Goal: Information Seeking & Learning: Check status

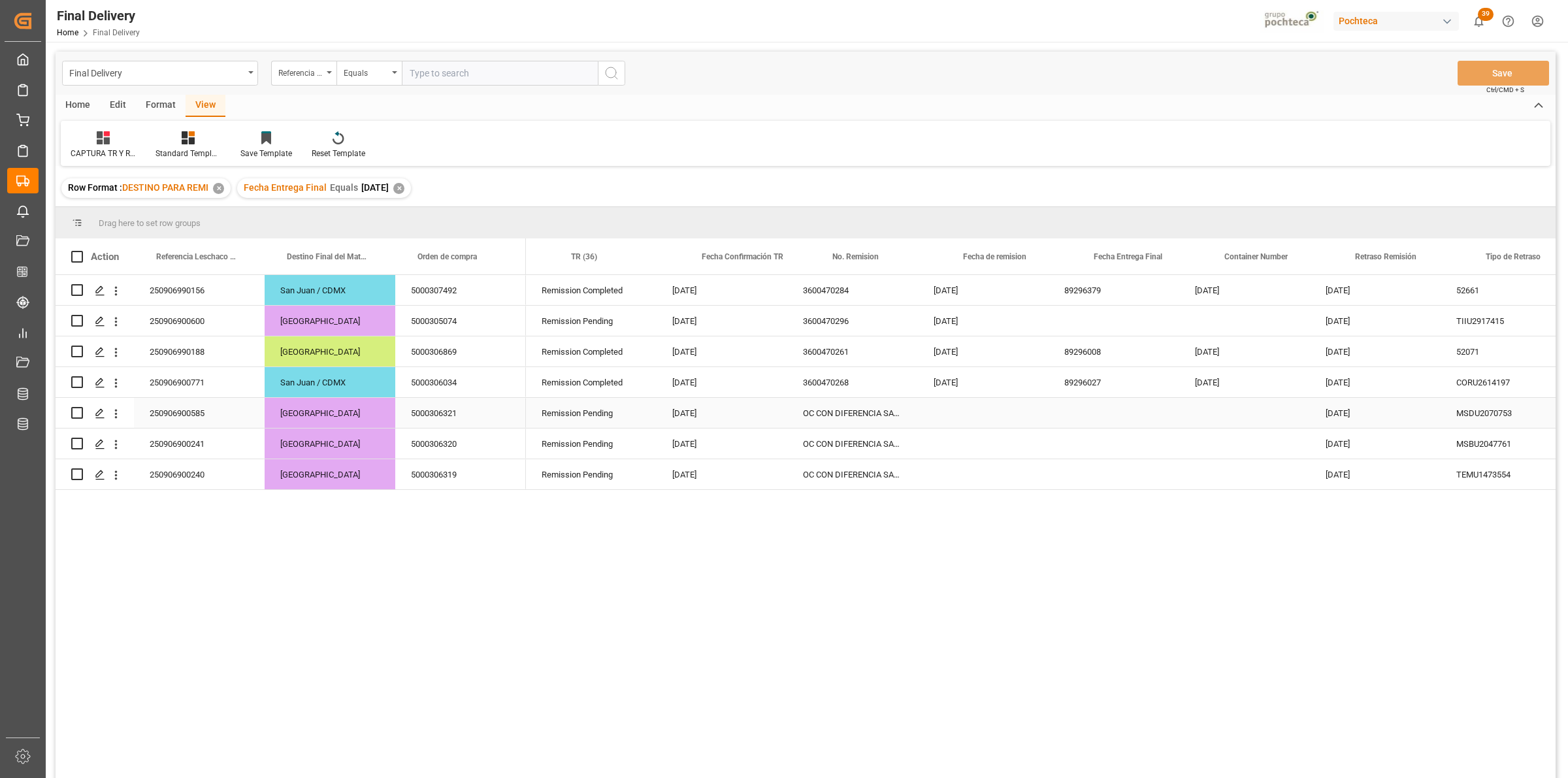
scroll to position [0, 232]
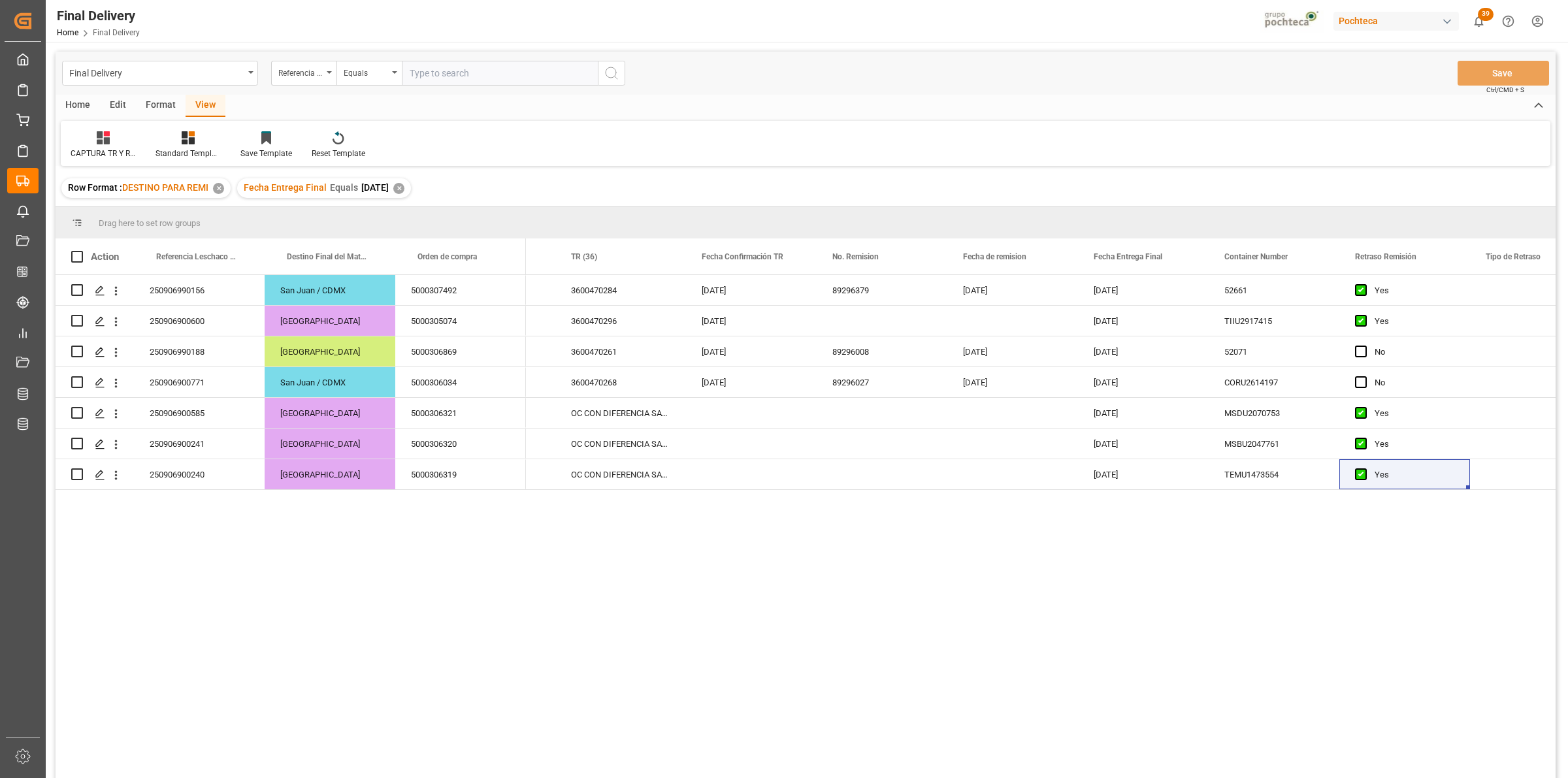
click at [405, 192] on div "✕" at bounding box center [399, 188] width 11 height 11
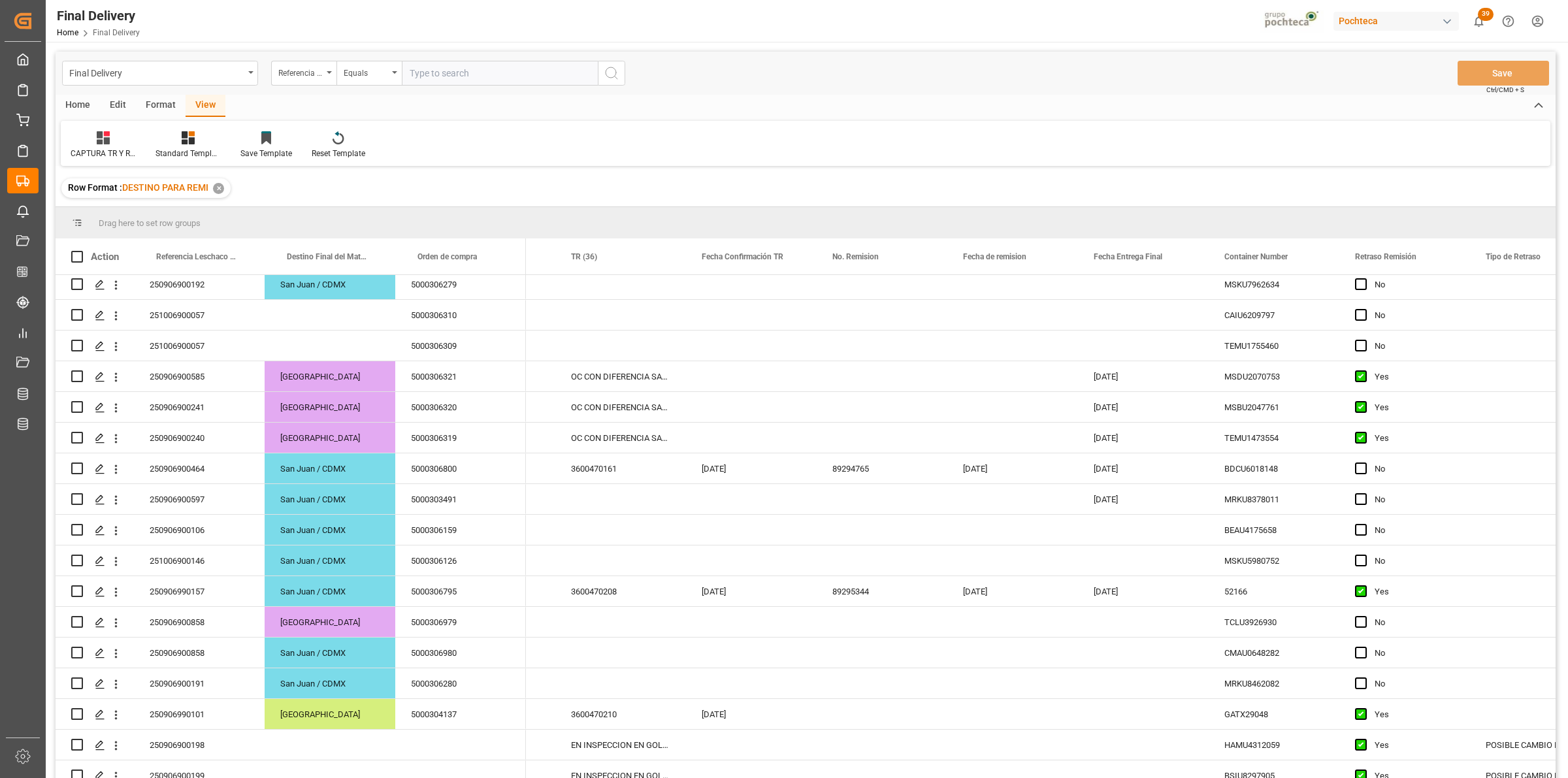
scroll to position [545, 0]
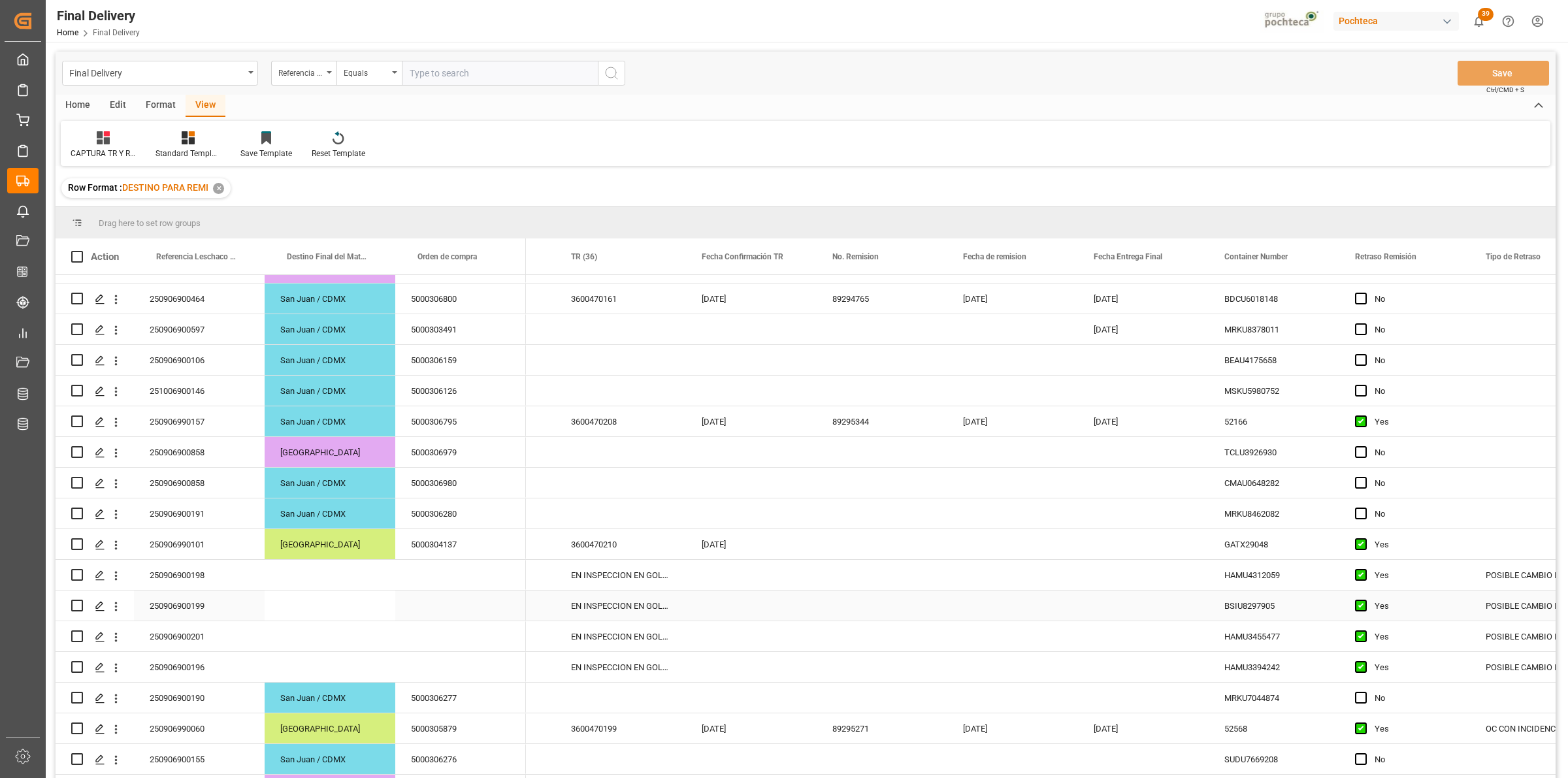
click at [629, 580] on div "EN INSPECCION EN GOLMEX" at bounding box center [620, 574] width 130 height 30
click at [581, 612] on div "EN INSPECCION EN GOLMEX" at bounding box center [620, 606] width 130 height 30
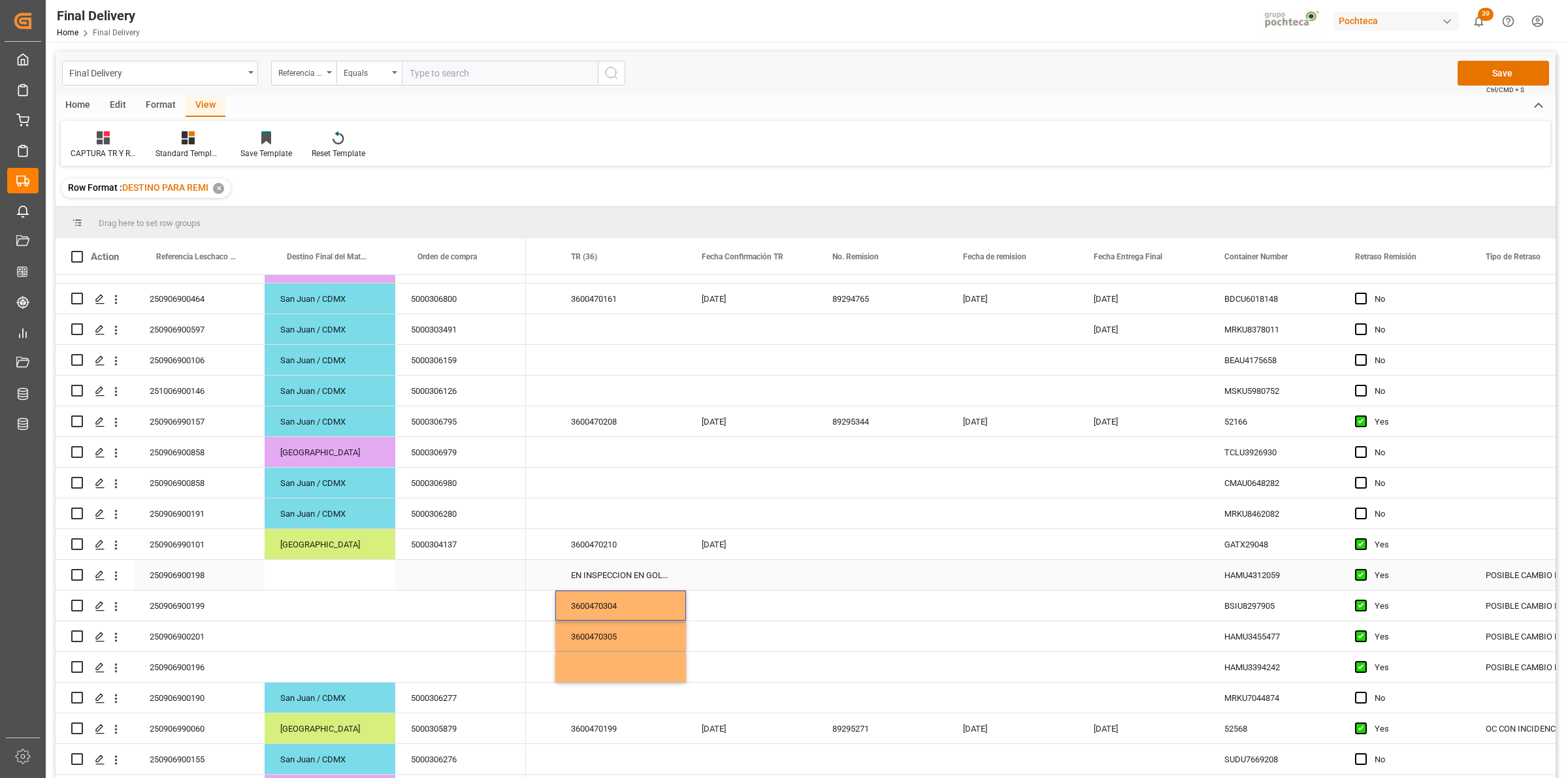
click at [596, 581] on div "EN INSPECCION EN GOLMEX" at bounding box center [620, 574] width 130 height 30
click at [602, 662] on div "Press SPACE to select this row." at bounding box center [620, 667] width 130 height 30
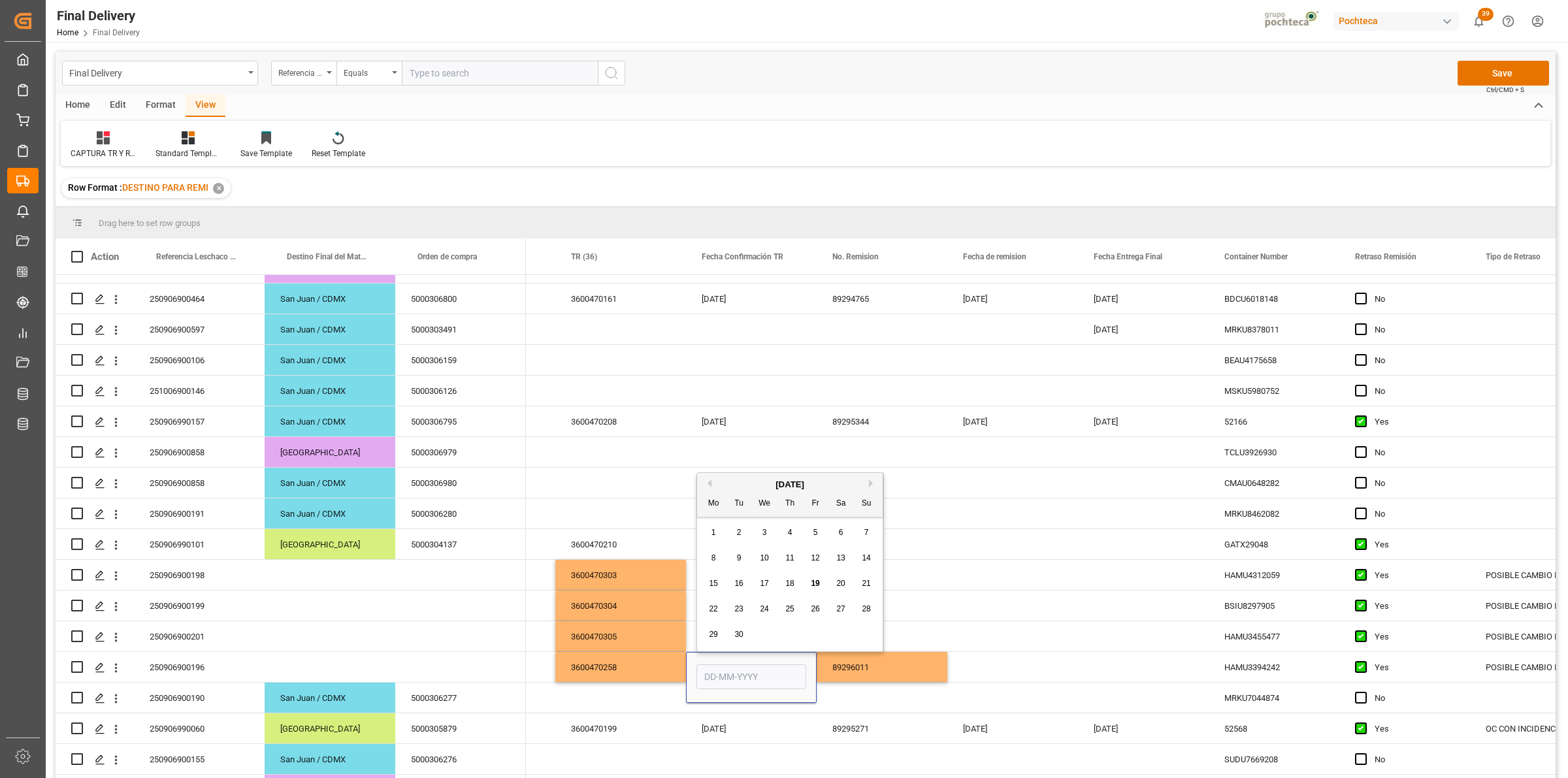
click at [791, 585] on span "18" at bounding box center [789, 583] width 9 height 9
type input "[DATE]"
click at [883, 663] on div "89296011" at bounding box center [881, 667] width 130 height 30
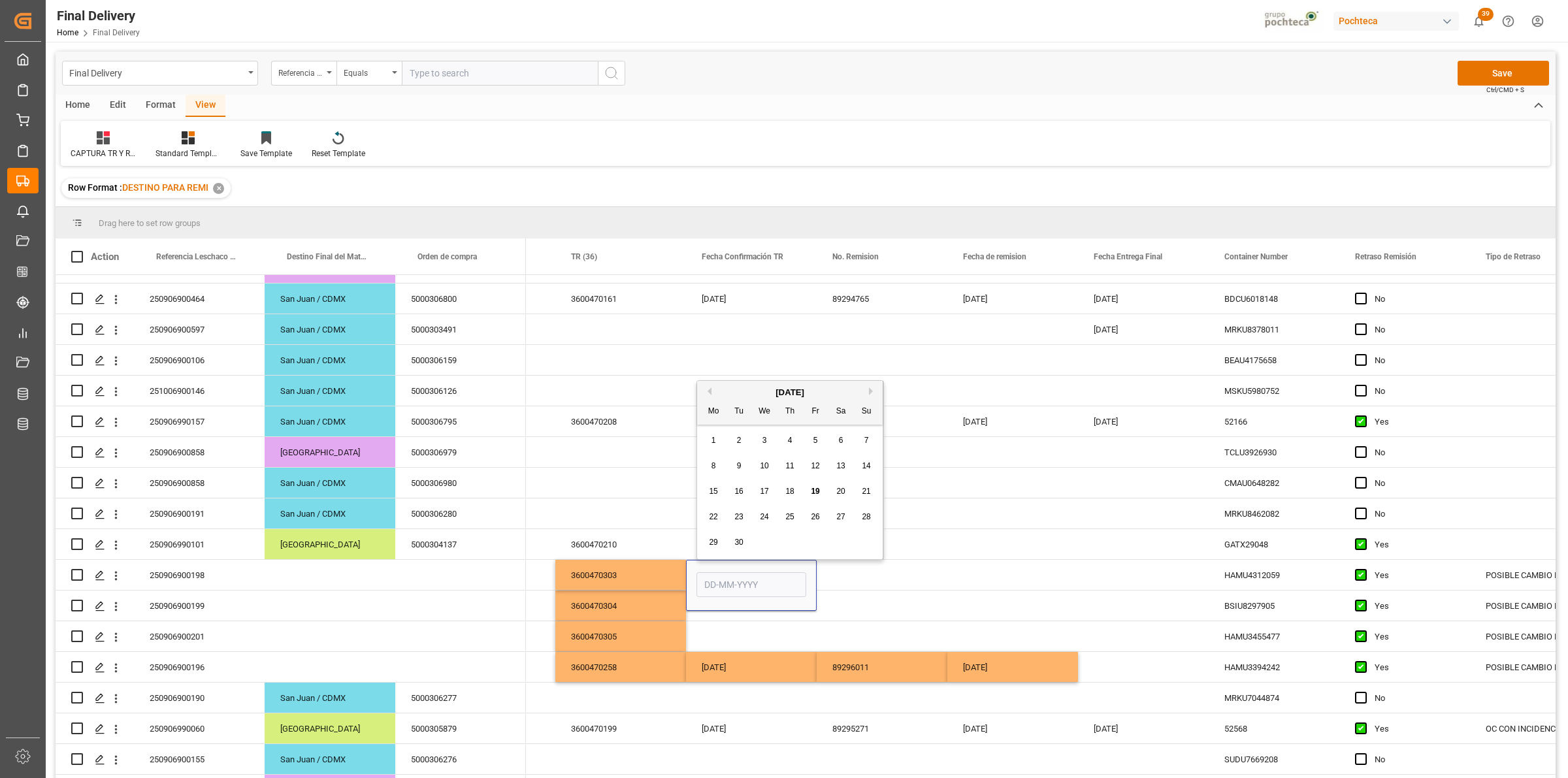
click at [816, 497] on div "19" at bounding box center [815, 492] width 17 height 16
type input "[DATE]"
click at [852, 570] on div "Press SPACE to select this row." at bounding box center [881, 574] width 130 height 30
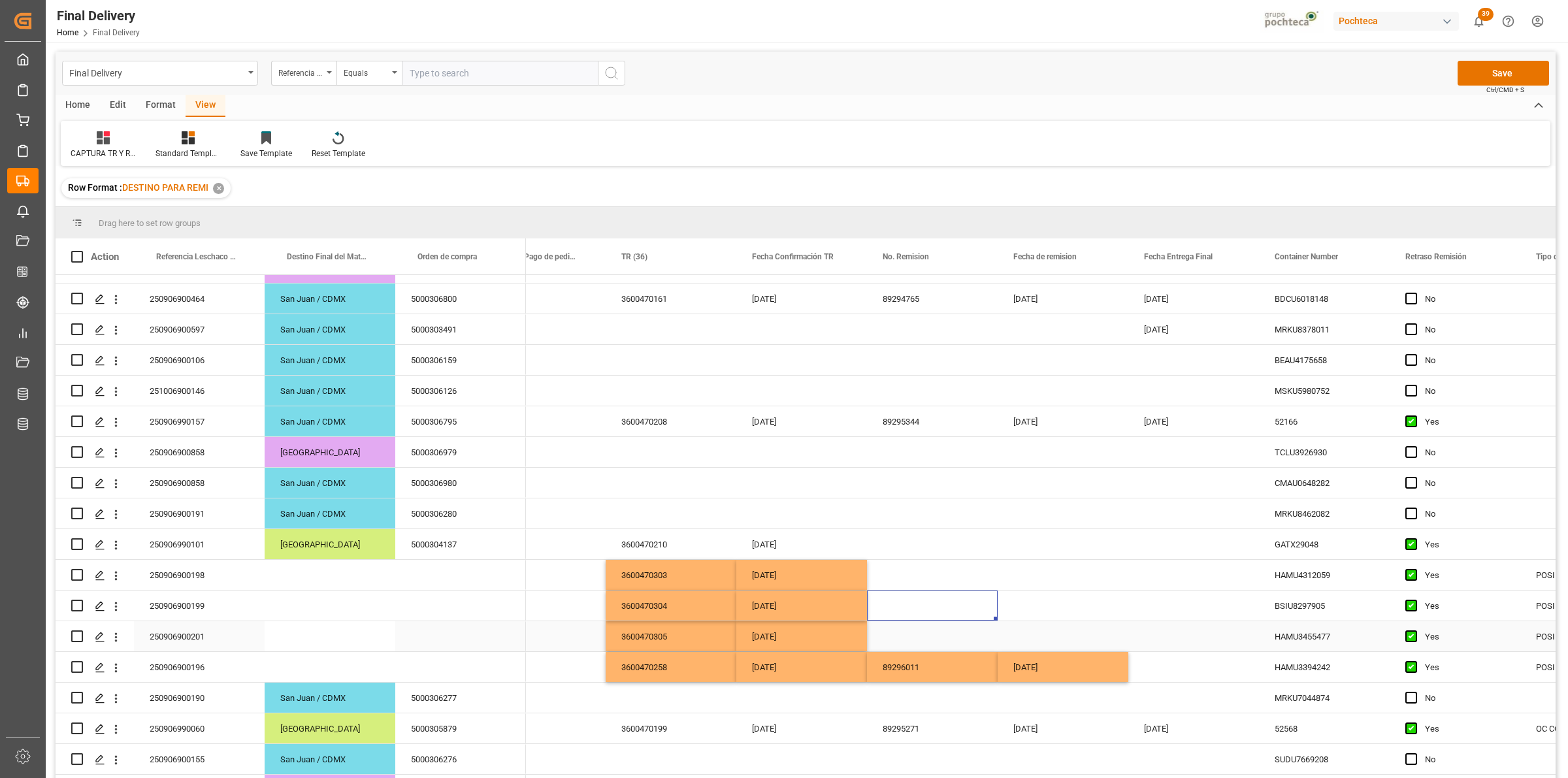
scroll to position [0, 181]
click at [1480, 72] on button "Save" at bounding box center [1502, 73] width 92 height 24
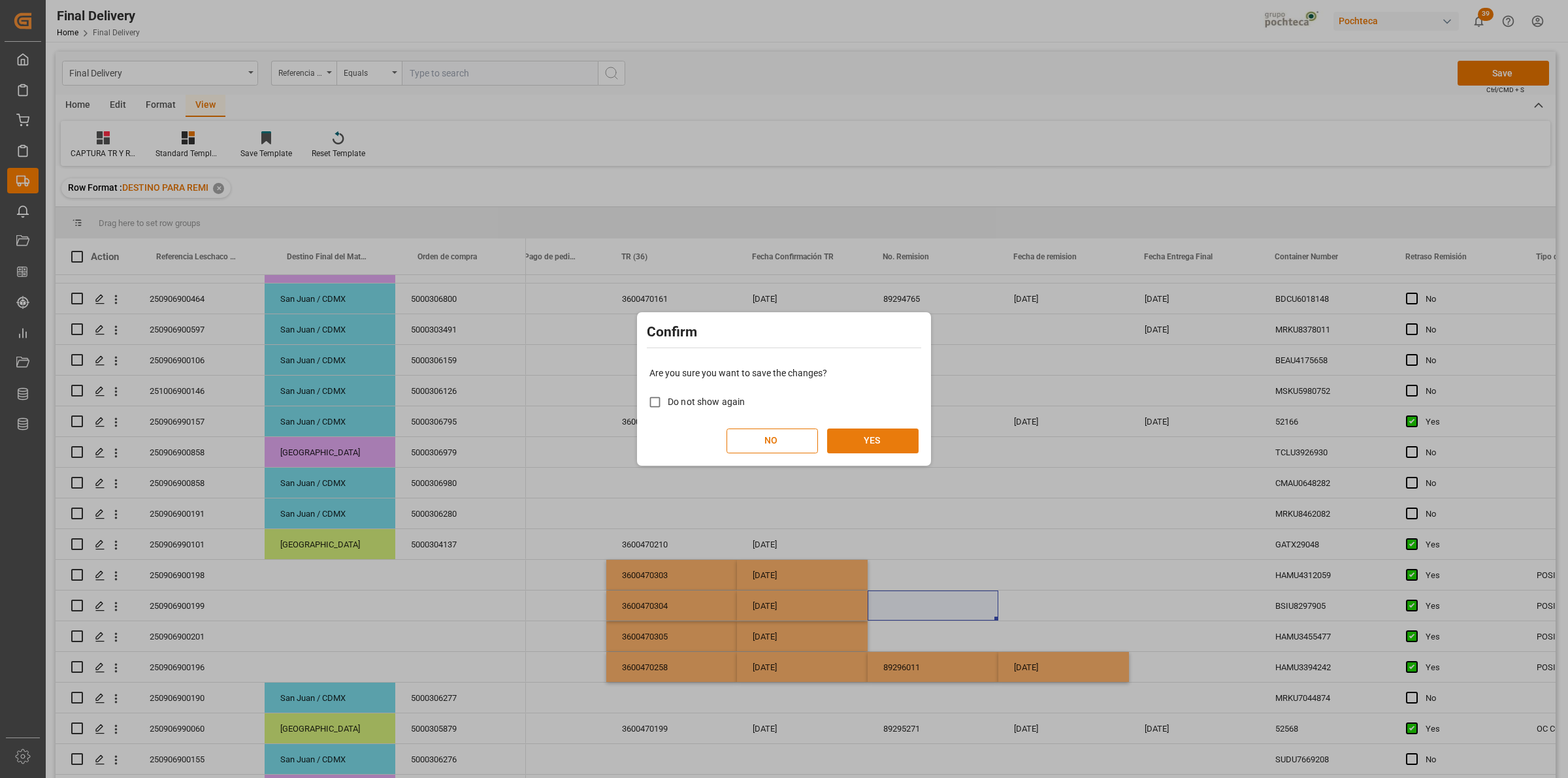
click at [899, 446] on button "YES" at bounding box center [872, 441] width 92 height 24
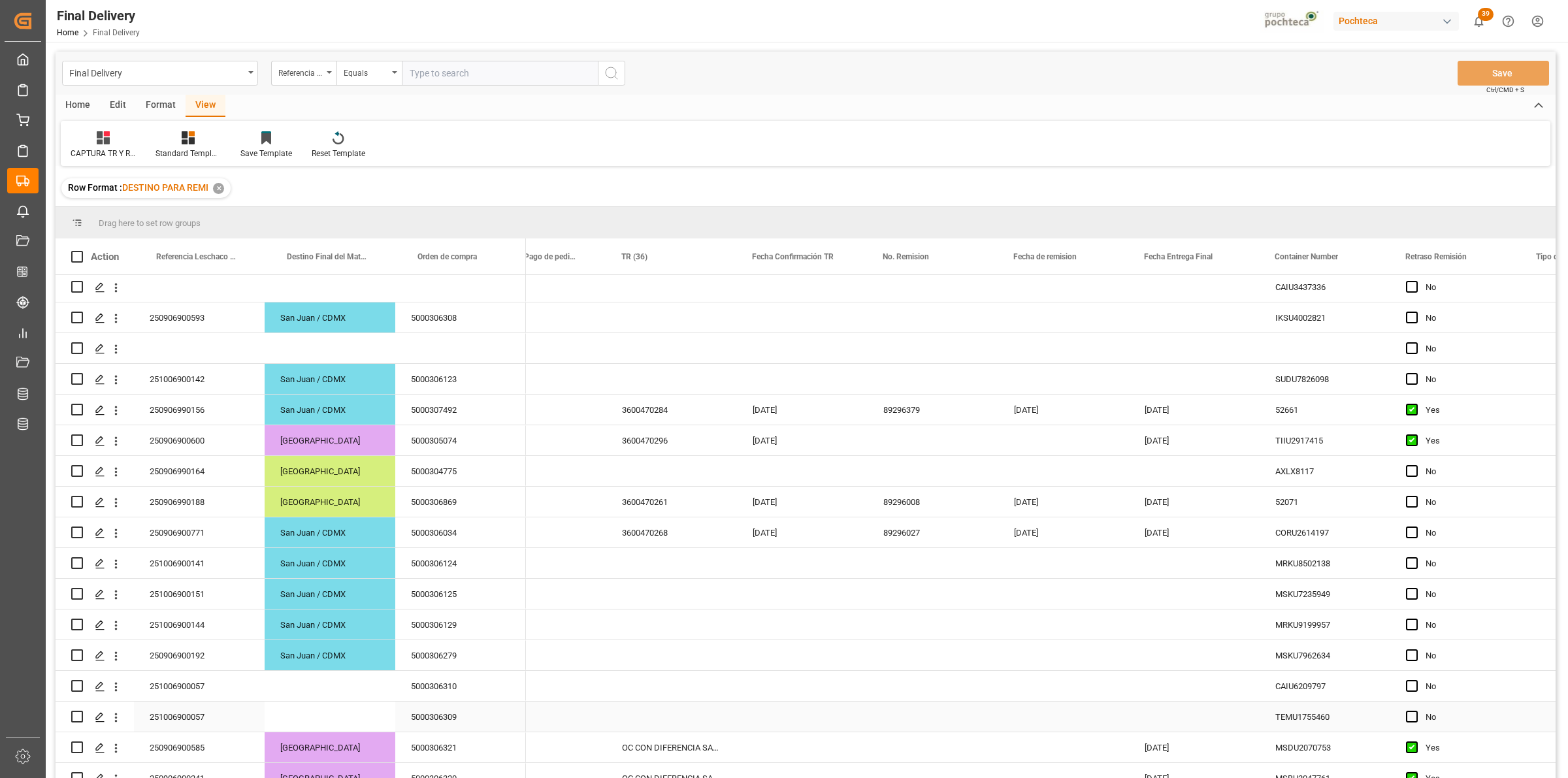
scroll to position [0, 0]
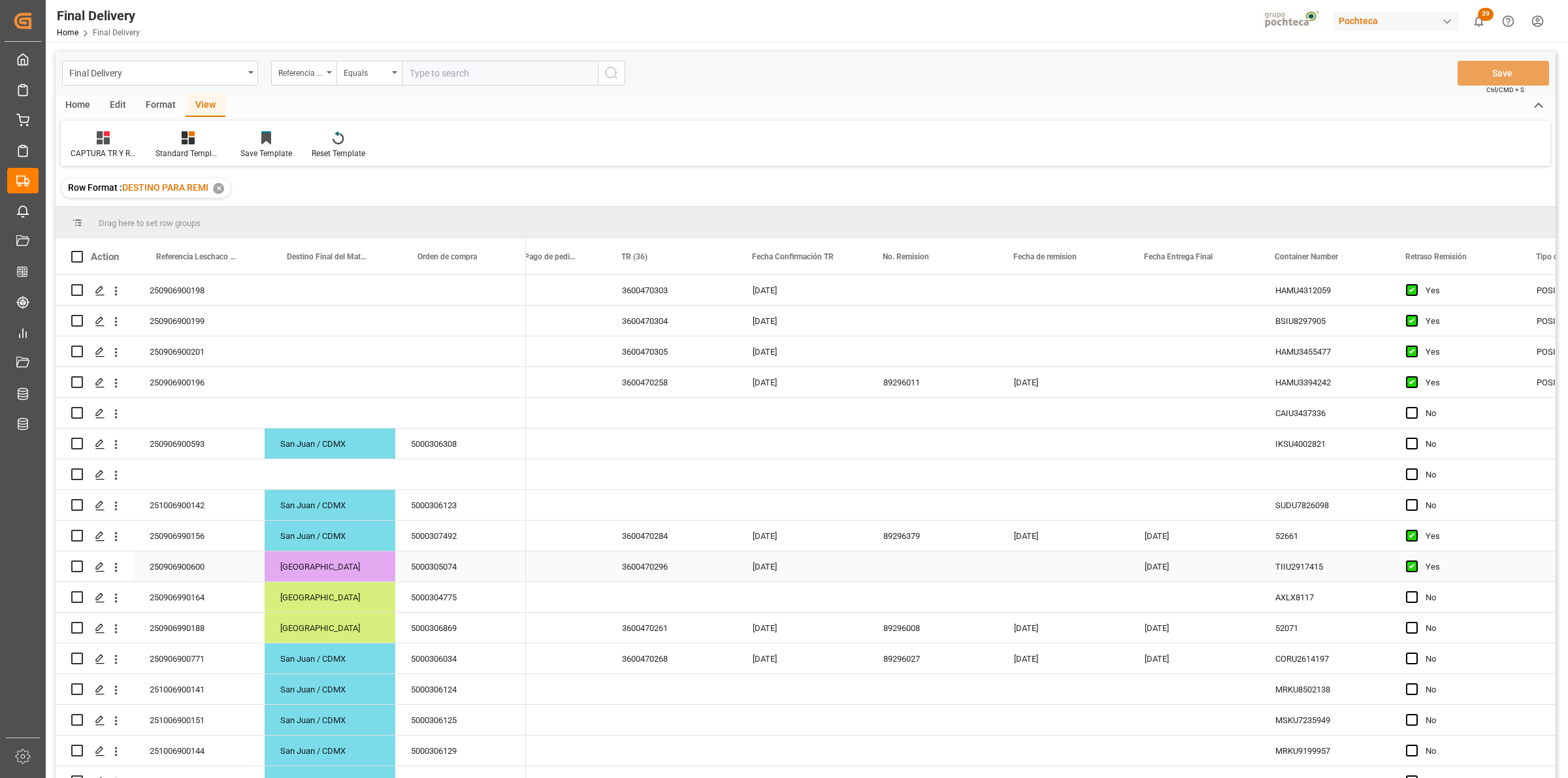
click at [898, 570] on div "Press SPACE to select this row." at bounding box center [932, 566] width 130 height 30
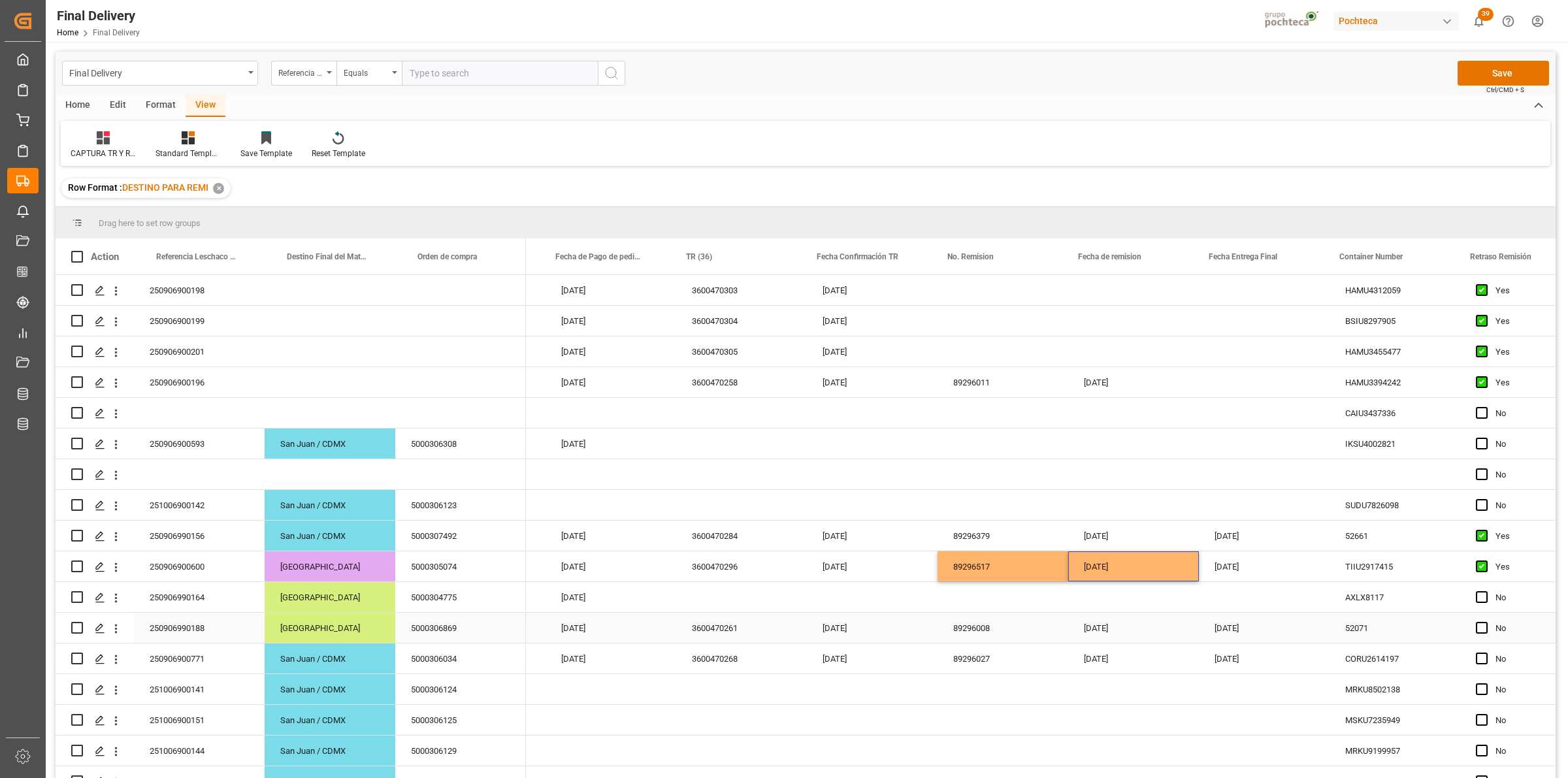
scroll to position [0, 121]
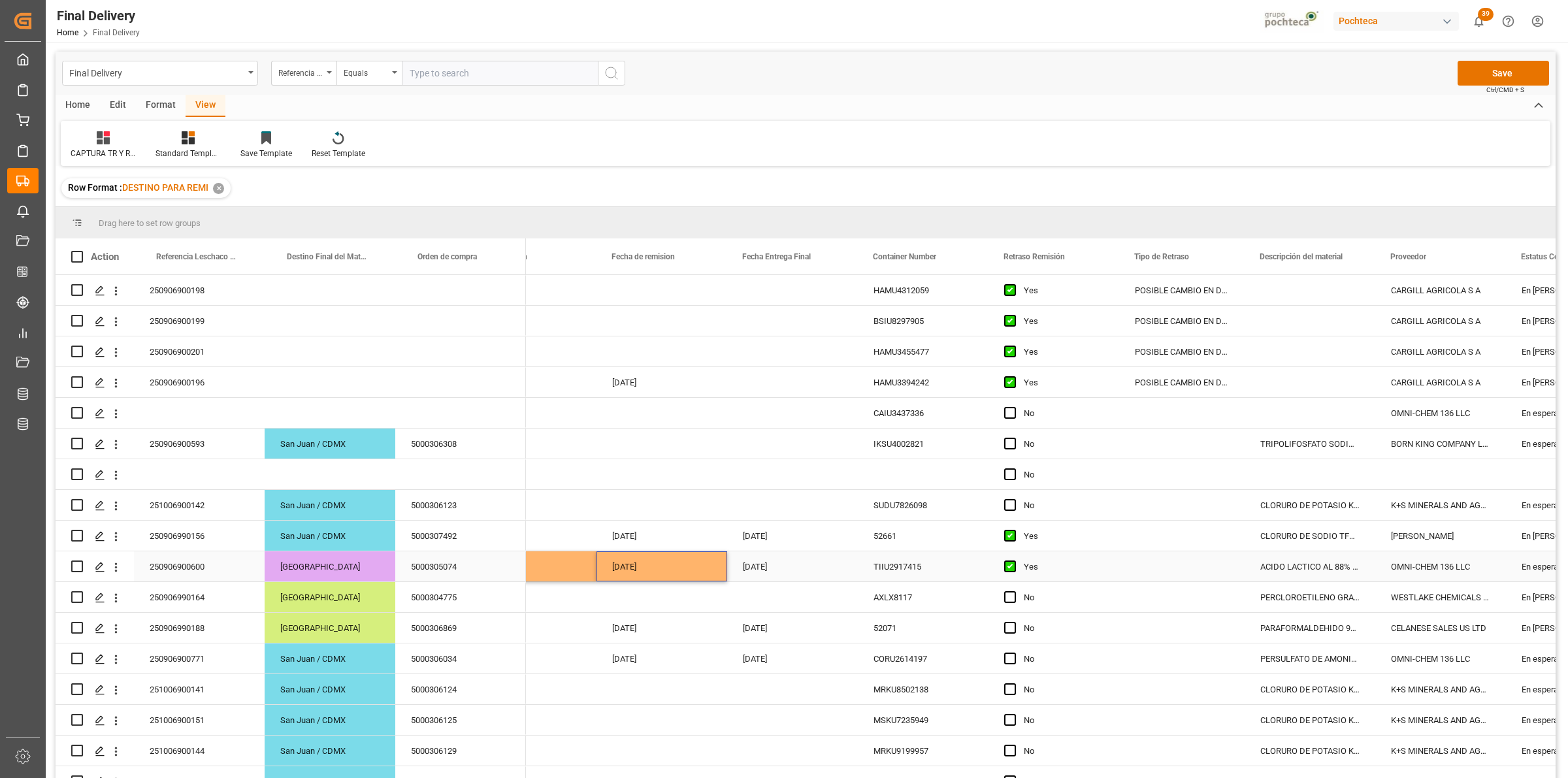
click at [1157, 566] on div "Press SPACE to select this row." at bounding box center [1181, 566] width 125 height 30
click at [1169, 570] on input "Press SPACE to select this row." at bounding box center [1182, 574] width 105 height 24
click at [1170, 611] on div "DIFERENCIAS EN OC VS FACTURA" at bounding box center [1201, 611] width 142 height 45
type input "DIFERENCIAS EN OC VS FACTURA"
click at [1149, 530] on div "Press SPACE to select this row." at bounding box center [1181, 536] width 125 height 30
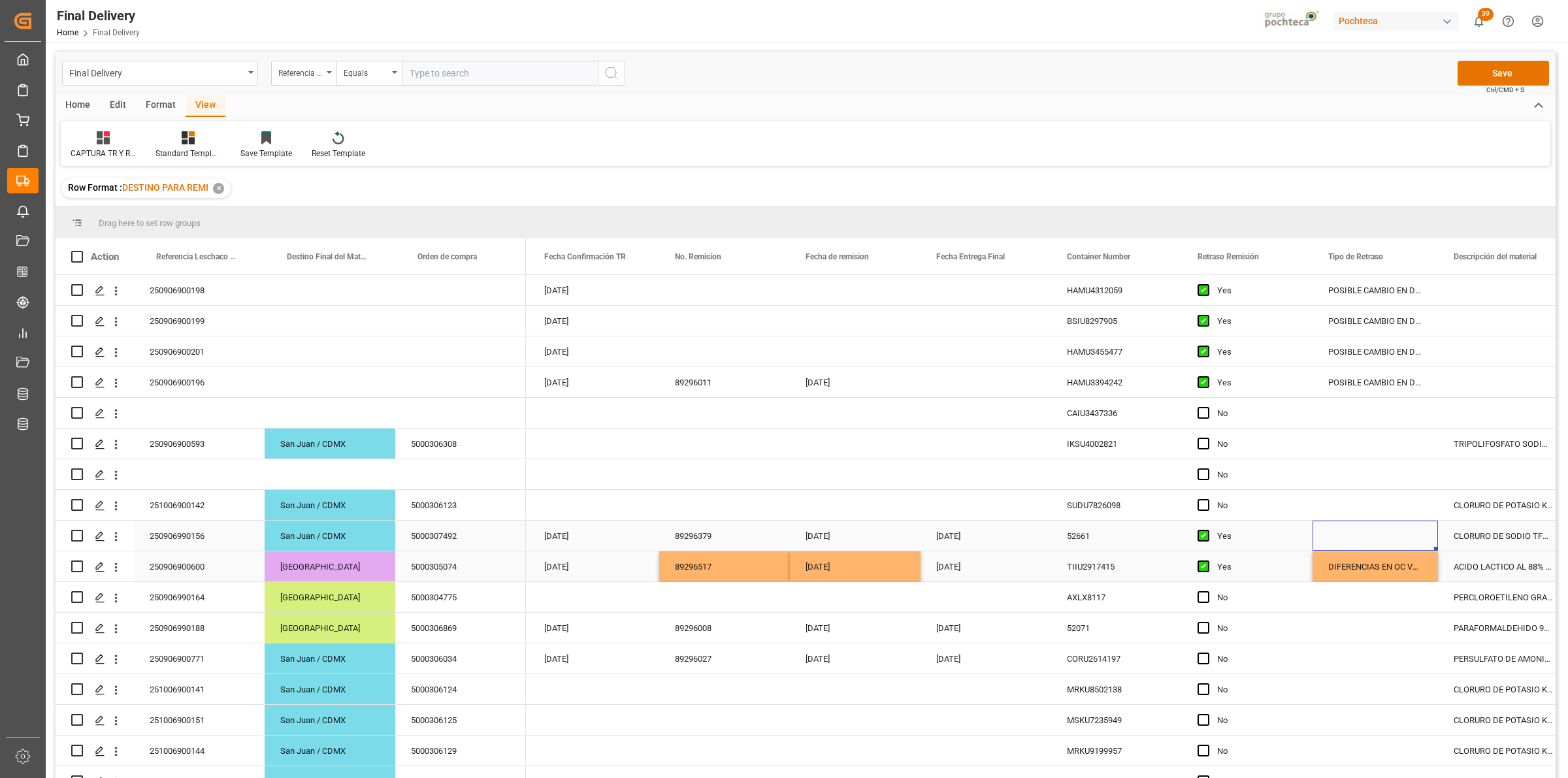
click at [1341, 540] on div "Press SPACE to select this row." at bounding box center [1374, 536] width 125 height 30
click at [1346, 541] on input "Press SPACE to select this row." at bounding box center [1375, 544] width 105 height 24
click at [1356, 581] on div "OC CON INCIDENCIA, PERO SE CUMPLE CON KPI" at bounding box center [1422, 580] width 198 height 45
type input "OC CON INCIDENCIA, PERO SE CUMPLE CON KPI"
click at [1348, 502] on div "Press SPACE to select this row." at bounding box center [1374, 505] width 125 height 30
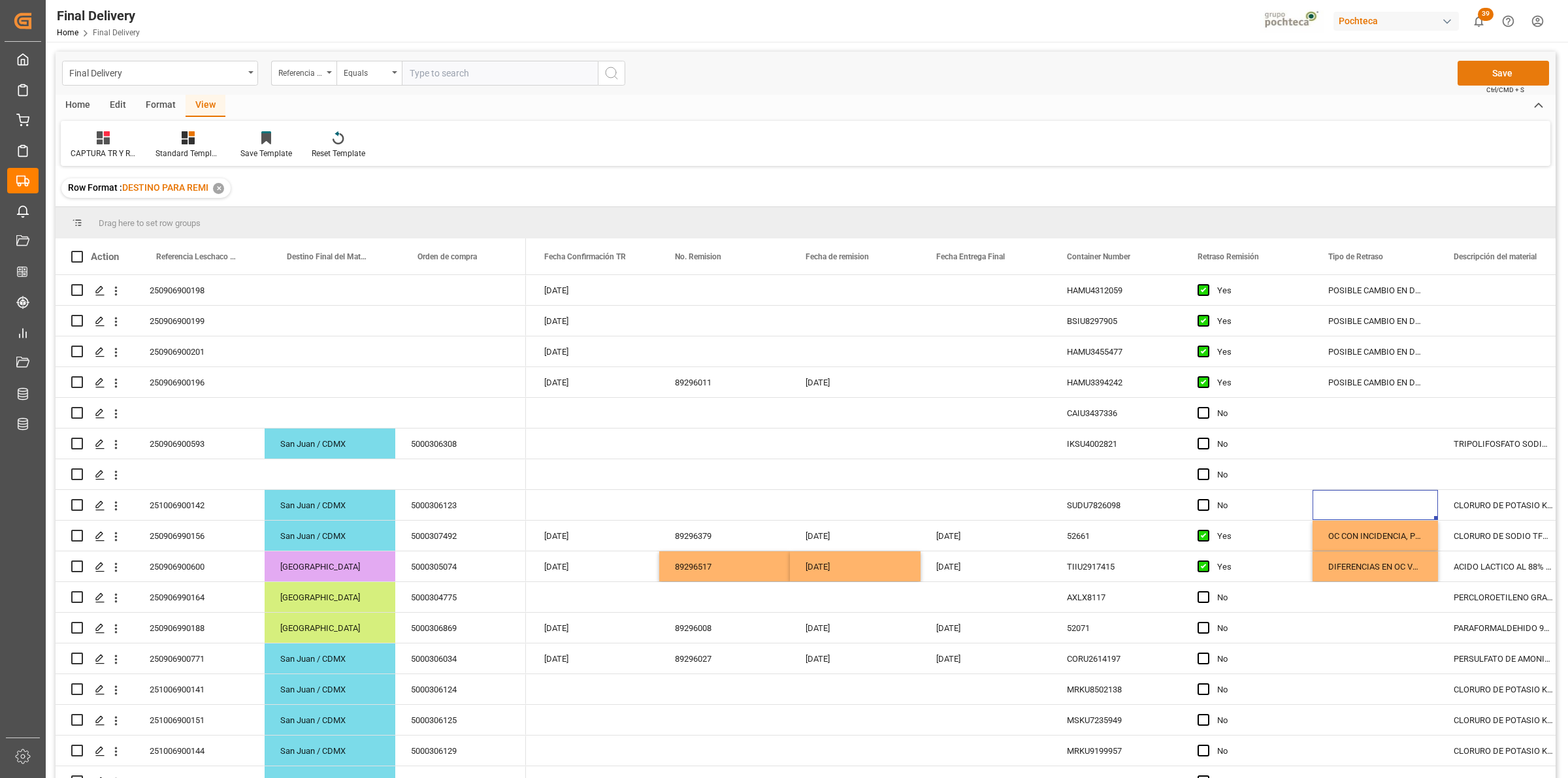
click at [1504, 75] on button "Save" at bounding box center [1502, 73] width 92 height 24
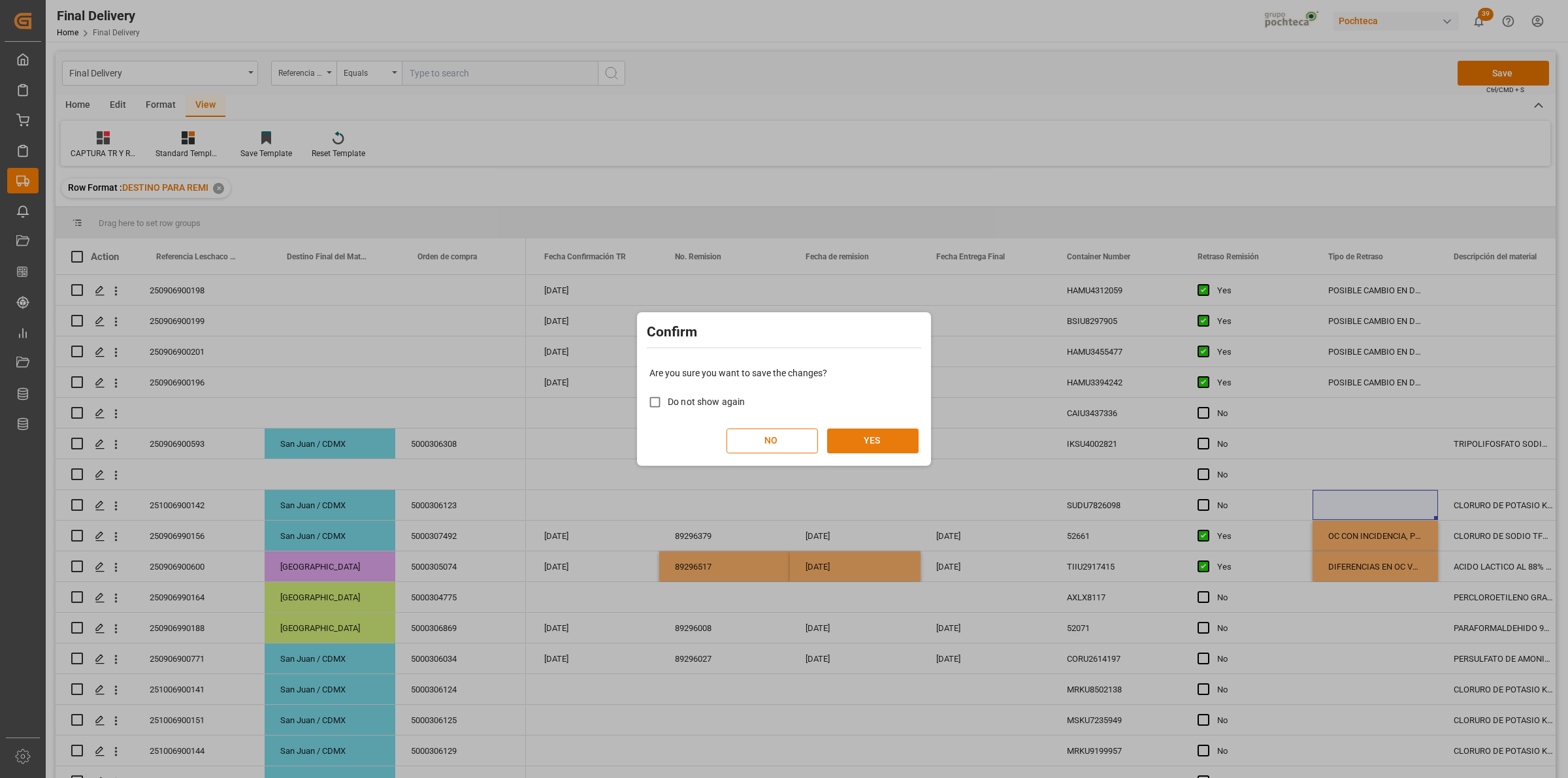
click at [899, 444] on button "YES" at bounding box center [872, 441] width 92 height 24
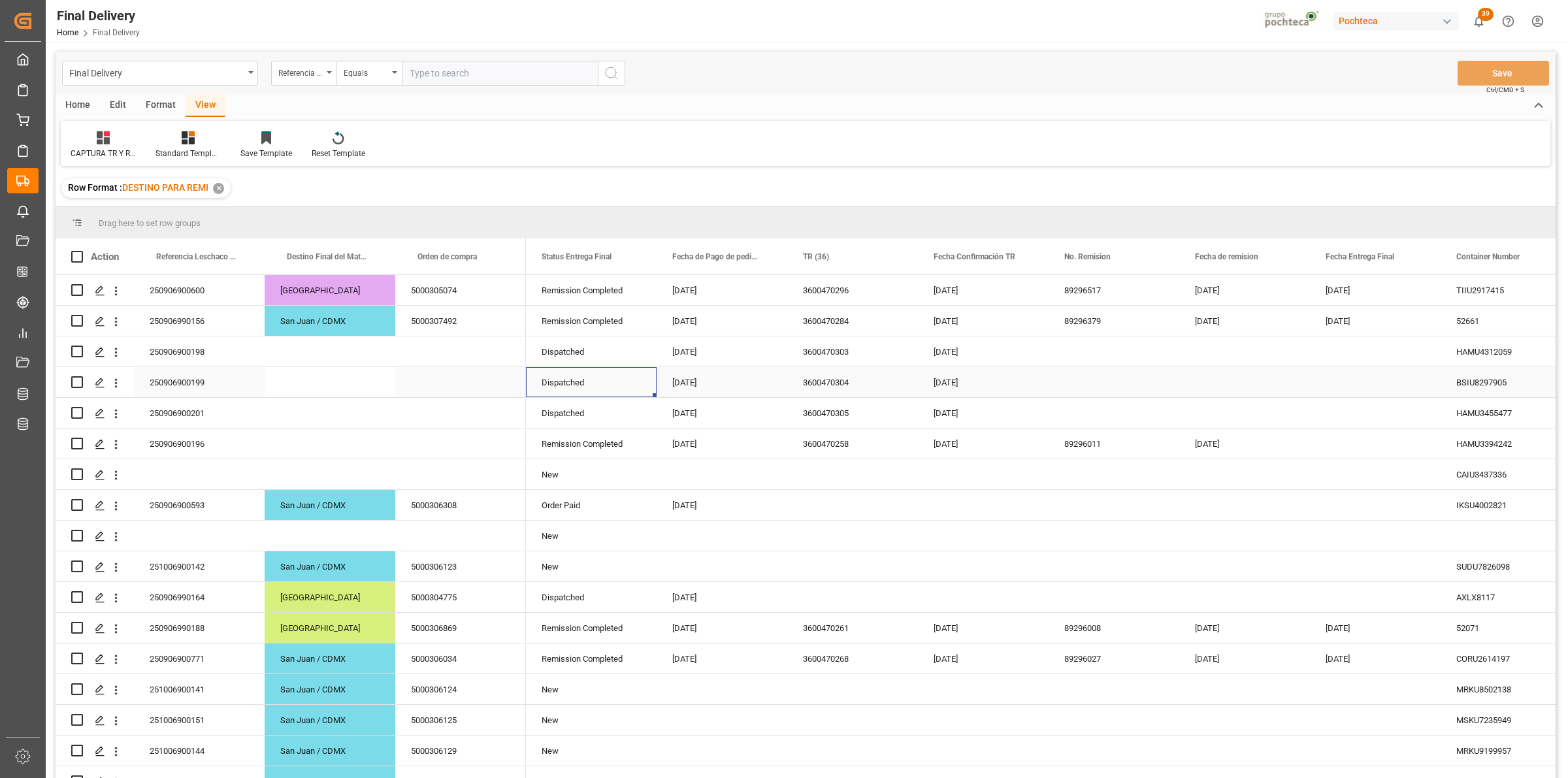
drag, startPoint x: 697, startPoint y: 367, endPoint x: 736, endPoint y: 307, distance: 71.6
click at [762, 258] on span at bounding box center [765, 256] width 11 height 11
click at [860, 257] on span "filter" at bounding box center [857, 258] width 11 height 11
click at [880, 295] on span "Filtering operator" at bounding box center [883, 294] width 11 height 11
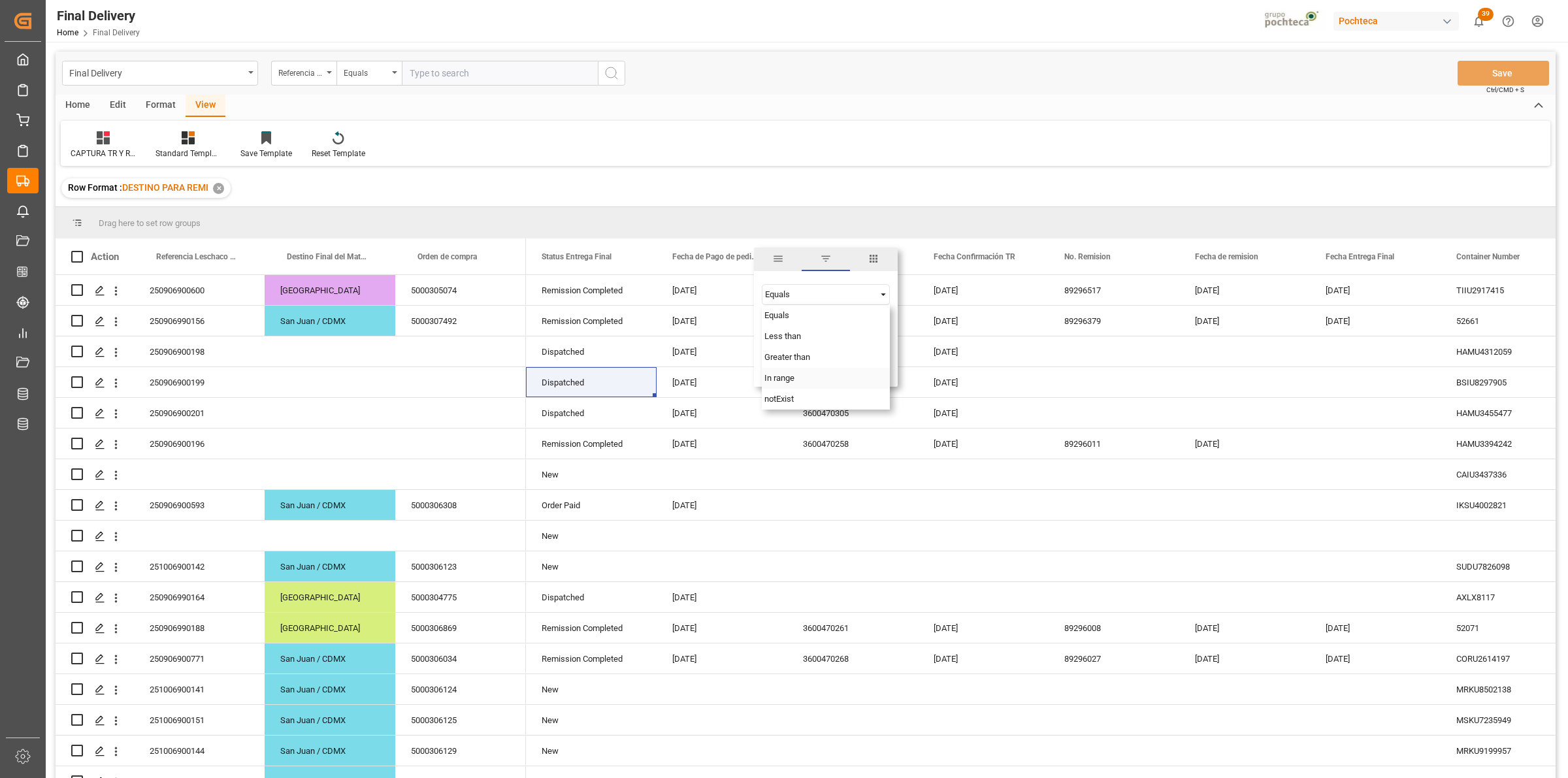
click at [831, 378] on div "In range" at bounding box center [825, 379] width 128 height 21
click at [883, 325] on input "date" at bounding box center [825, 327] width 128 height 26
type input "[DATE]"
click at [880, 360] on input "date" at bounding box center [825, 363] width 128 height 26
type input "[DATE]"
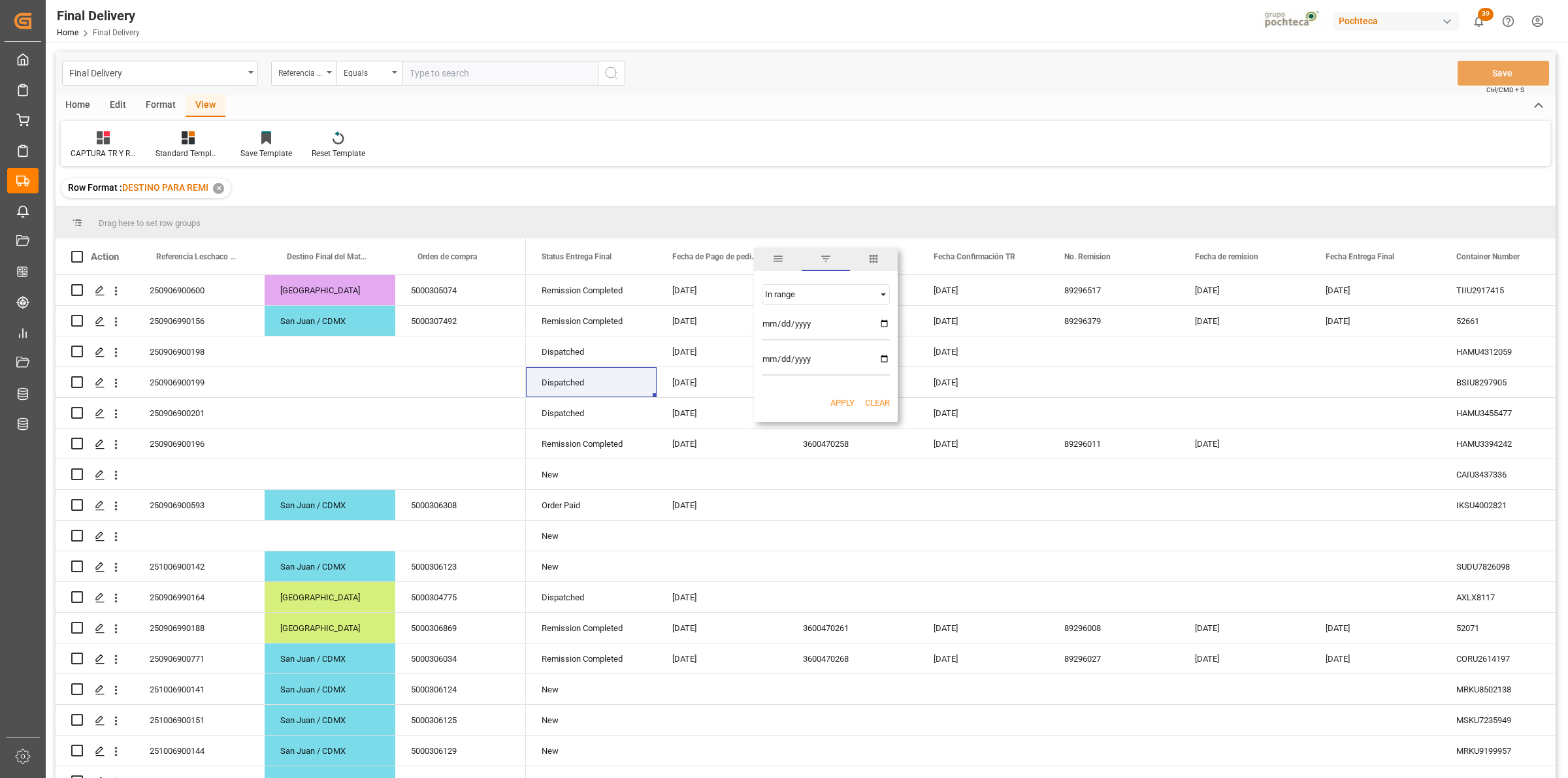
click at [841, 404] on button "Apply" at bounding box center [843, 403] width 24 height 13
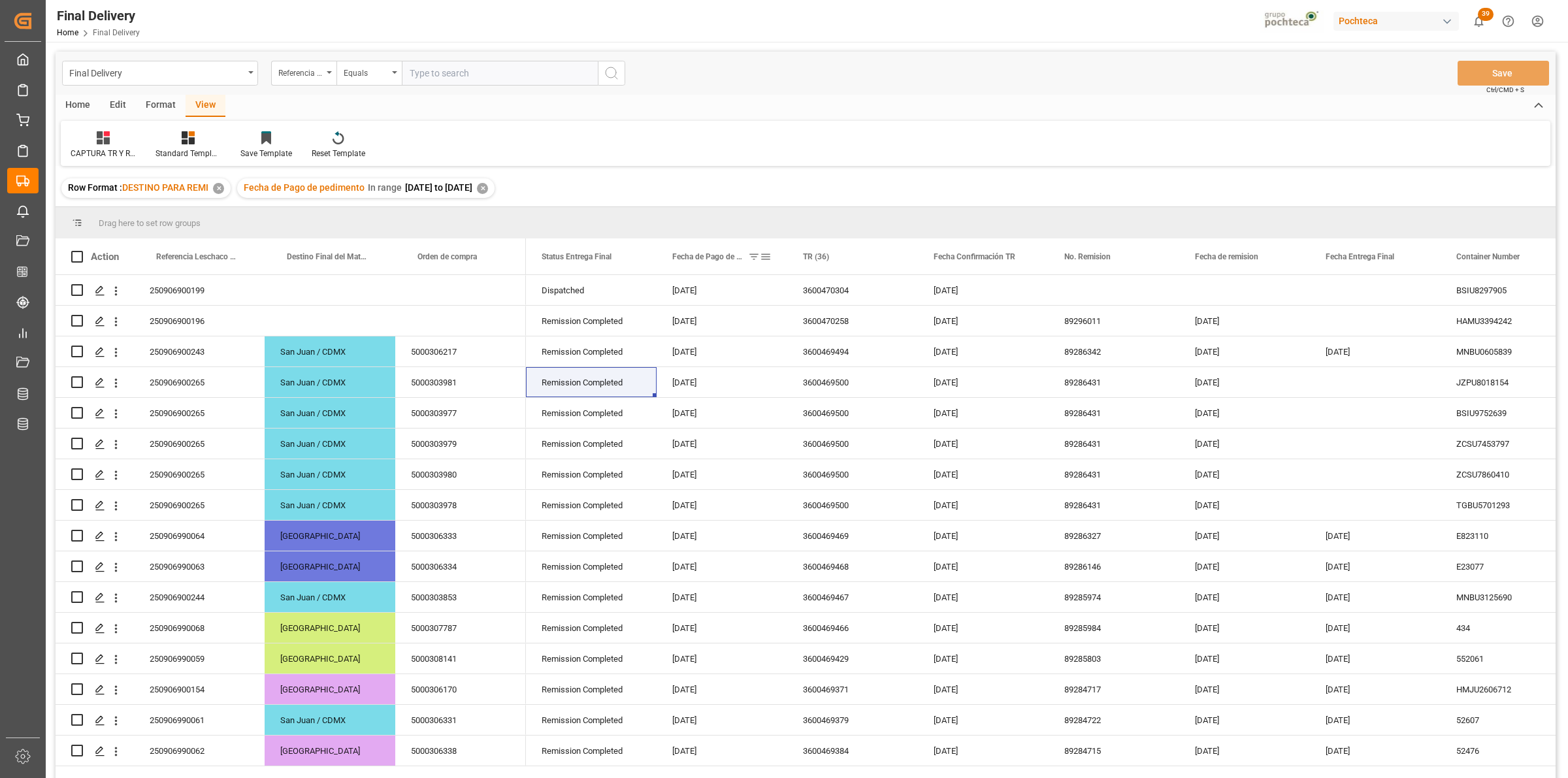
click at [767, 259] on span at bounding box center [765, 256] width 11 height 11
click at [882, 329] on input "[DATE]" at bounding box center [825, 327] width 128 height 26
type input "[DATE]"
click at [884, 361] on input "[DATE]" at bounding box center [825, 363] width 128 height 26
type input "[DATE]"
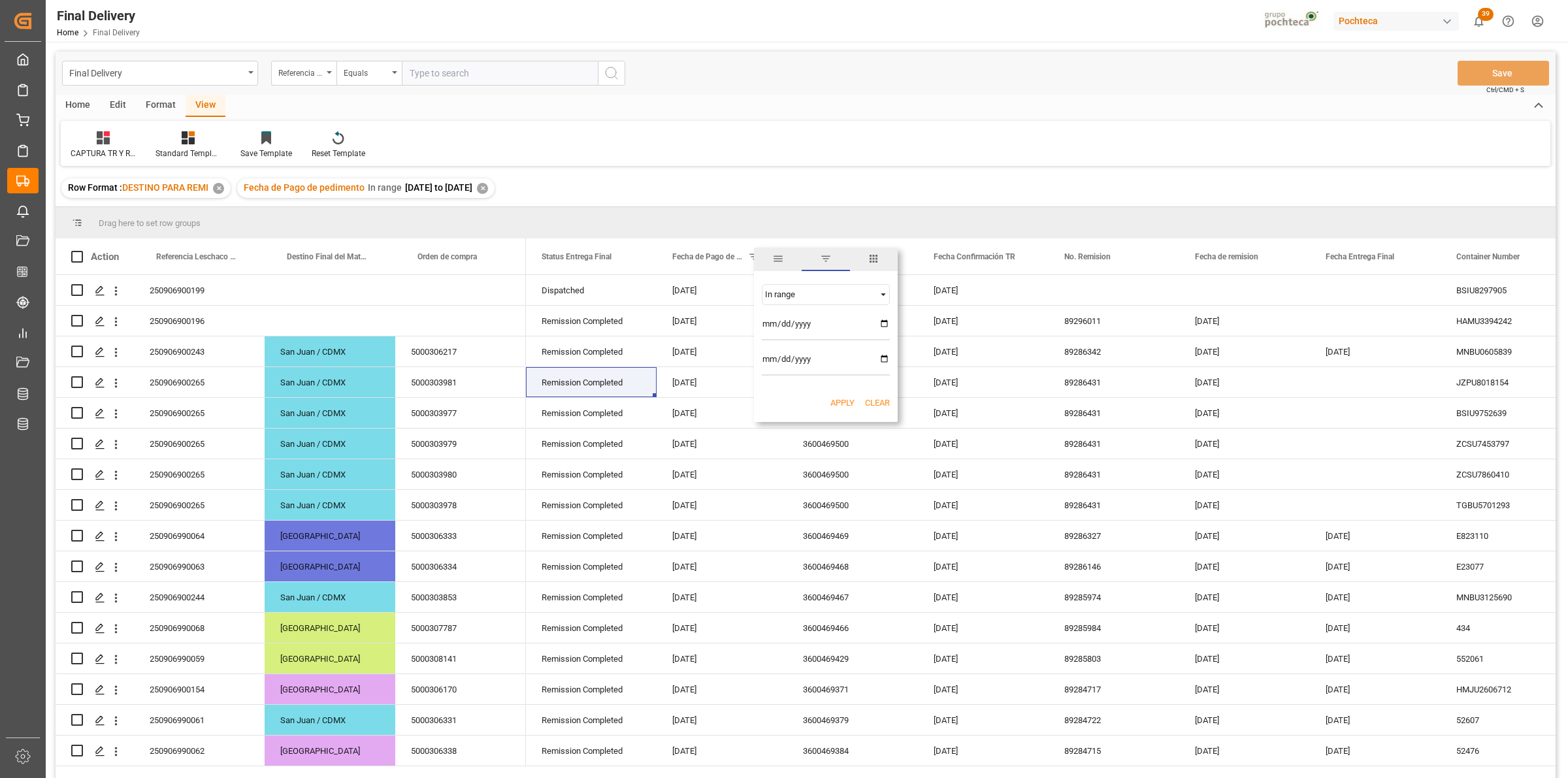
click at [834, 406] on button "Apply" at bounding box center [843, 403] width 24 height 13
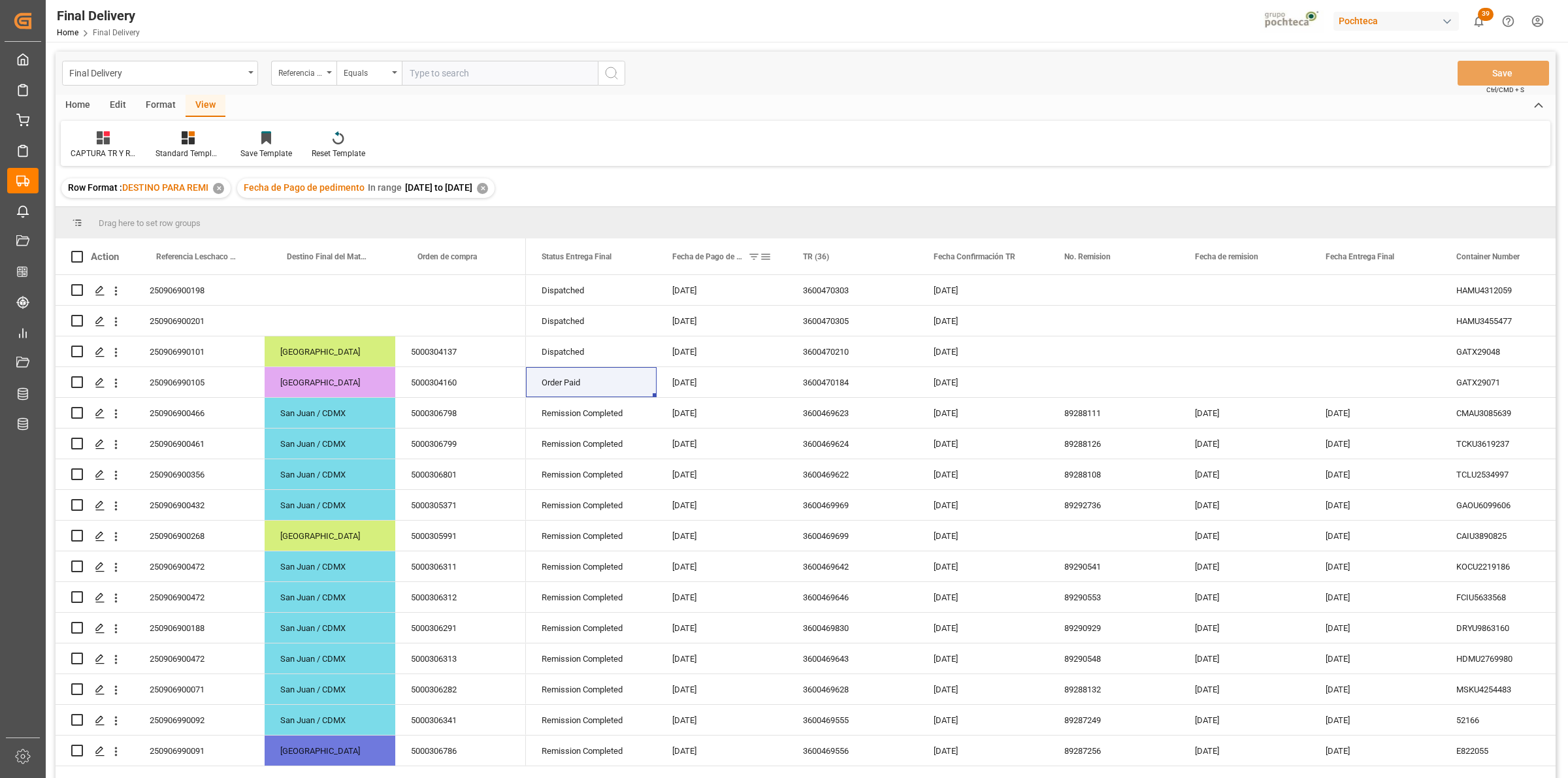
click at [766, 256] on span at bounding box center [765, 256] width 11 height 11
click at [878, 328] on input "[DATE]" at bounding box center [825, 327] width 128 height 26
type input "[DATE]"
click at [883, 361] on input "[DATE]" at bounding box center [825, 363] width 128 height 26
type input "[DATE]"
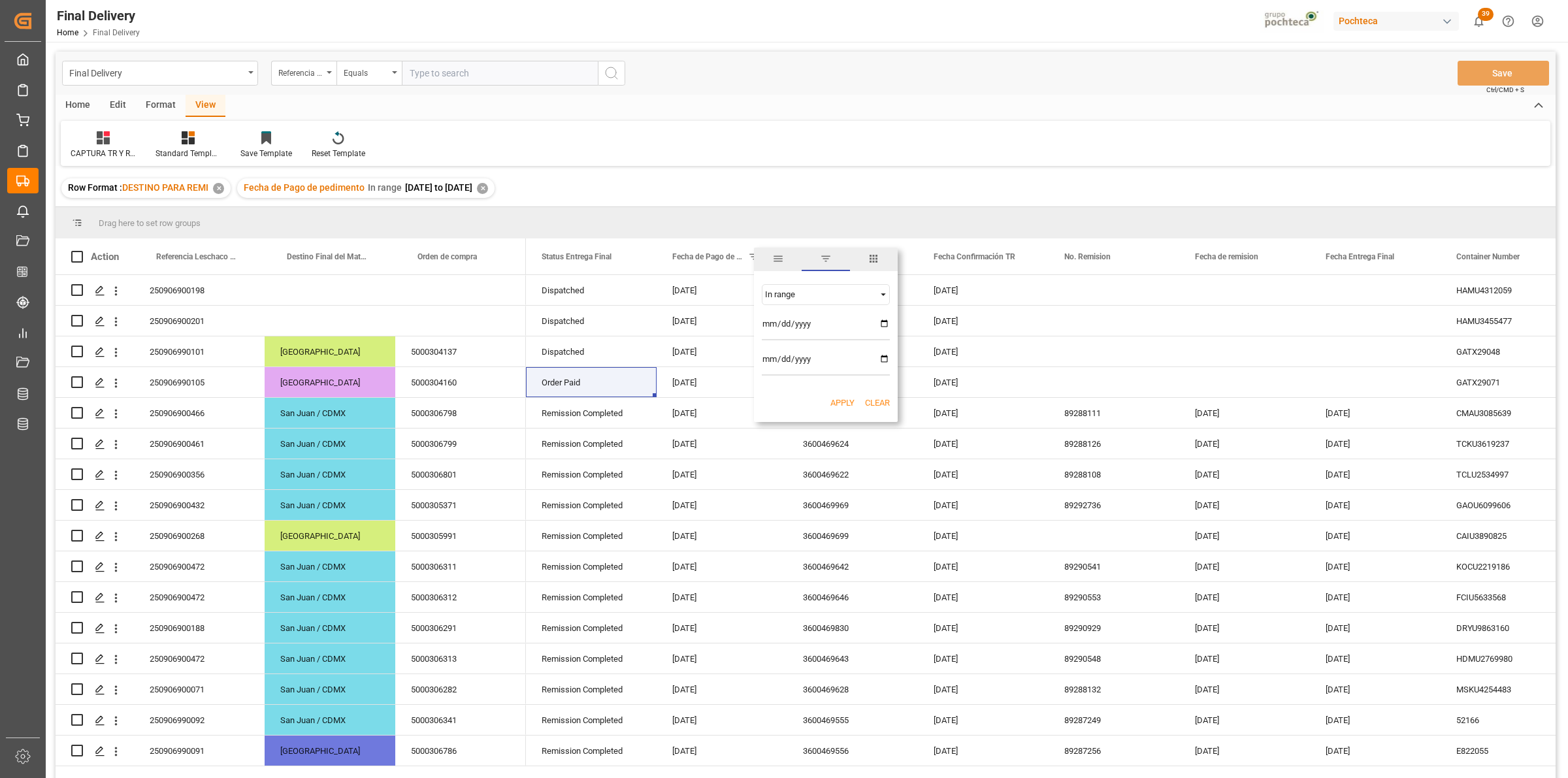
click at [848, 400] on button "Apply" at bounding box center [843, 403] width 24 height 13
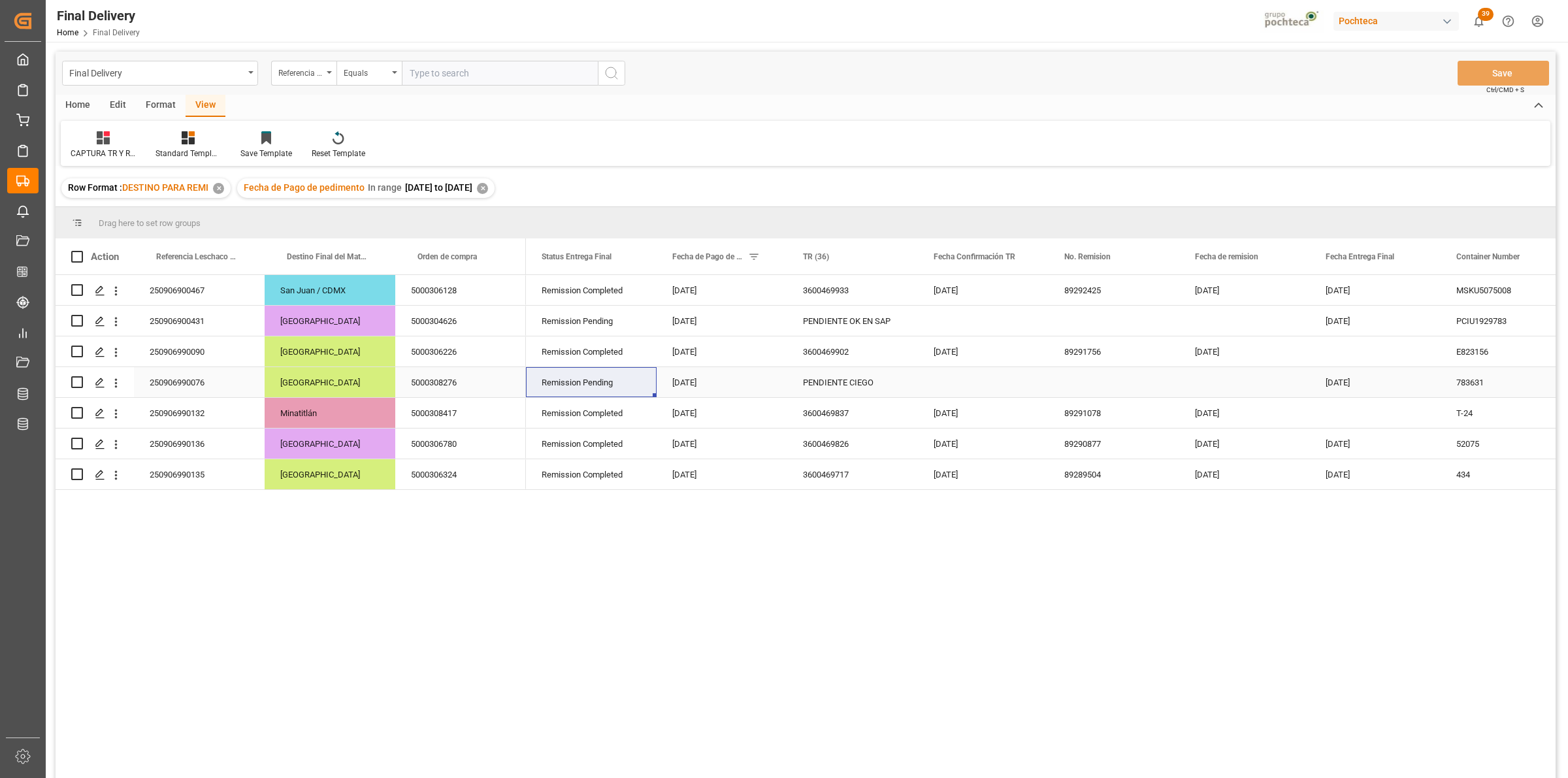
click at [957, 386] on div "Press SPACE to select this row." at bounding box center [982, 382] width 130 height 30
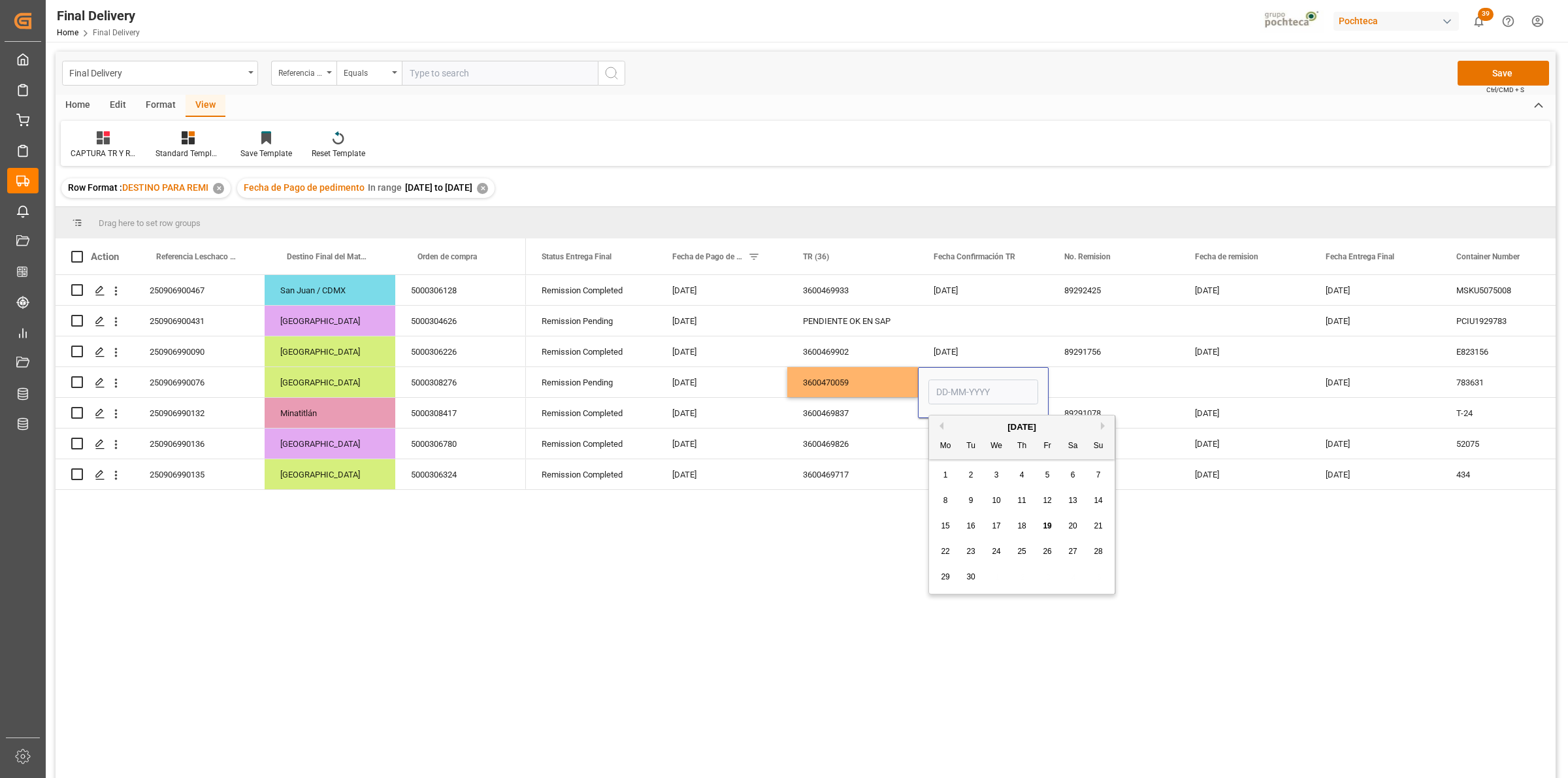
click at [946, 526] on span "15" at bounding box center [945, 525] width 9 height 9
type input "[DATE]"
click at [1081, 389] on div "Press SPACE to select this row." at bounding box center [1113, 382] width 130 height 30
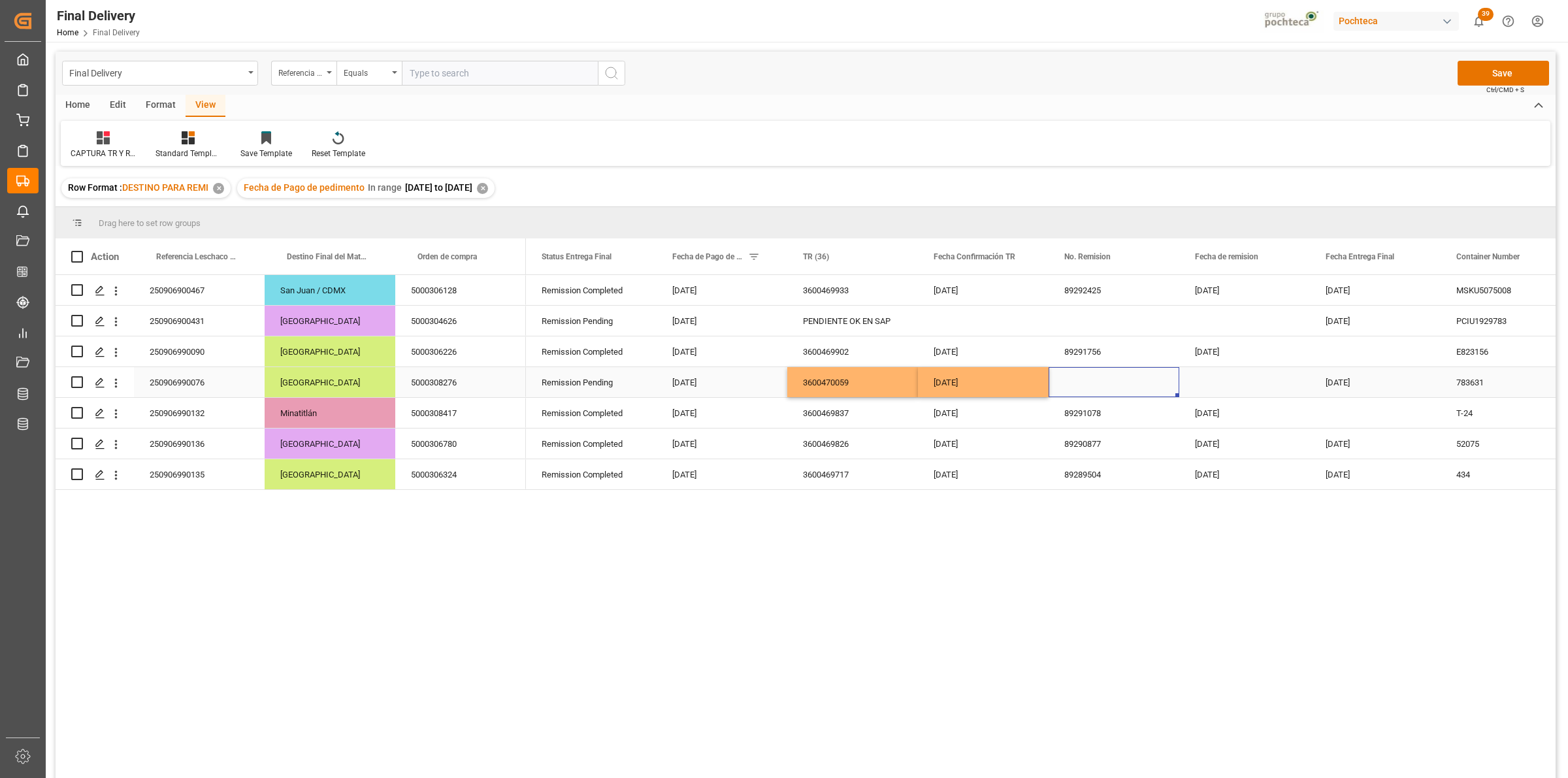
click at [1029, 382] on div "[DATE]" at bounding box center [982, 382] width 130 height 30
click at [1211, 387] on div "Press SPACE to select this row." at bounding box center [1244, 382] width 130 height 30
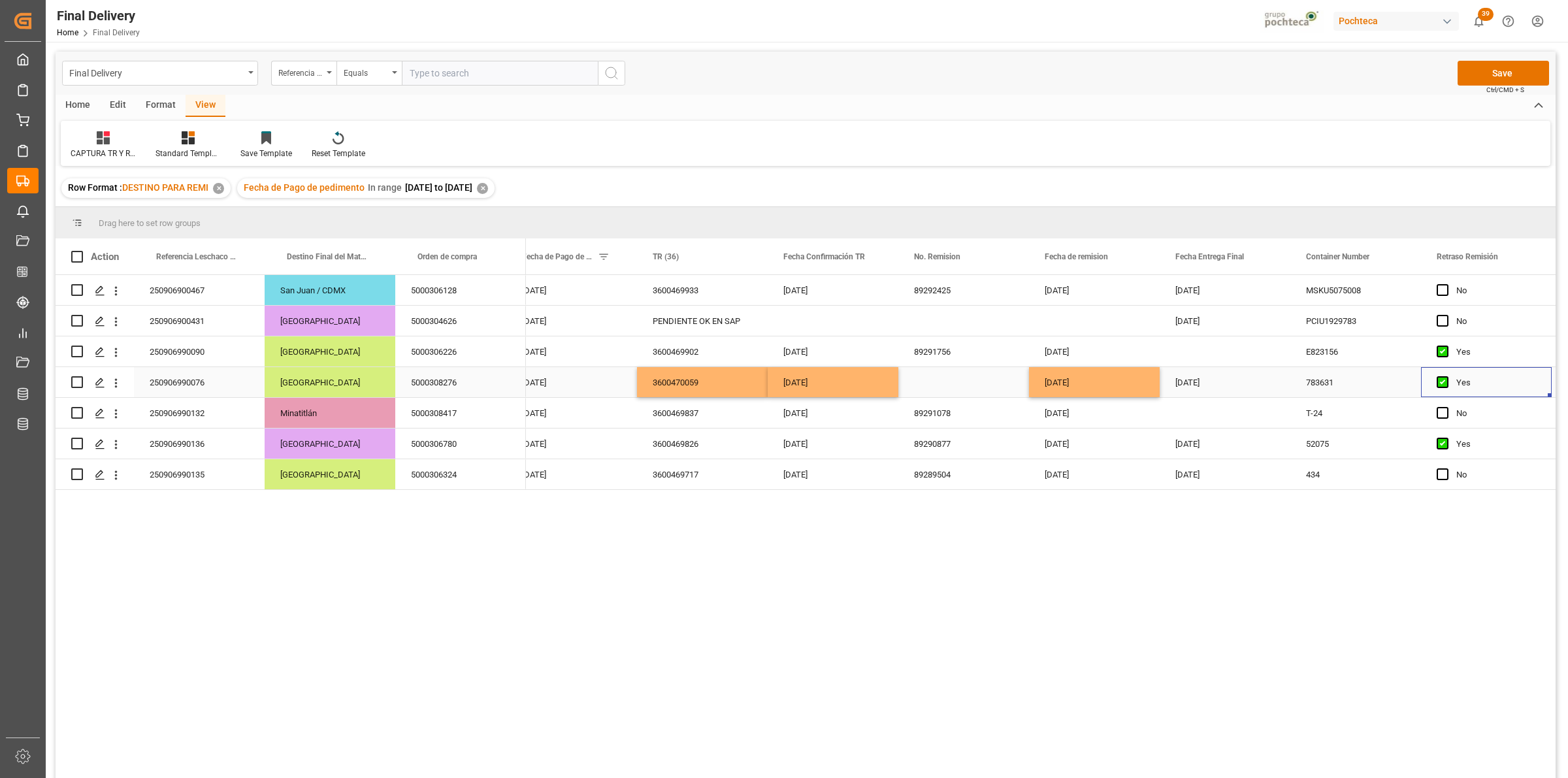
scroll to position [0, 275]
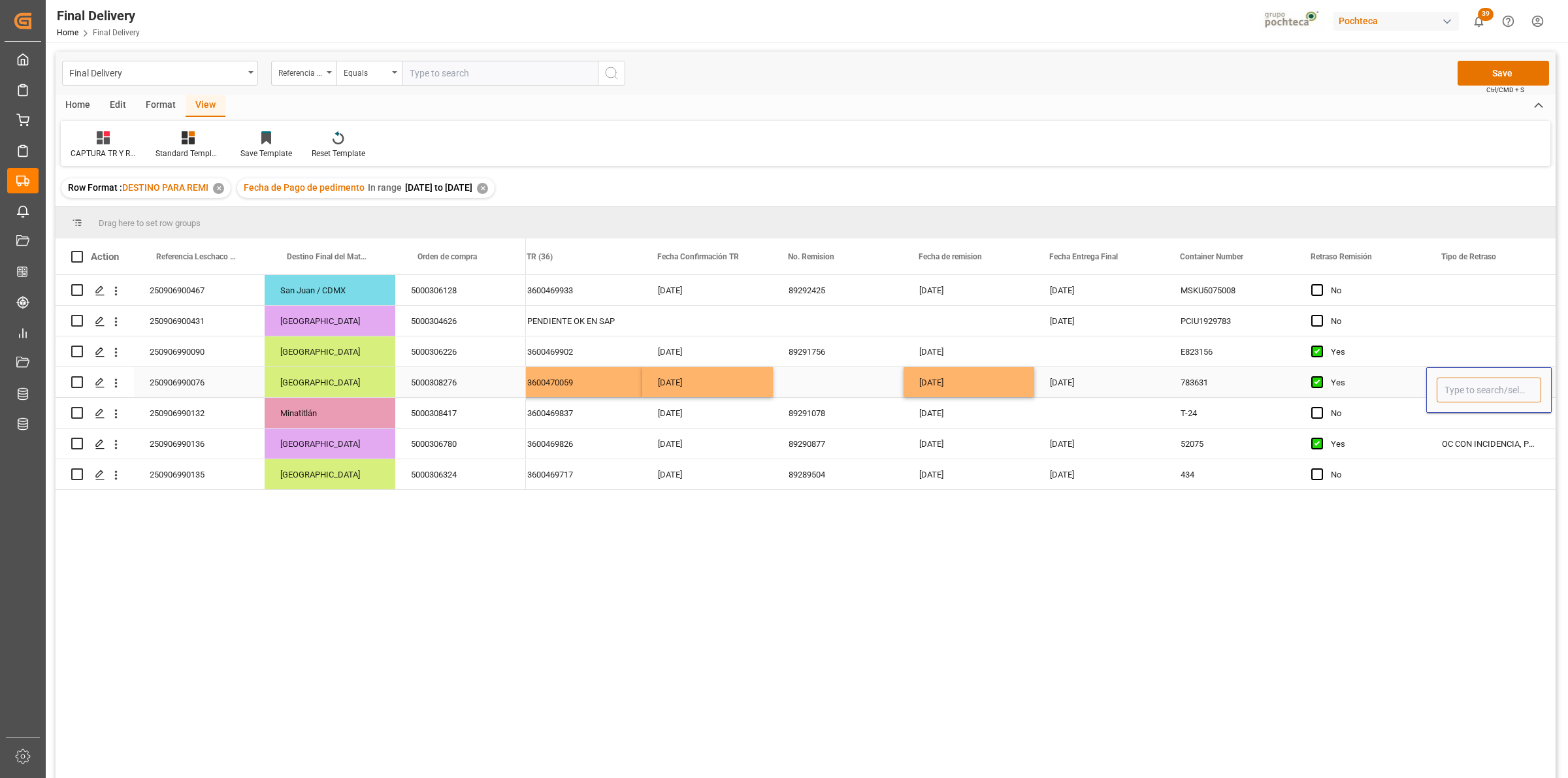
click at [1463, 396] on input "Press SPACE to select this row." at bounding box center [1488, 390] width 105 height 24
type input "DIFERENCIAS EN OC VS FACTURA"
click at [1460, 354] on div "Press SPACE to select this row." at bounding box center [1488, 351] width 125 height 30
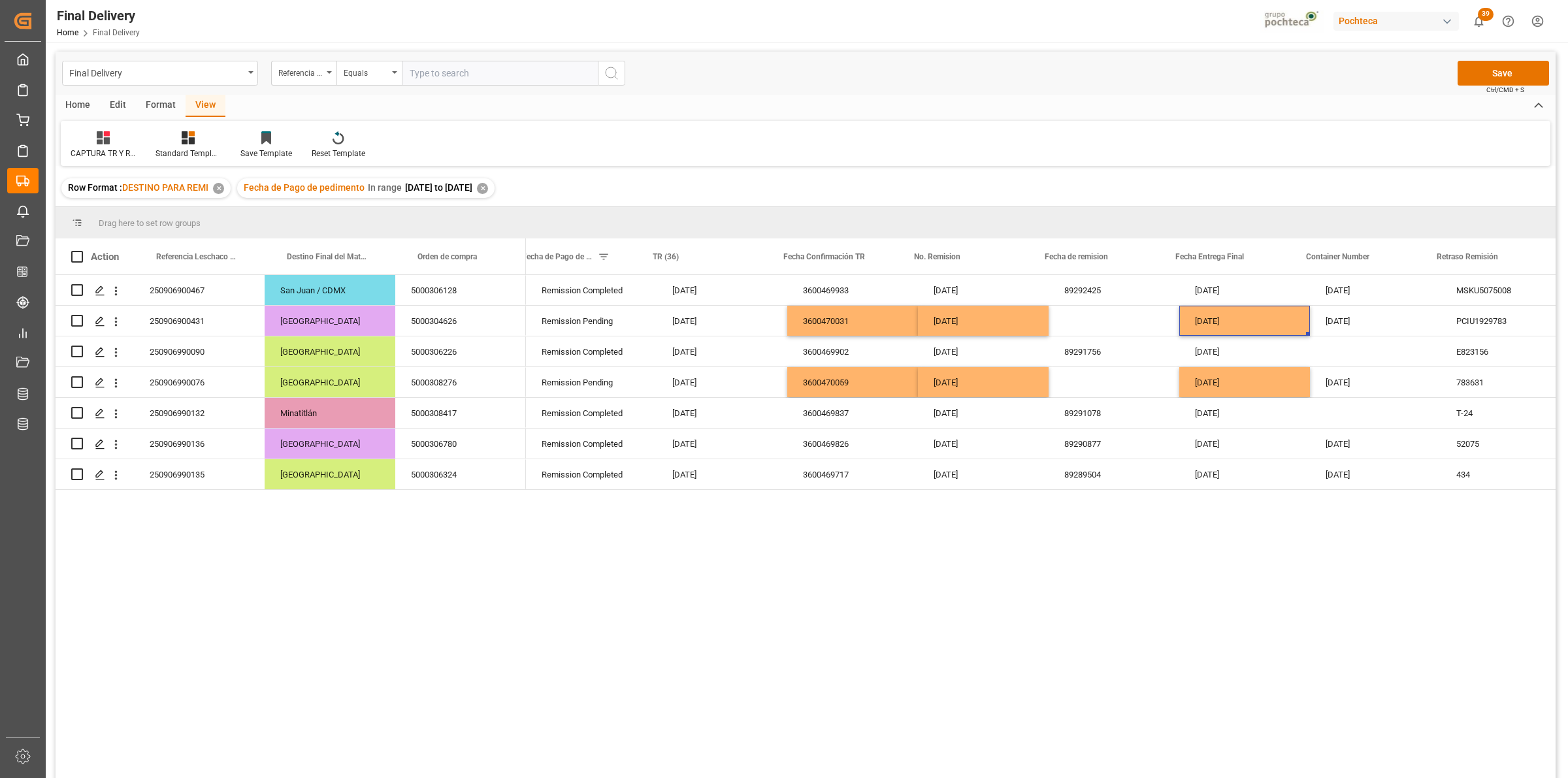
scroll to position [0, 0]
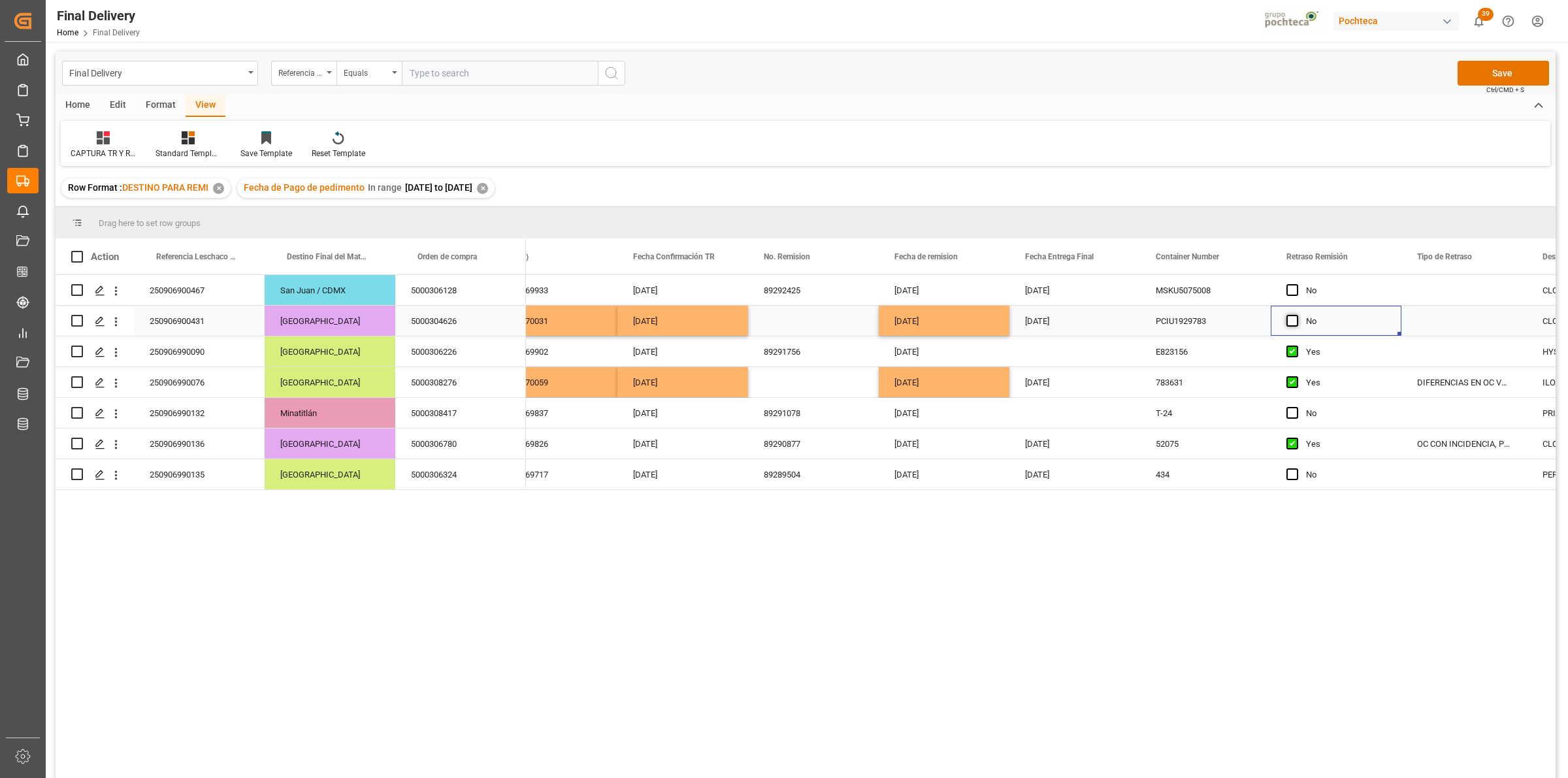
click at [1294, 324] on span "Press SPACE to select this row." at bounding box center [1292, 320] width 11 height 11
click at [1296, 315] on input "Press SPACE to select this row." at bounding box center [1296, 315] width 0 height 0
click at [1424, 381] on div "DIFERENCIAS EN OC VS FACTURA" at bounding box center [1463, 382] width 125 height 30
click at [1448, 324] on div "Press SPACE to select this row." at bounding box center [1463, 321] width 125 height 30
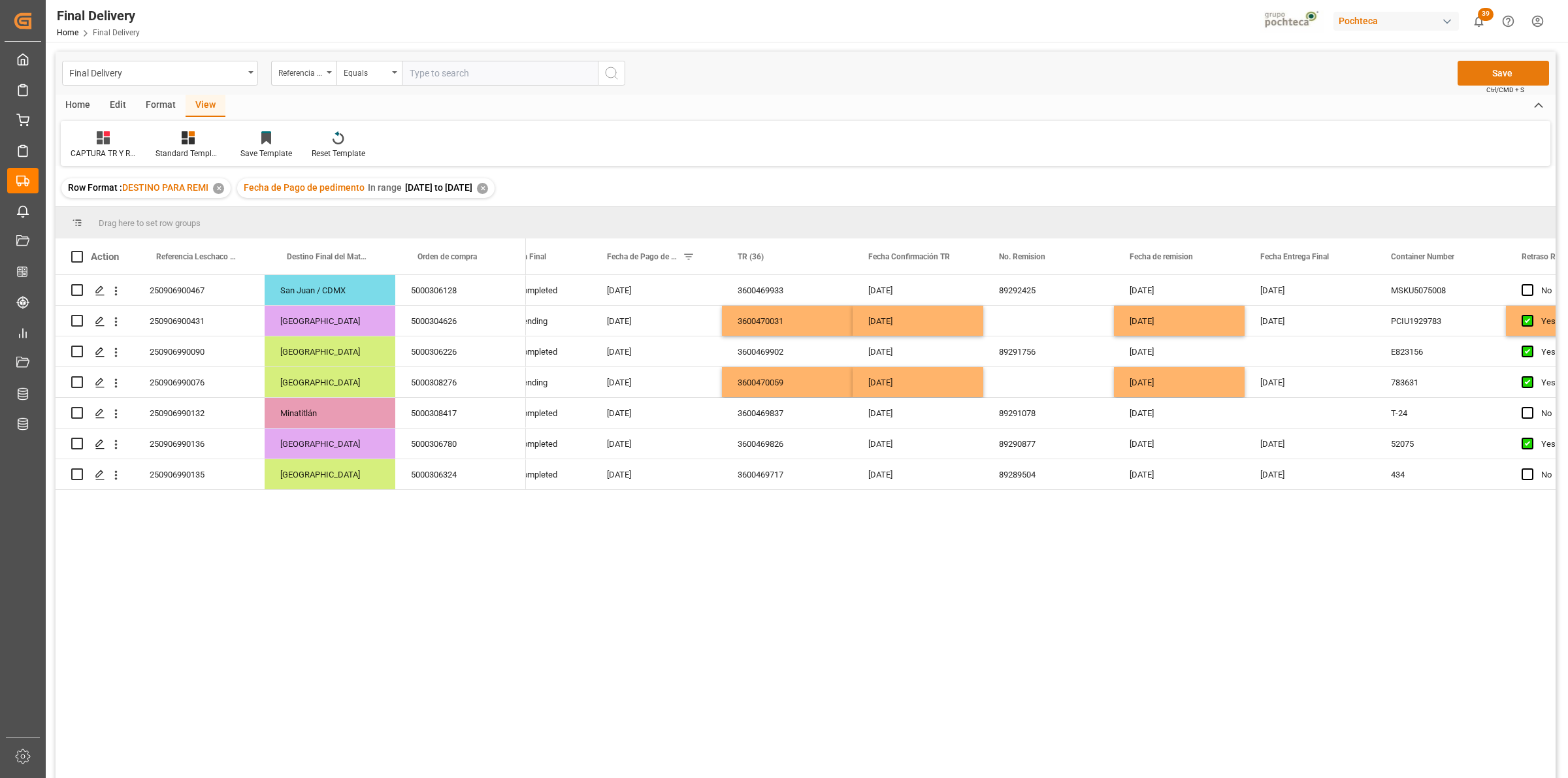
click at [1465, 77] on button "Save" at bounding box center [1502, 73] width 92 height 24
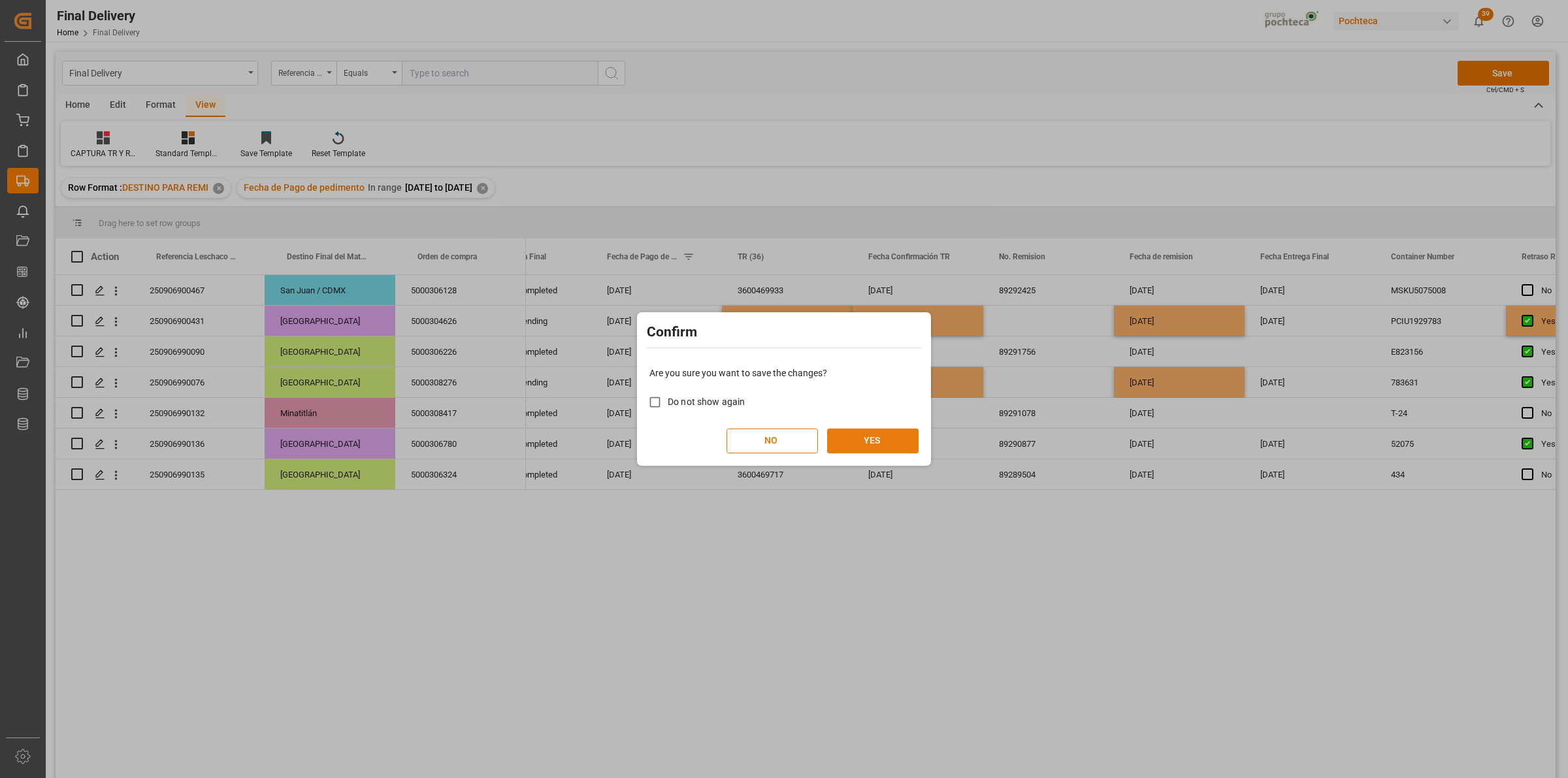
click at [866, 439] on button "YES" at bounding box center [872, 441] width 92 height 24
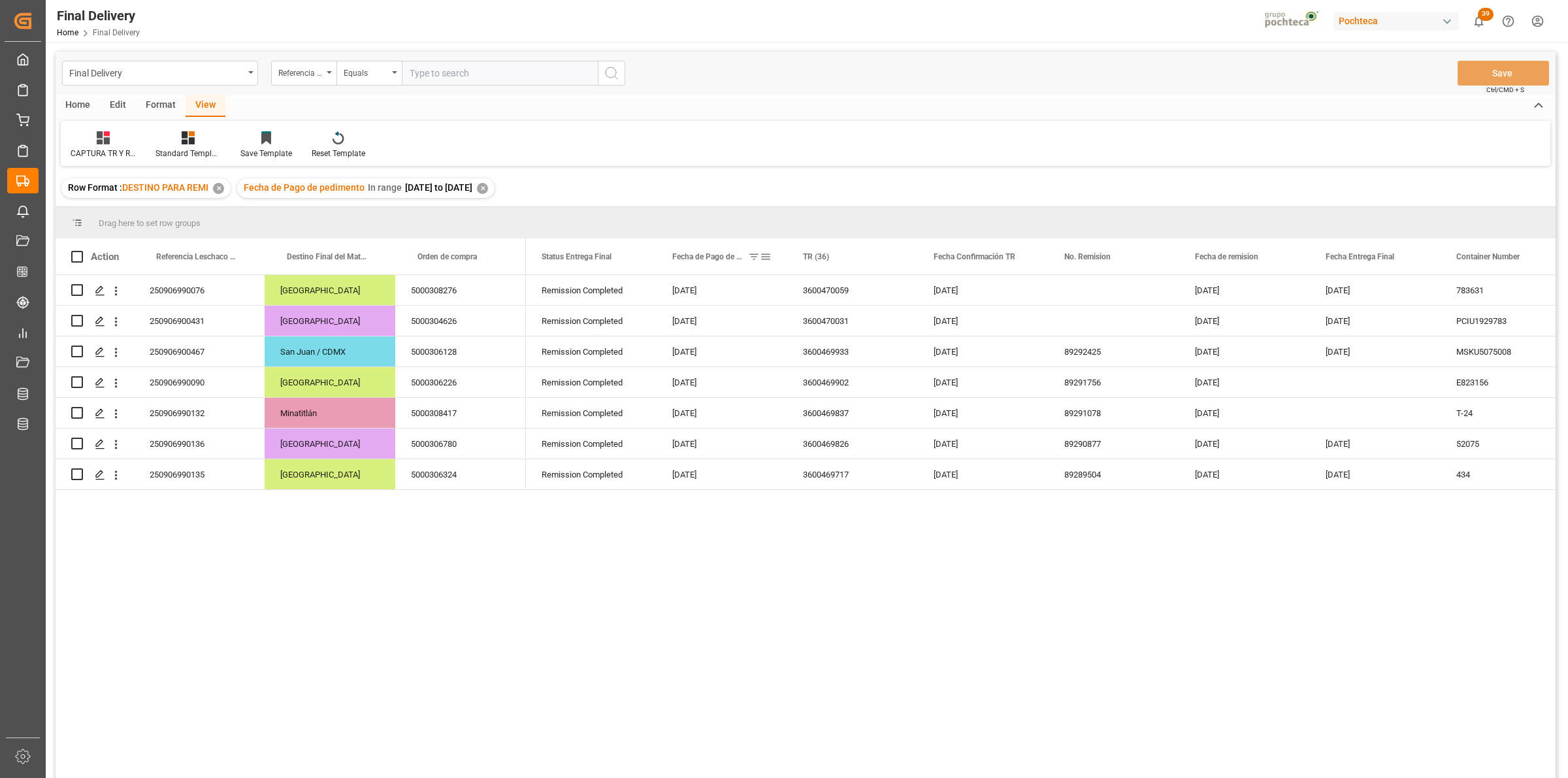
click at [768, 257] on span at bounding box center [765, 256] width 11 height 11
click at [886, 321] on input "[DATE]" at bounding box center [825, 327] width 128 height 26
type input "[DATE]"
click at [884, 361] on input "[DATE]" at bounding box center [825, 363] width 128 height 26
click at [883, 322] on input "[DATE]" at bounding box center [825, 327] width 128 height 26
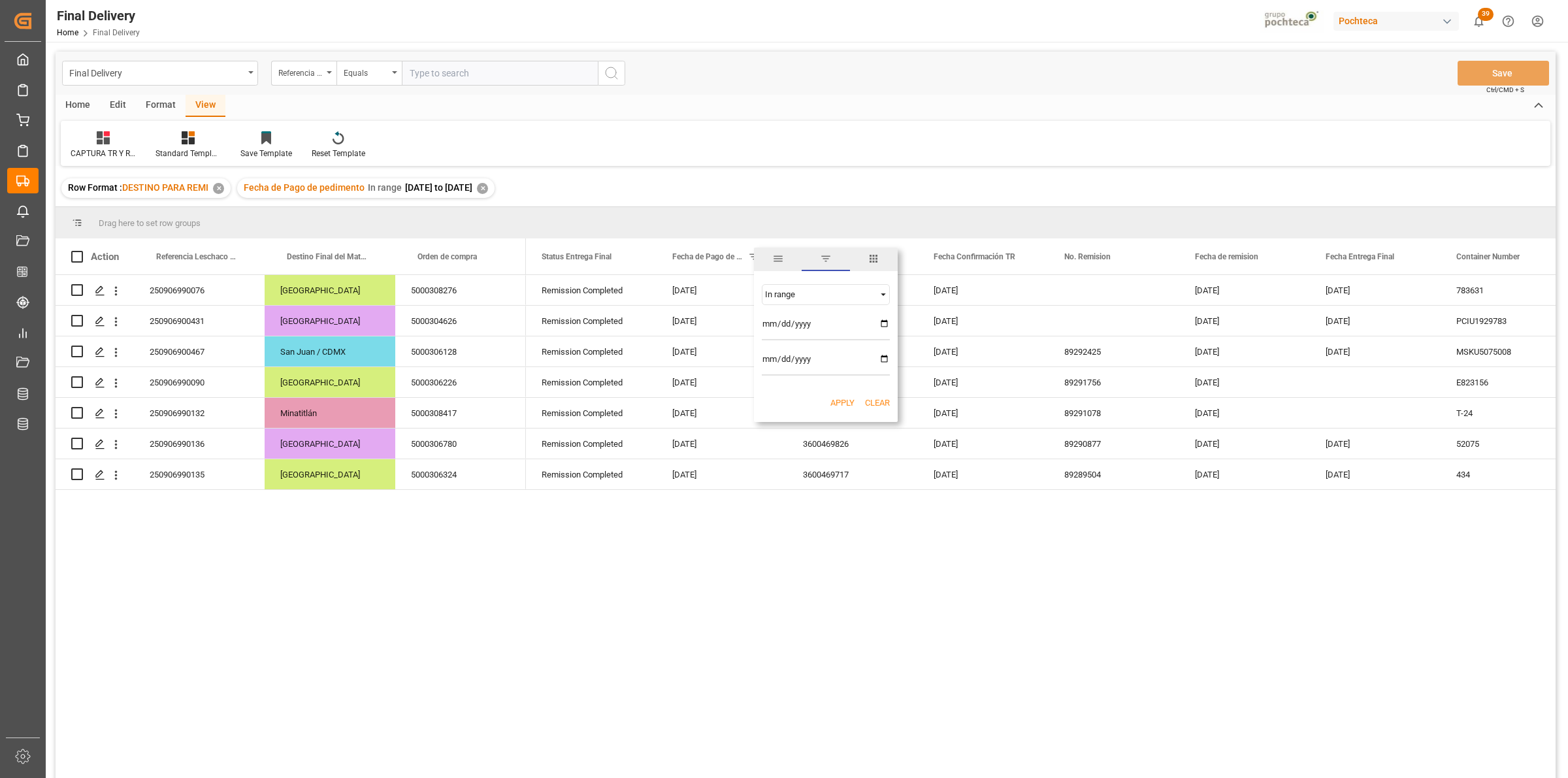
click at [883, 322] on input "[DATE]" at bounding box center [825, 327] width 128 height 26
click at [882, 360] on input "[DATE]" at bounding box center [825, 363] width 128 height 26
type input "[DATE]"
click at [842, 402] on button "Apply" at bounding box center [843, 403] width 24 height 13
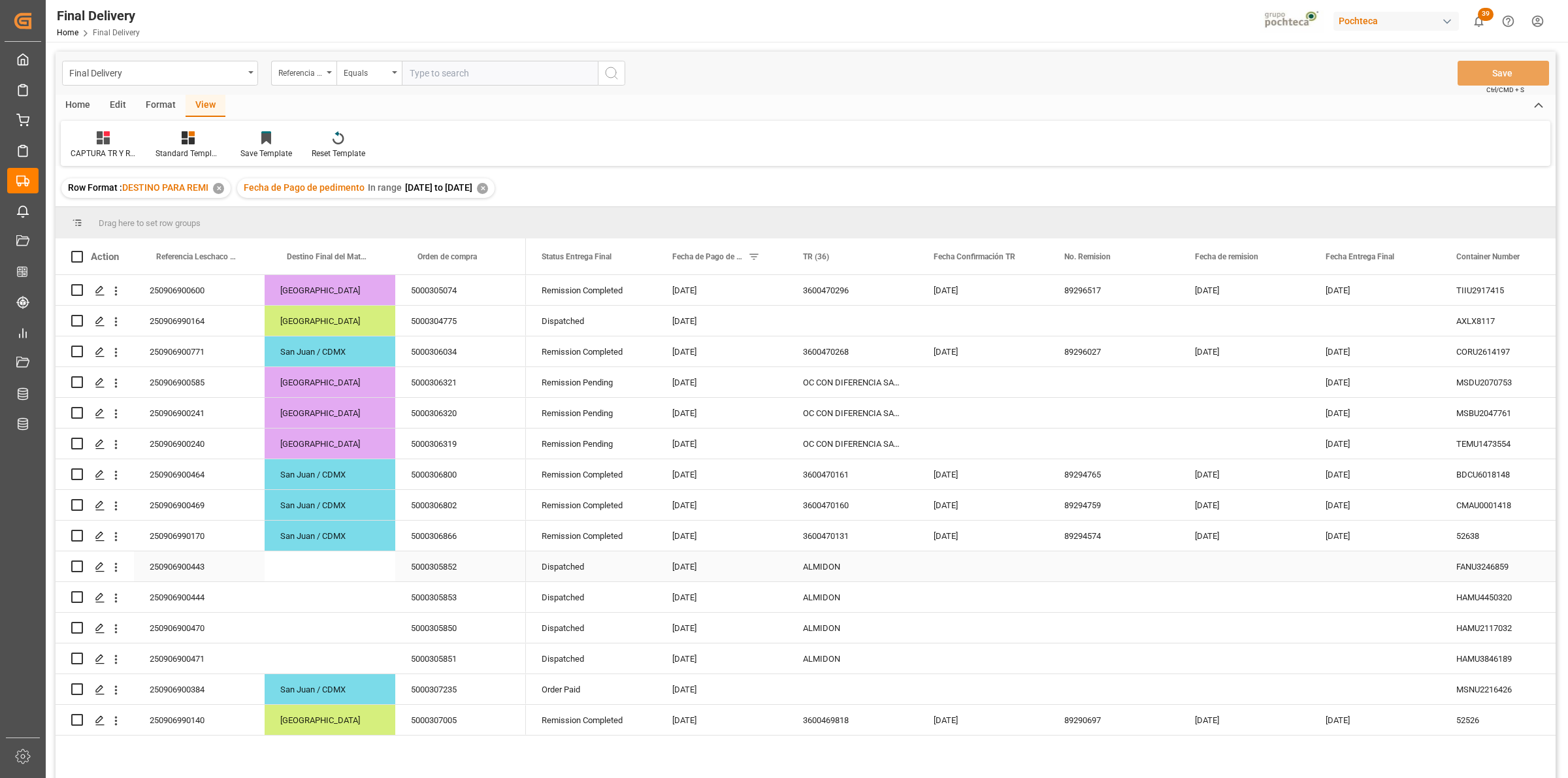
click at [838, 568] on div "ALMIDON" at bounding box center [852, 566] width 130 height 30
click at [838, 568] on input "ALMIDON" at bounding box center [853, 574] width 110 height 24
drag, startPoint x: 859, startPoint y: 578, endPoint x: 804, endPoint y: 575, distance: 55.1
click at [804, 575] on input "ALMIDON" at bounding box center [853, 574] width 110 height 24
type input "EN INSPECCION - PTE CONFIRMACION DE DESTINO"
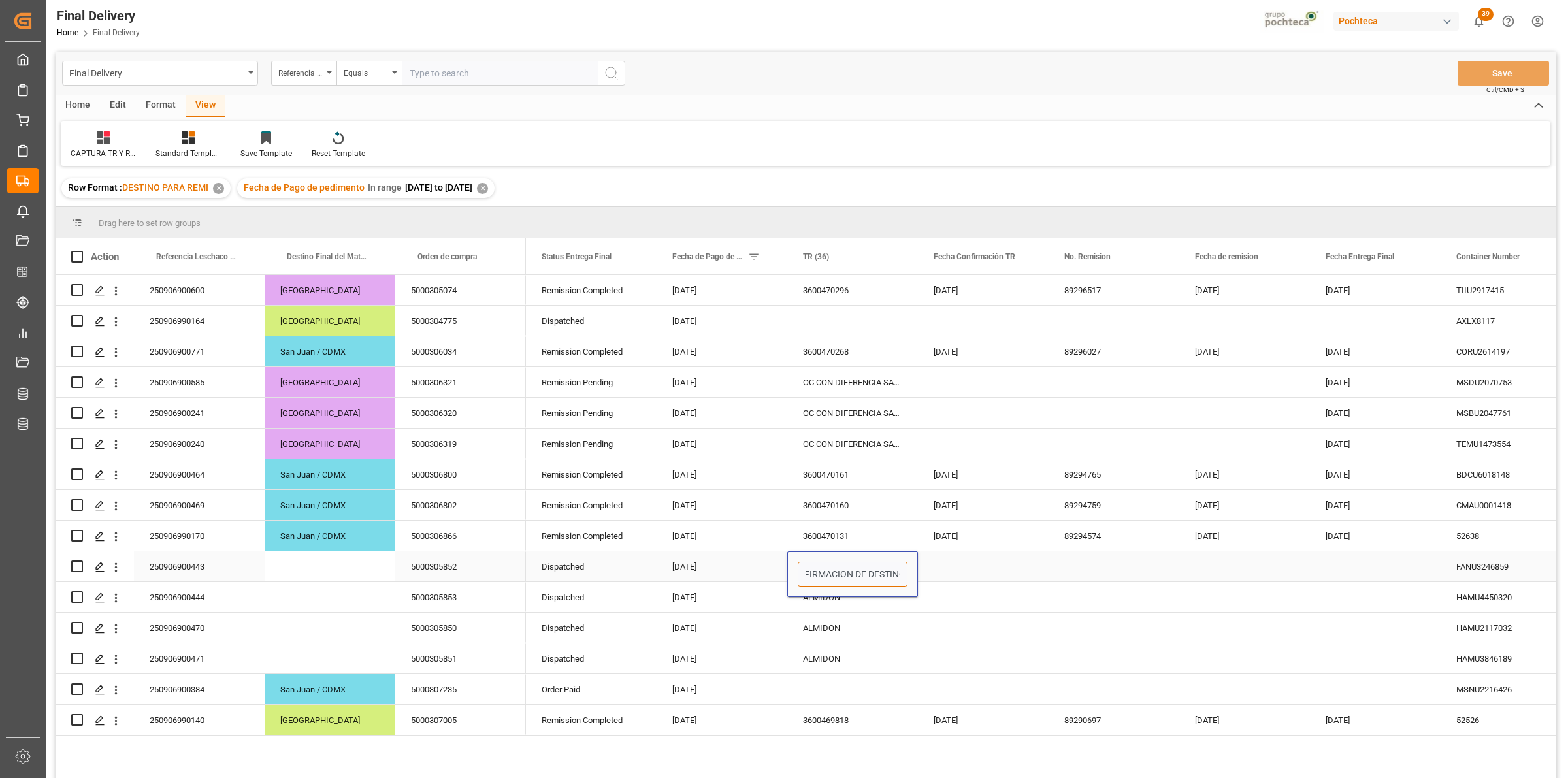
scroll to position [0, 118]
click at [942, 573] on div "Press SPACE to select this row." at bounding box center [982, 566] width 130 height 30
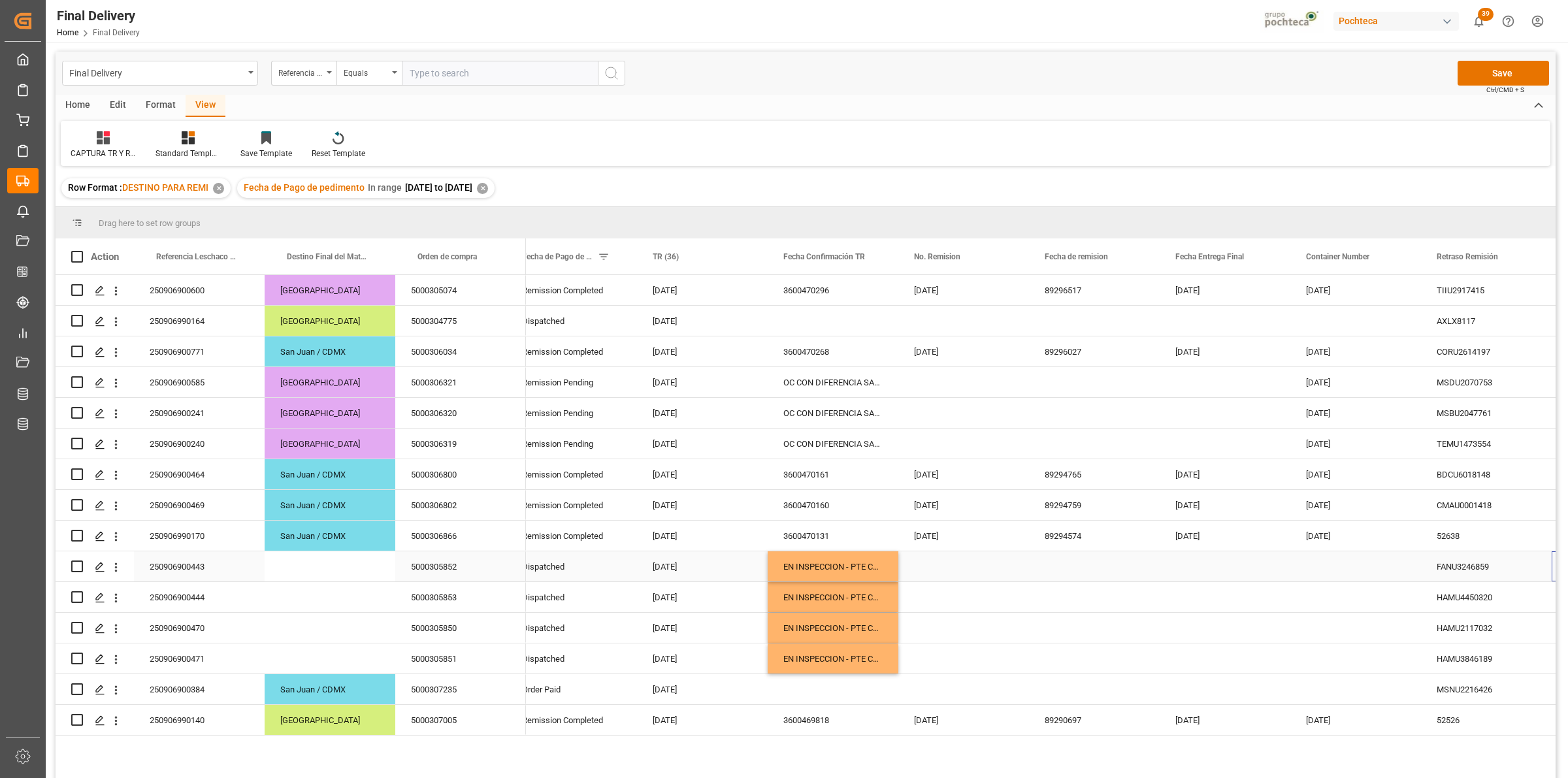
scroll to position [0, 150]
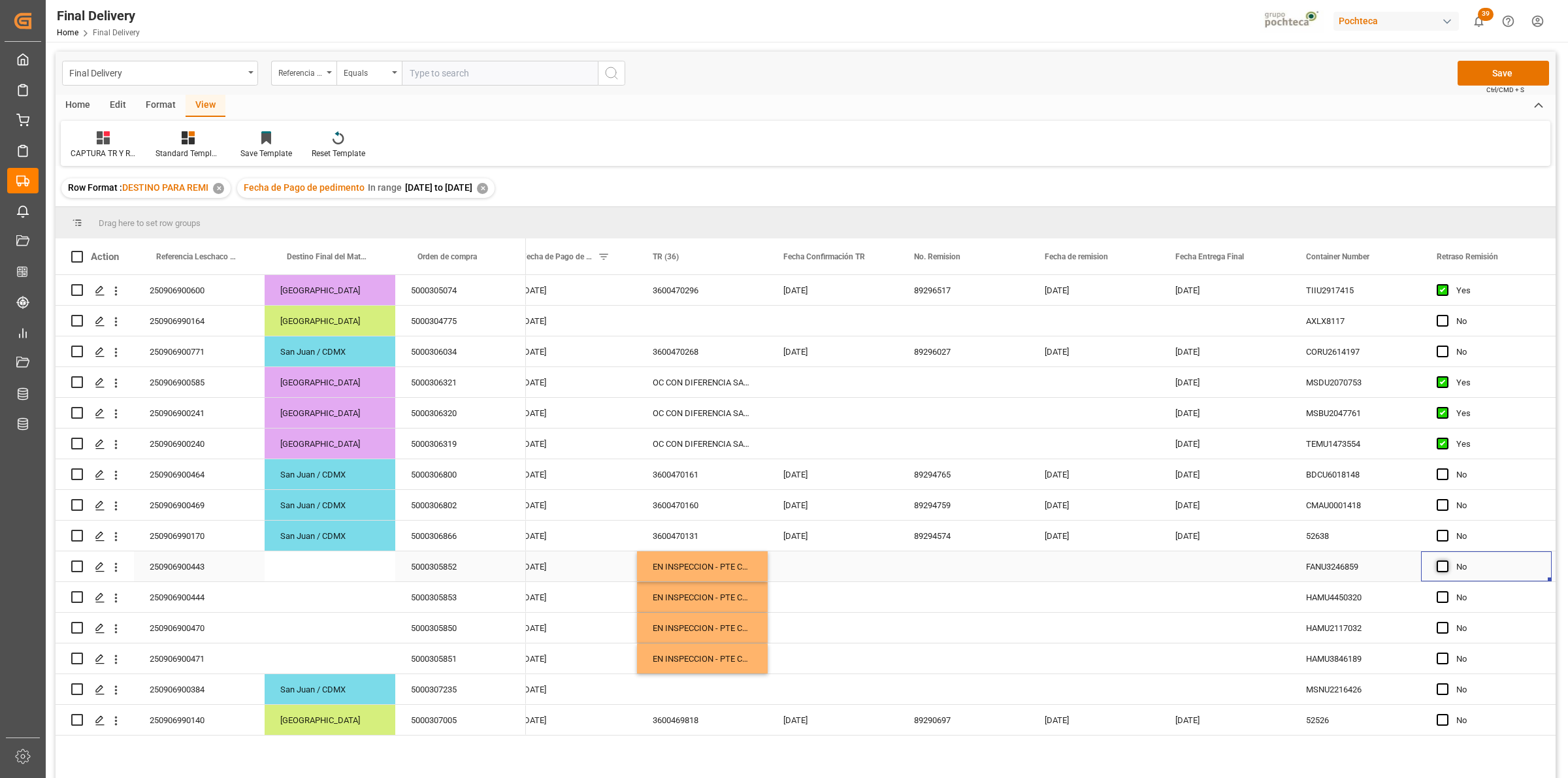
click at [1440, 566] on span "Press SPACE to select this row." at bounding box center [1441, 566] width 11 height 11
click at [1447, 560] on input "Press SPACE to select this row." at bounding box center [1447, 560] width 0 height 0
click at [1446, 599] on span "Press SPACE to select this row." at bounding box center [1441, 596] width 11 height 11
click at [1447, 591] on input "Press SPACE to select this row." at bounding box center [1447, 591] width 0 height 0
click at [1444, 632] on span "Press SPACE to select this row." at bounding box center [1441, 627] width 11 height 11
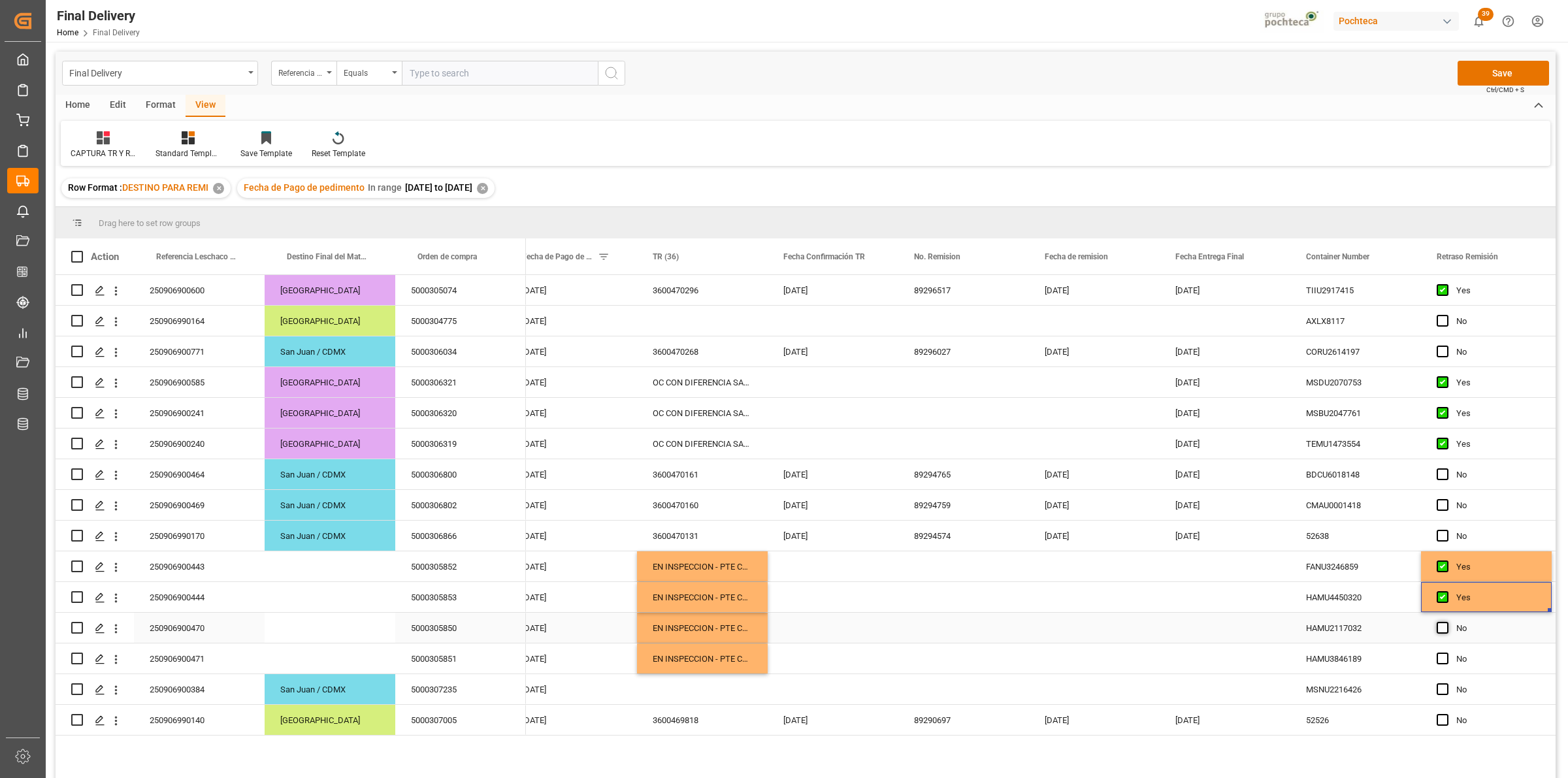
click at [1447, 622] on input "Press SPACE to select this row." at bounding box center [1447, 622] width 0 height 0
click at [1445, 663] on span "Press SPACE to select this row." at bounding box center [1441, 658] width 11 height 11
click at [1447, 653] on input "Press SPACE to select this row." at bounding box center [1447, 653] width 0 height 0
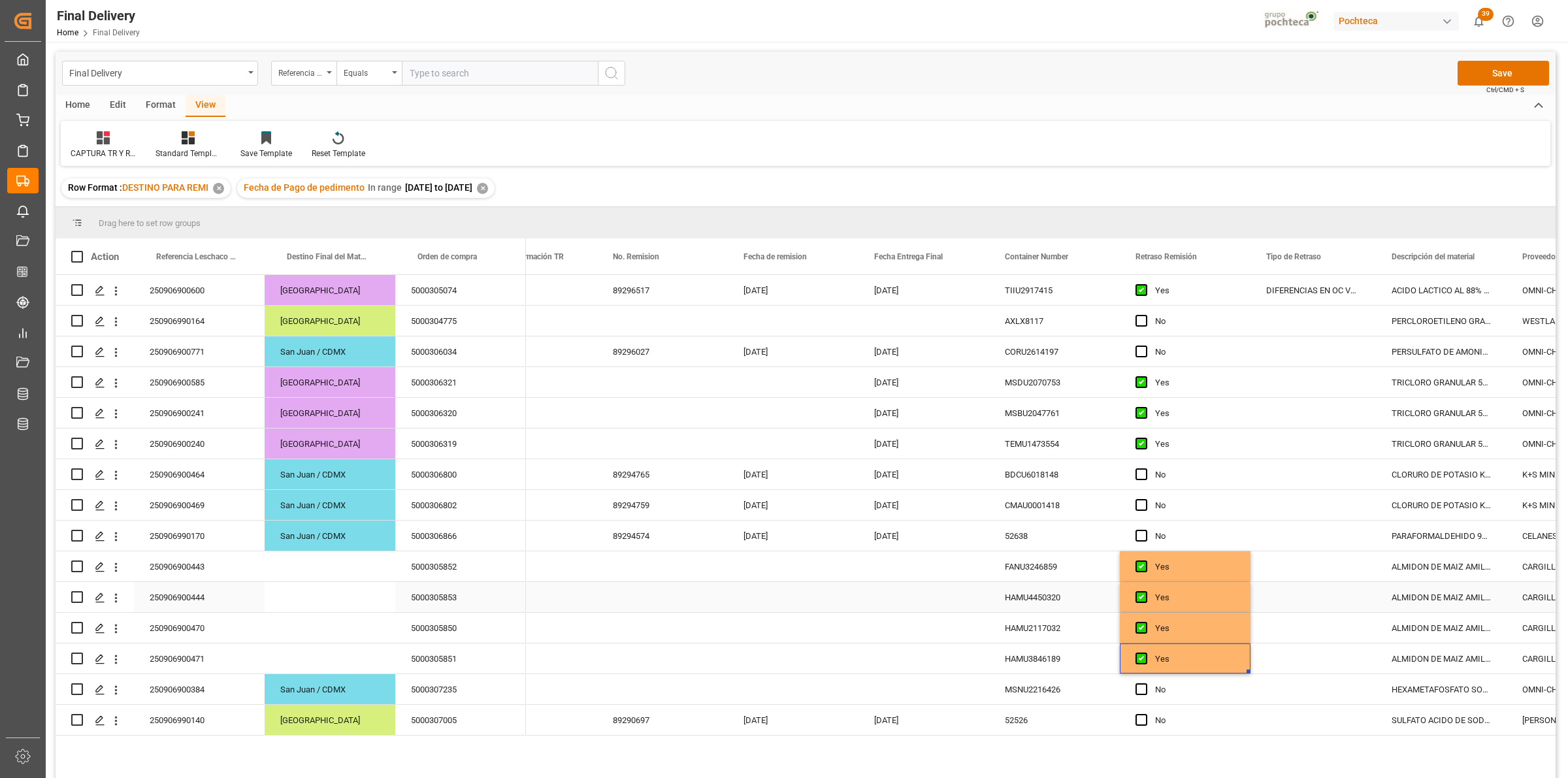
scroll to position [0, 452]
click at [1341, 575] on div "Press SPACE to select this row." at bounding box center [1312, 566] width 125 height 30
click at [1341, 575] on input "Press SPACE to select this row." at bounding box center [1313, 574] width 105 height 24
click at [1325, 707] on div "PENDIENTE CONFIRMACION DE DESTINO" at bounding box center [1347, 703] width 173 height 45
type input "PENDIENTE CONFIRMACION DE DESTINO"
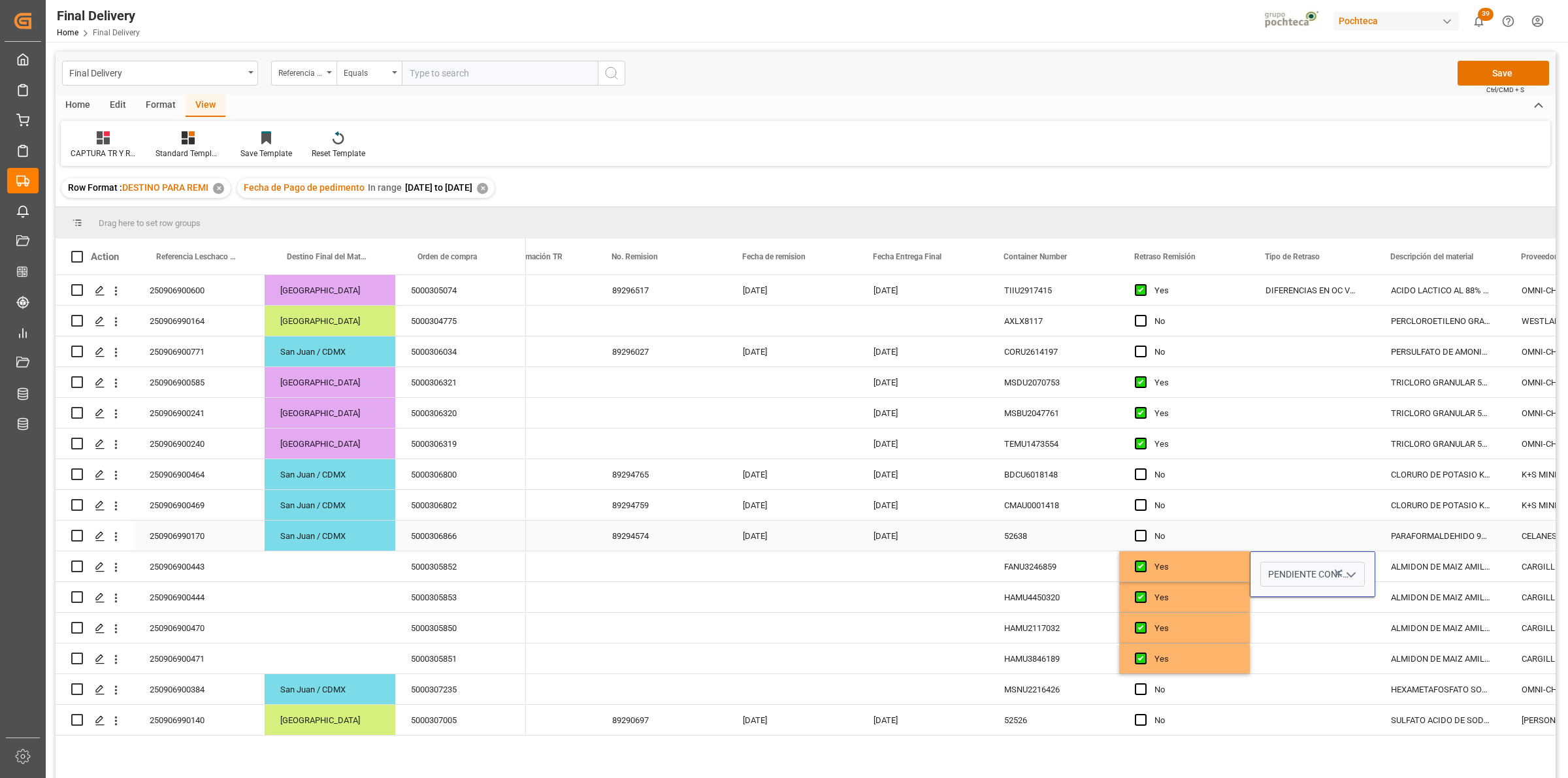
click at [1301, 534] on div "Press SPACE to select this row." at bounding box center [1312, 536] width 125 height 30
click at [1280, 573] on div "PENDIENTE CONFIRMACION DE DESTINO" at bounding box center [1312, 566] width 125 height 30
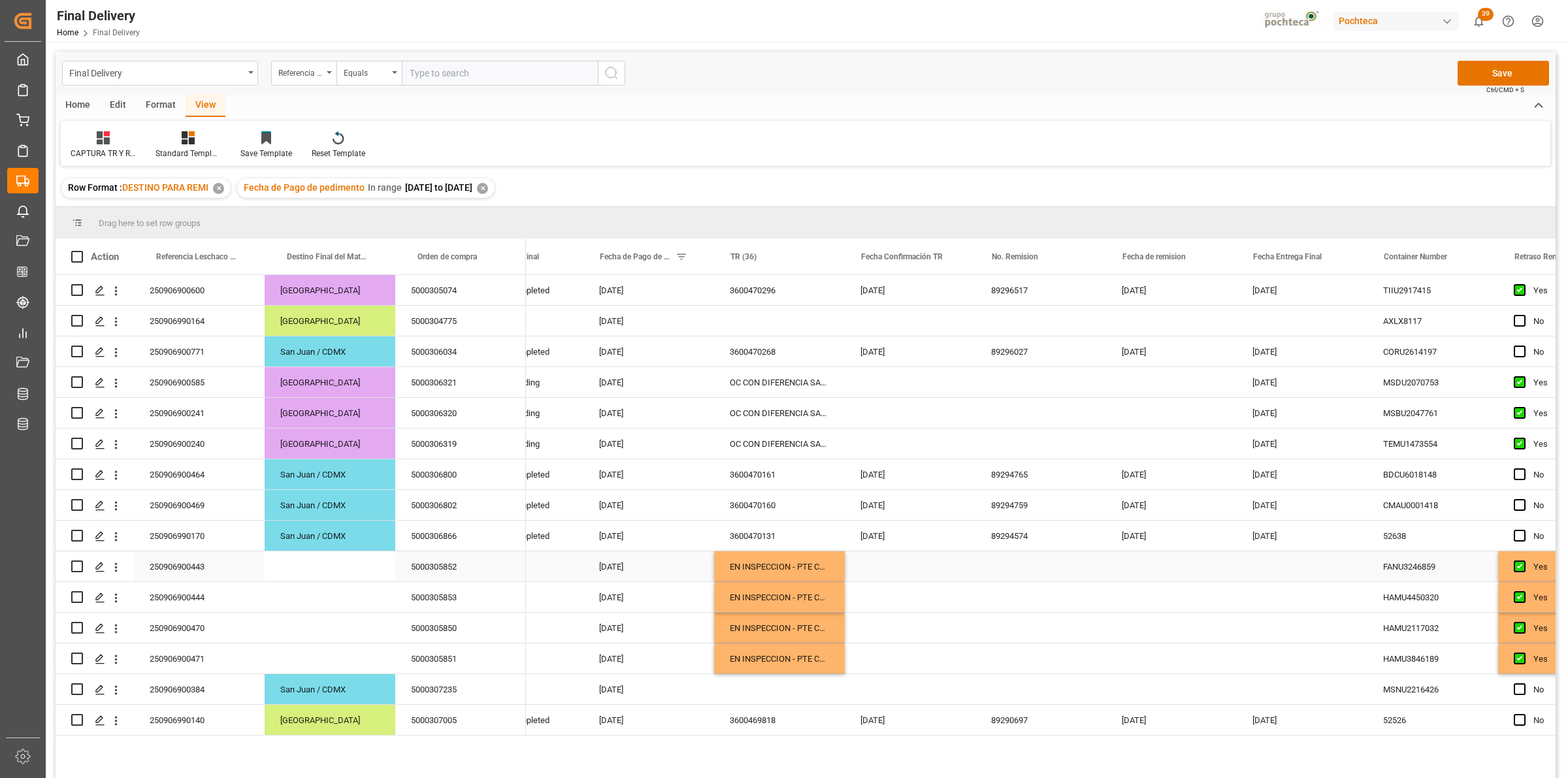
scroll to position [0, 68]
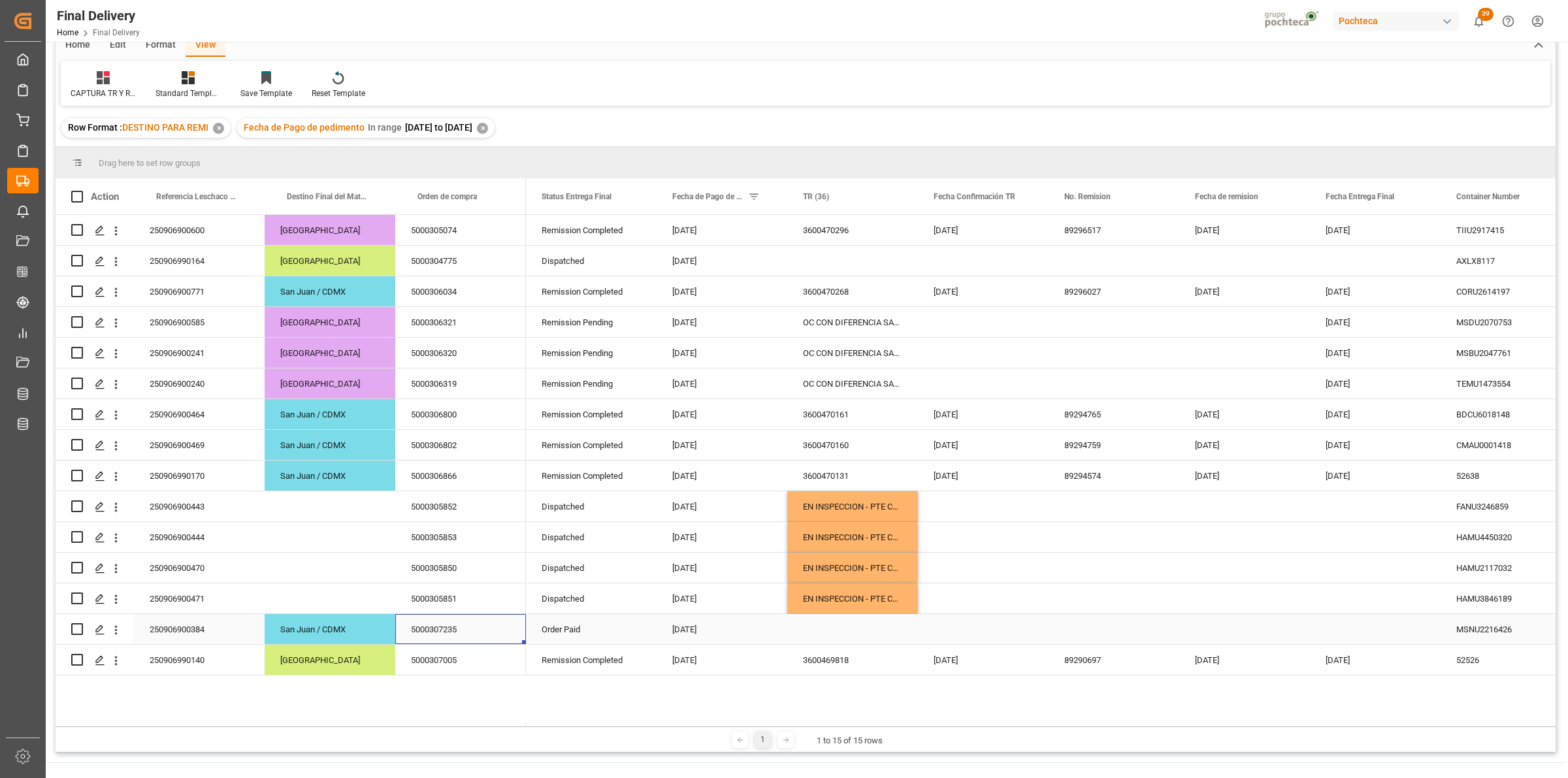
click at [441, 621] on div "5000307235" at bounding box center [460, 629] width 130 height 30
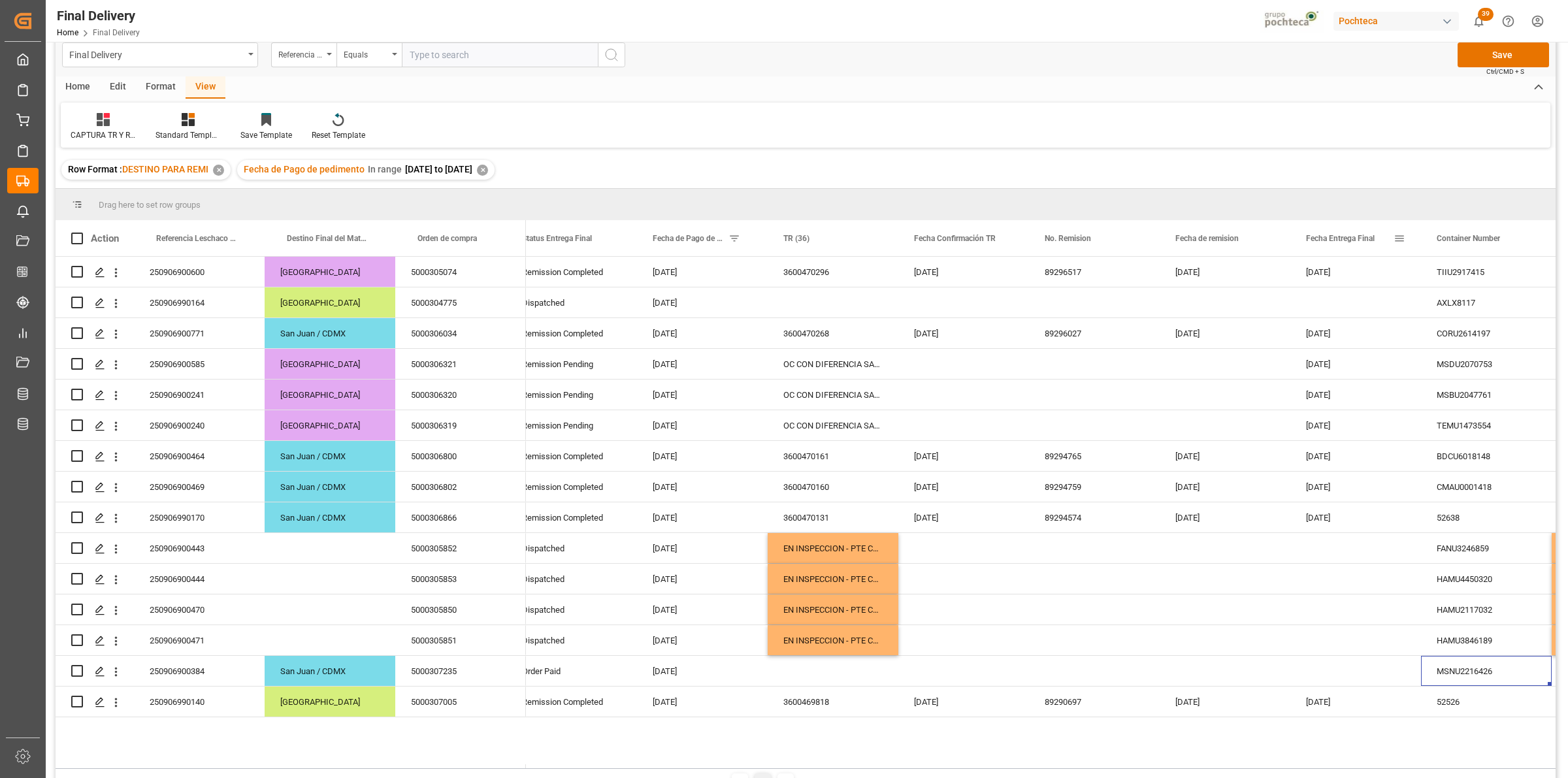
scroll to position [0, 0]
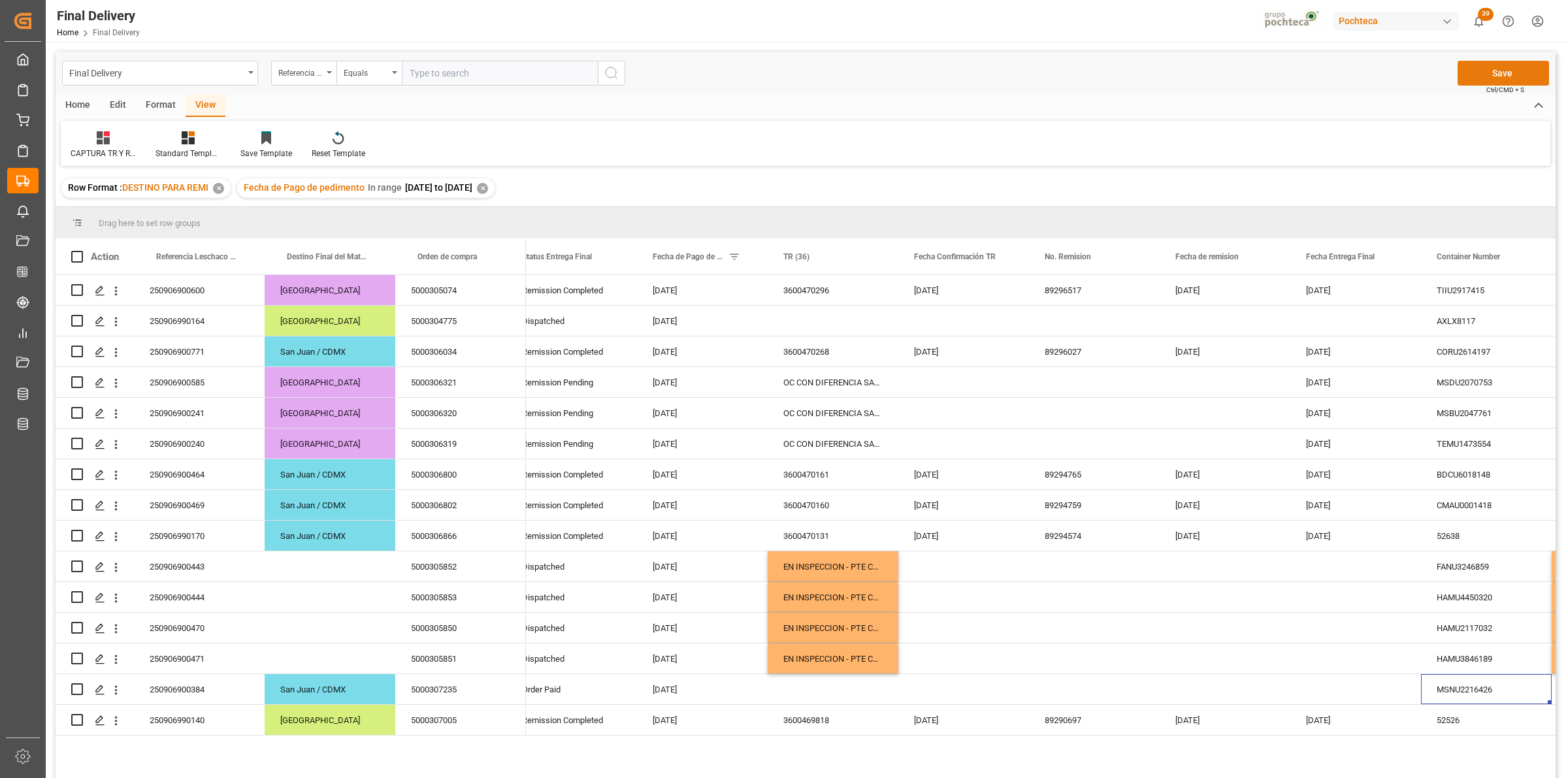
click at [1474, 76] on button "Save" at bounding box center [1502, 73] width 92 height 24
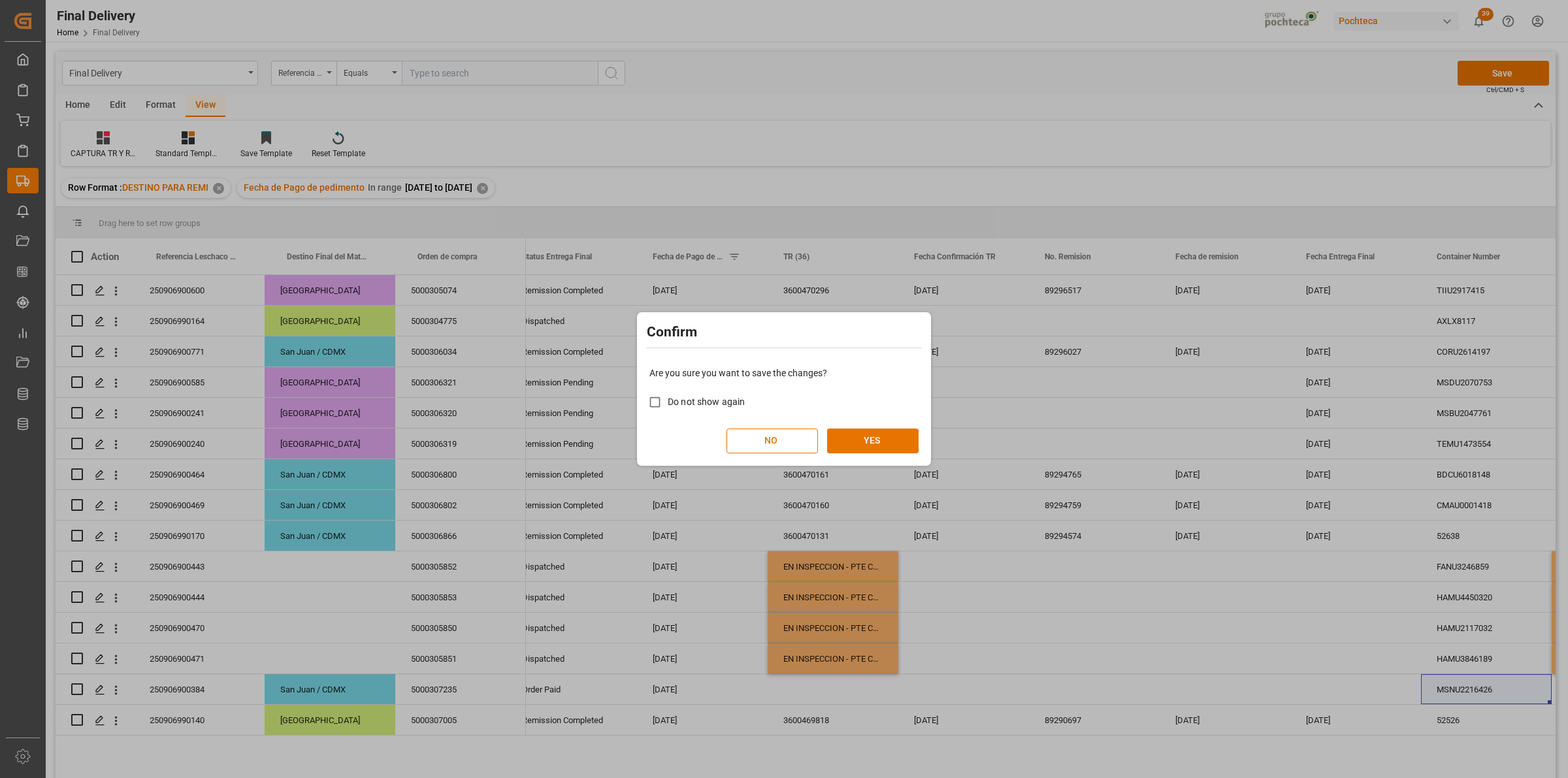
click at [919, 436] on div "Are you sure you want to save the changes? Do not show again NO YES" at bounding box center [783, 410] width 288 height 105
click at [904, 441] on button "YES" at bounding box center [872, 441] width 92 height 24
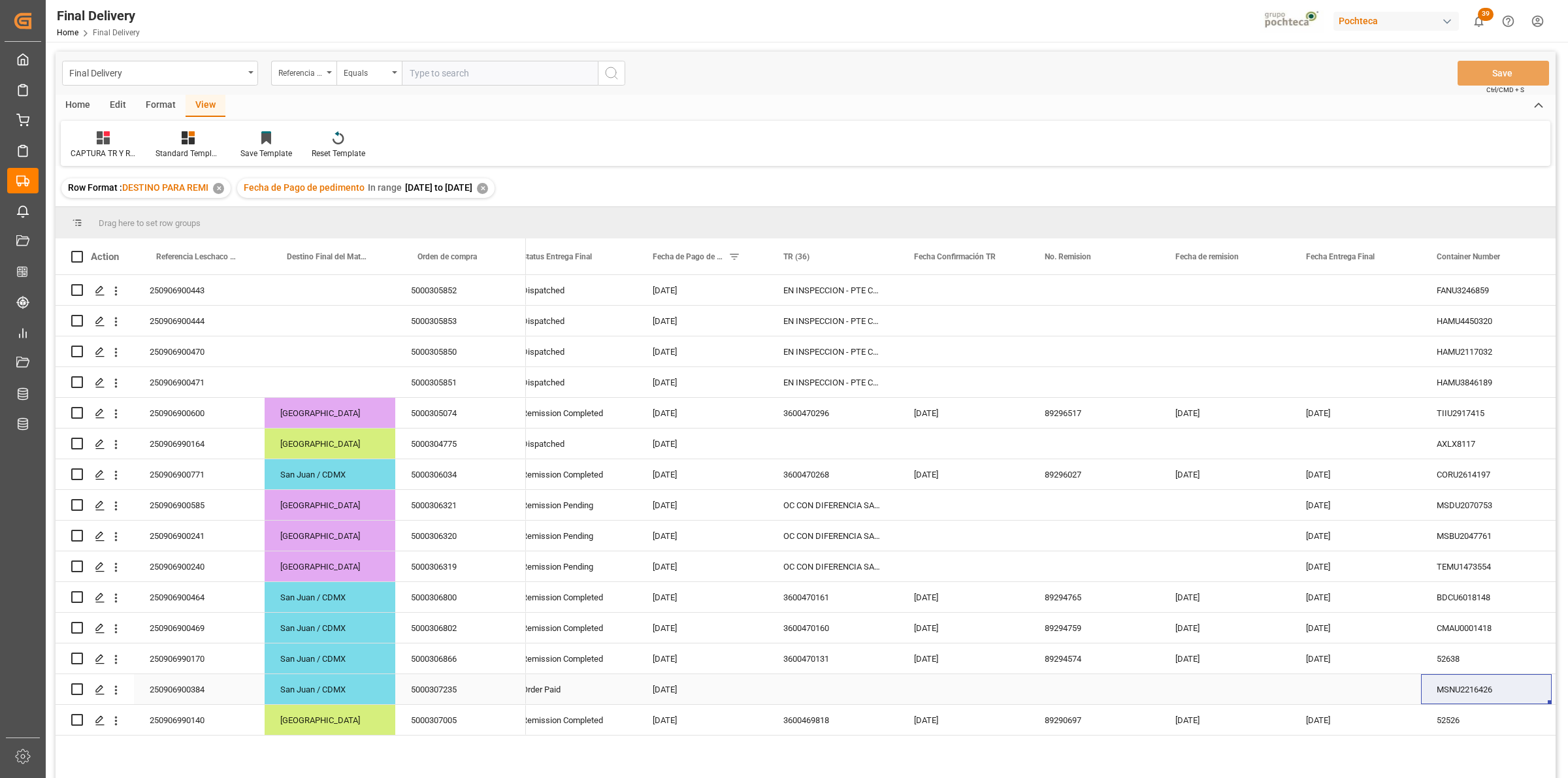
scroll to position [193, 0]
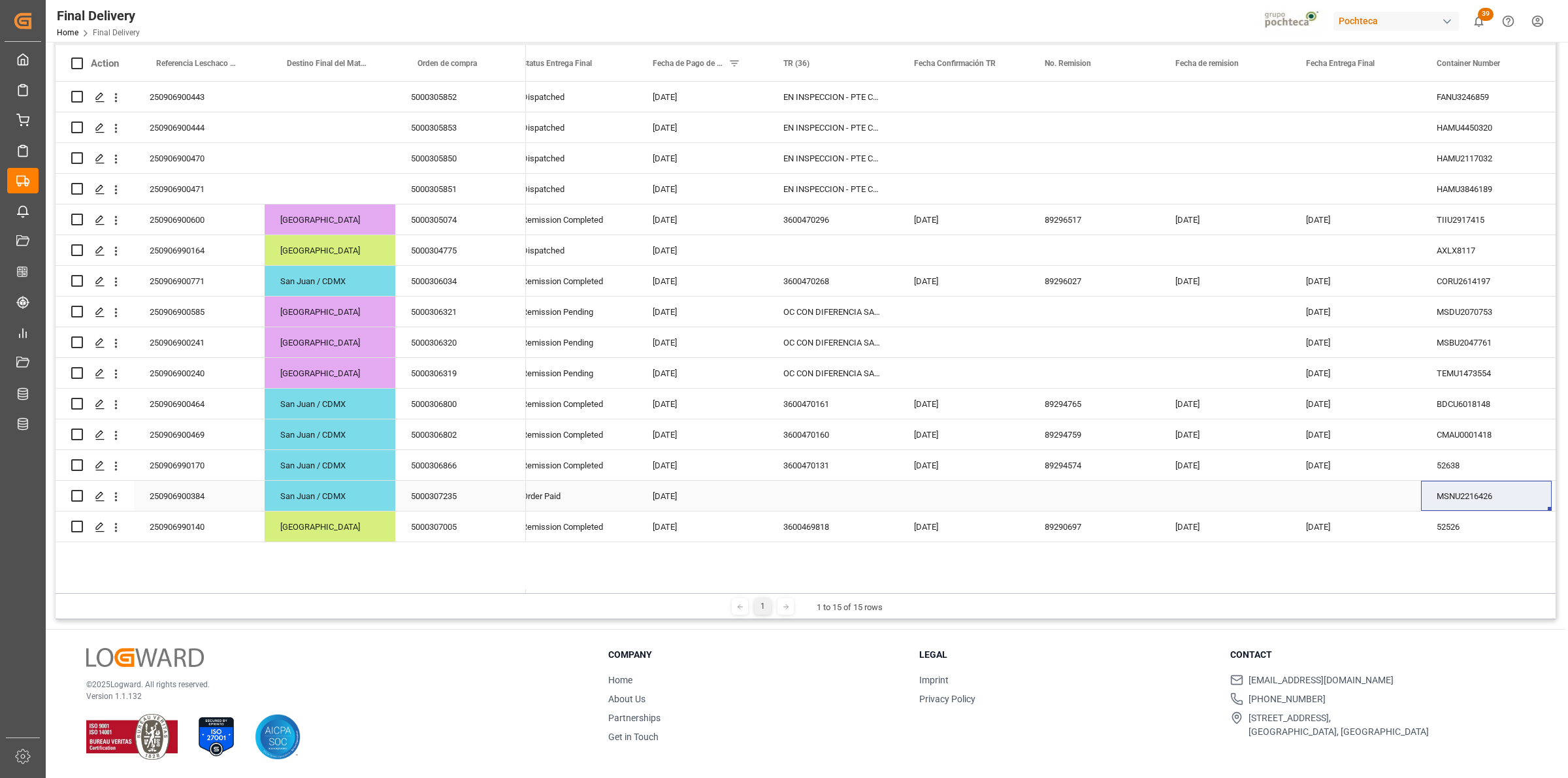
click at [823, 494] on div "Press SPACE to select this row." at bounding box center [832, 496] width 130 height 30
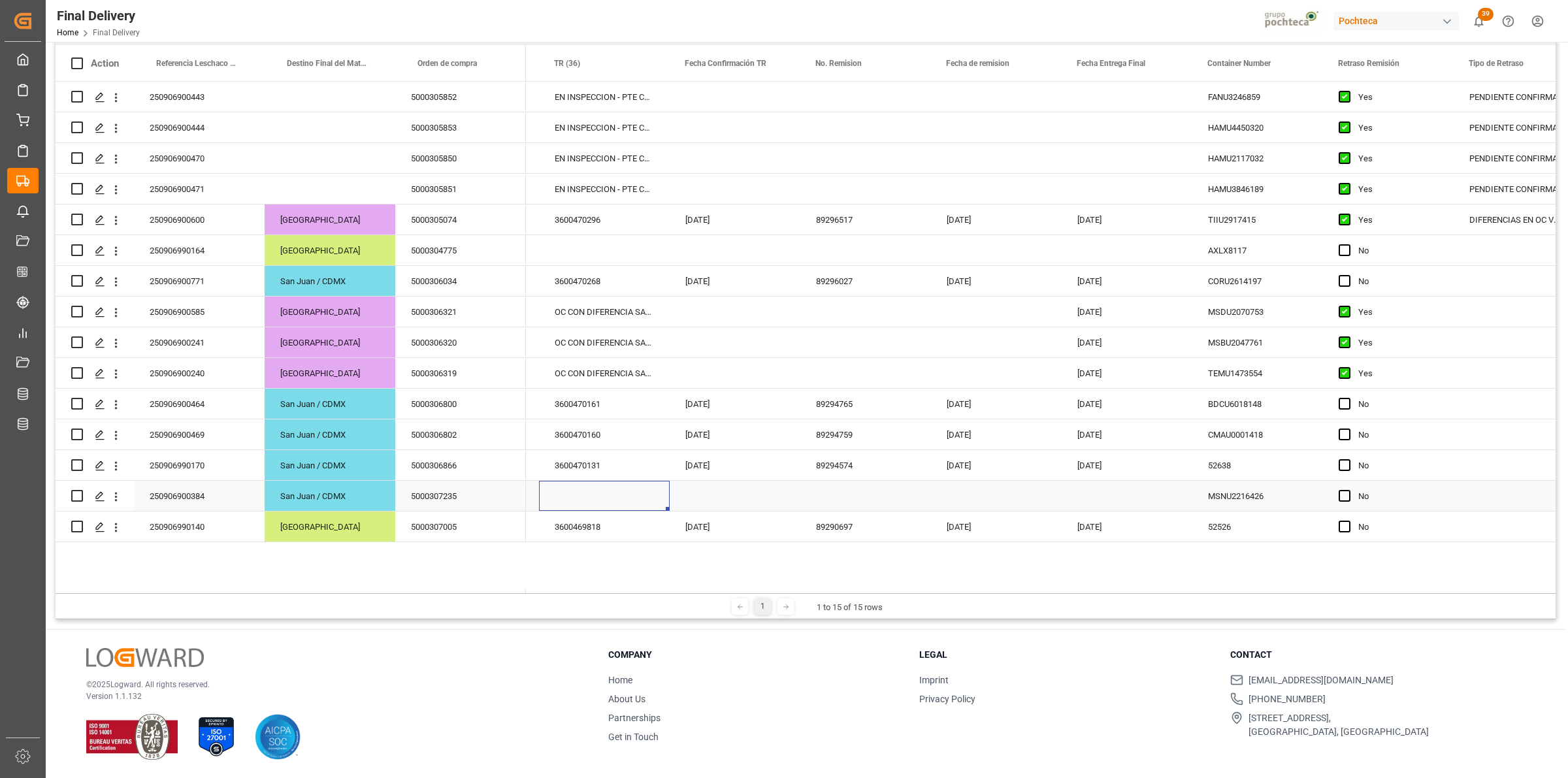
scroll to position [0, 249]
click at [1343, 497] on span "Press SPACE to select this row." at bounding box center [1343, 496] width 11 height 11
click at [1348, 490] on input "Press SPACE to select this row." at bounding box center [1348, 490] width 0 height 0
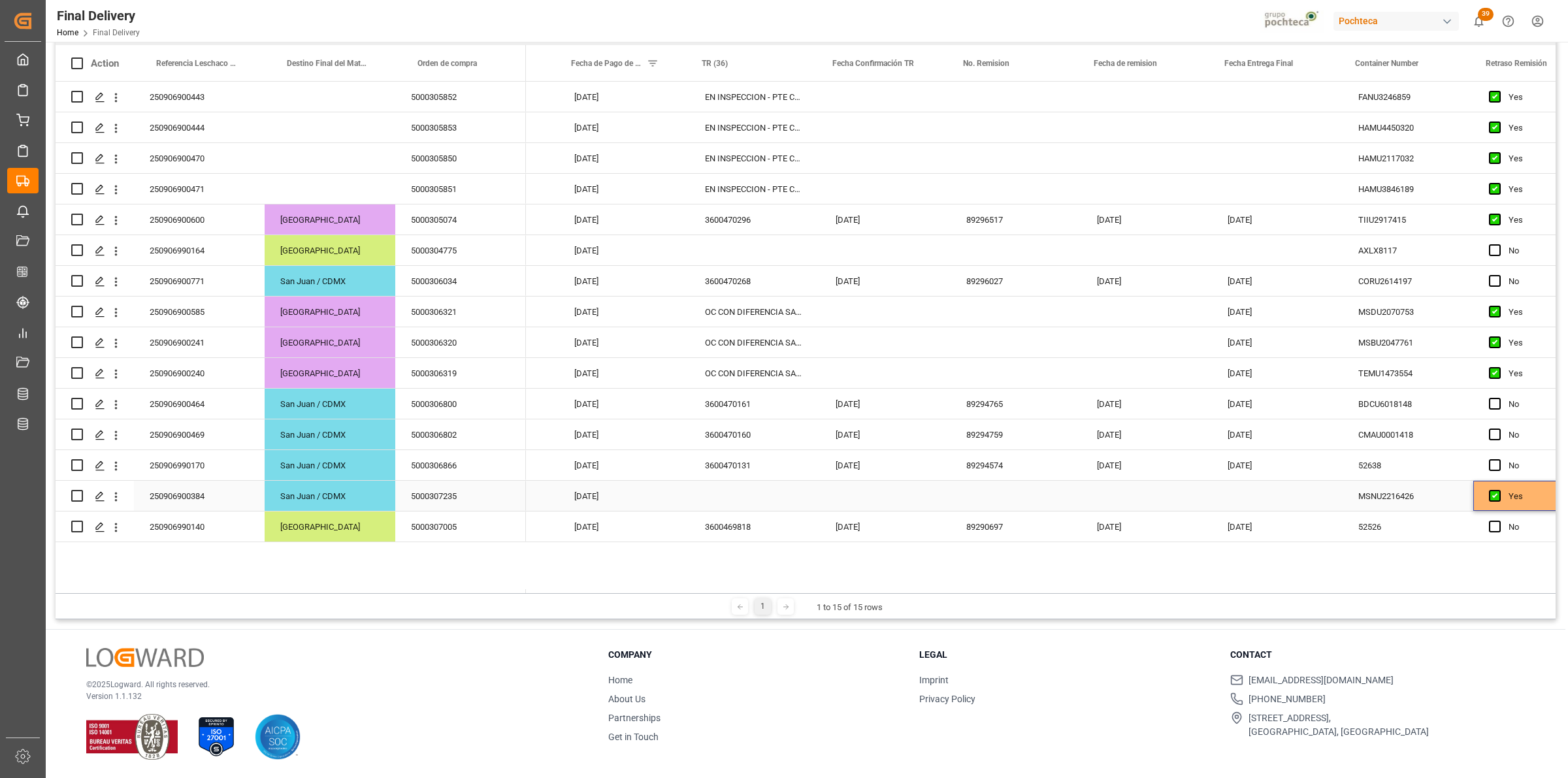
scroll to position [0, 94]
click at [751, 495] on div "Press SPACE to select this row." at bounding box center [757, 496] width 130 height 30
click at [754, 495] on input "Press SPACE to select this row." at bounding box center [758, 504] width 110 height 24
click at [787, 374] on div "OC CON DIFERENCIA SAP vs FACT" at bounding box center [757, 373] width 130 height 30
click at [732, 495] on div "Press SPACE to select this row." at bounding box center [757, 496] width 130 height 30
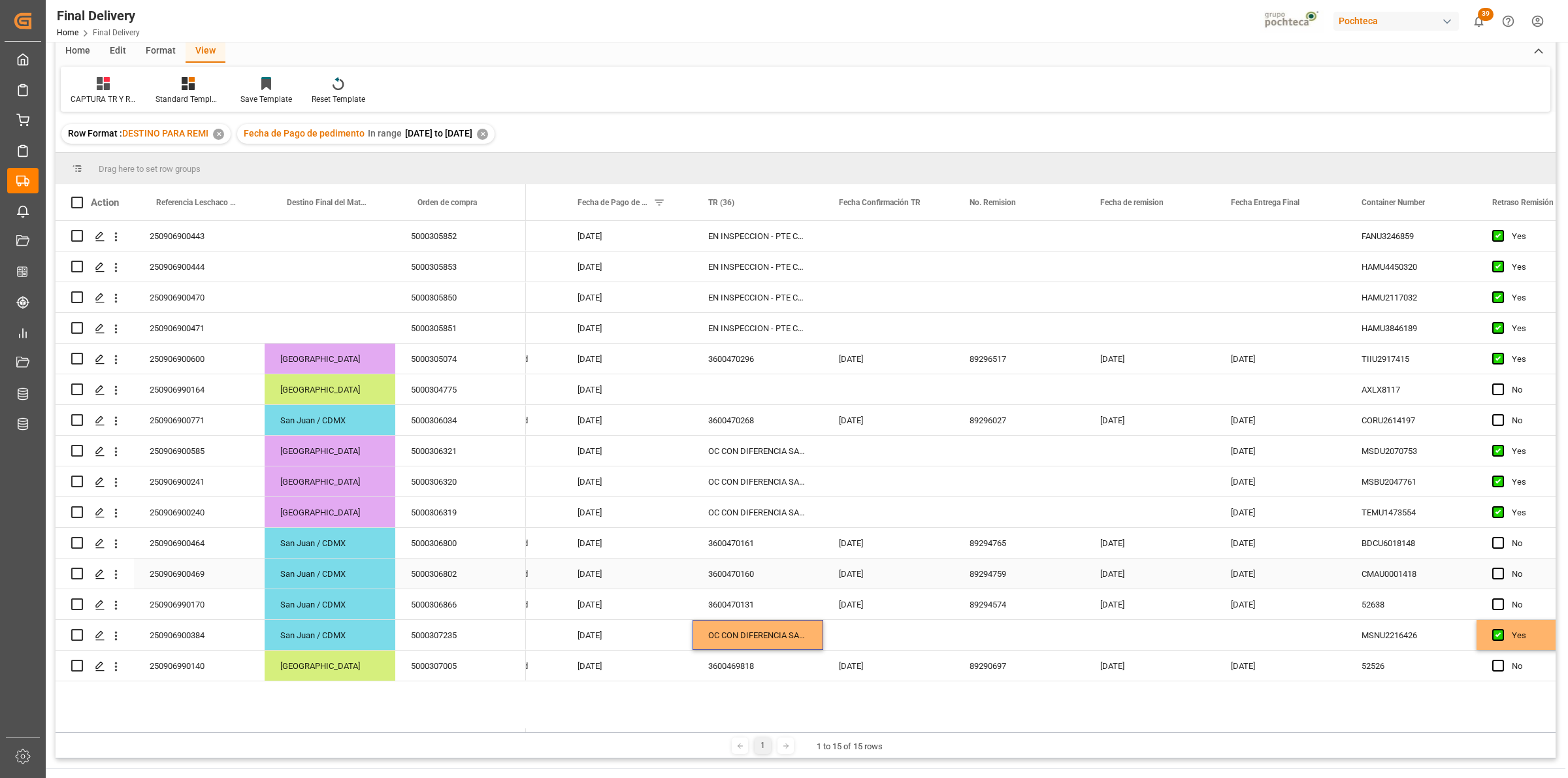
scroll to position [0, 0]
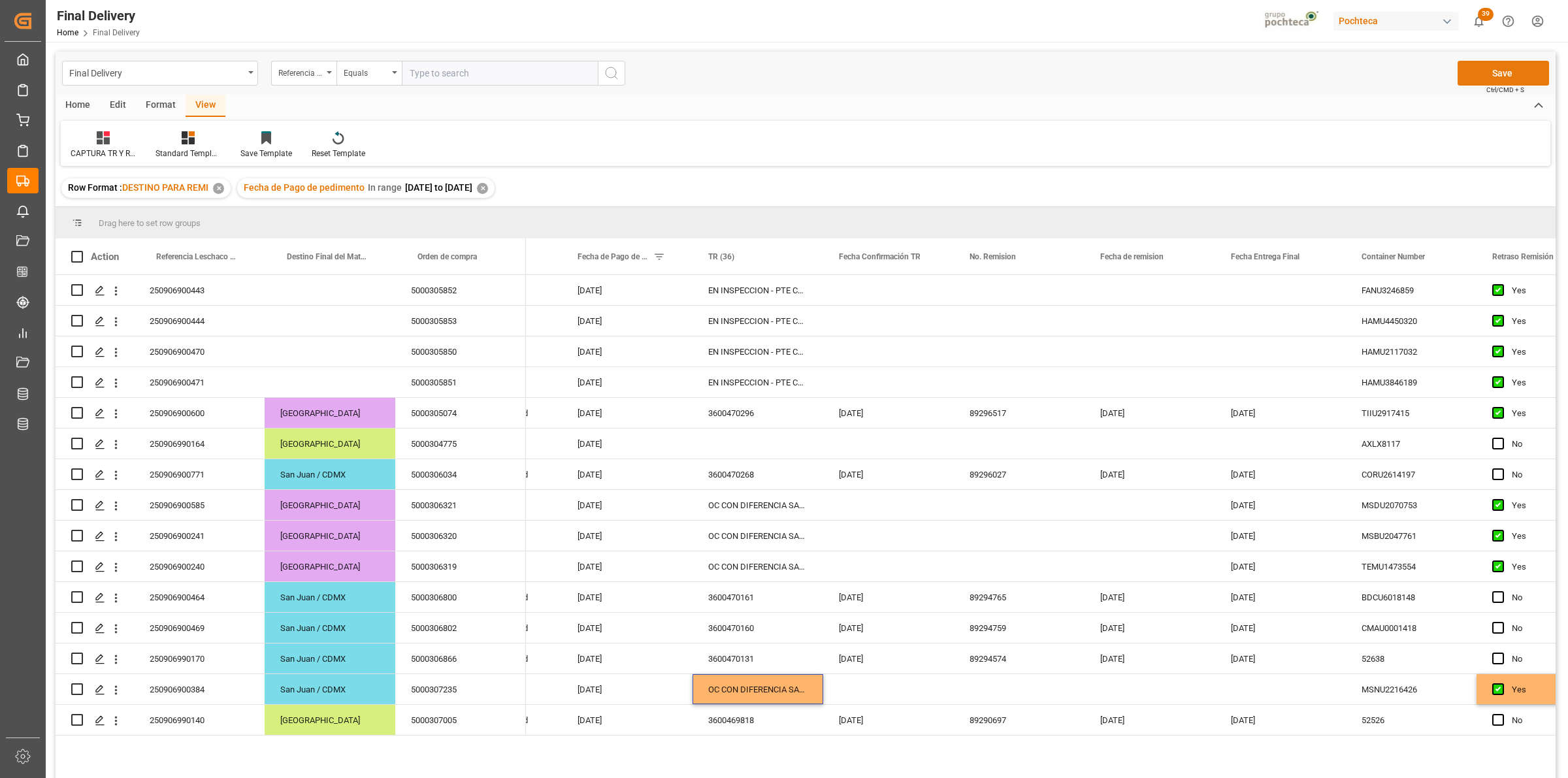
click at [1493, 77] on button "Save" at bounding box center [1502, 73] width 92 height 24
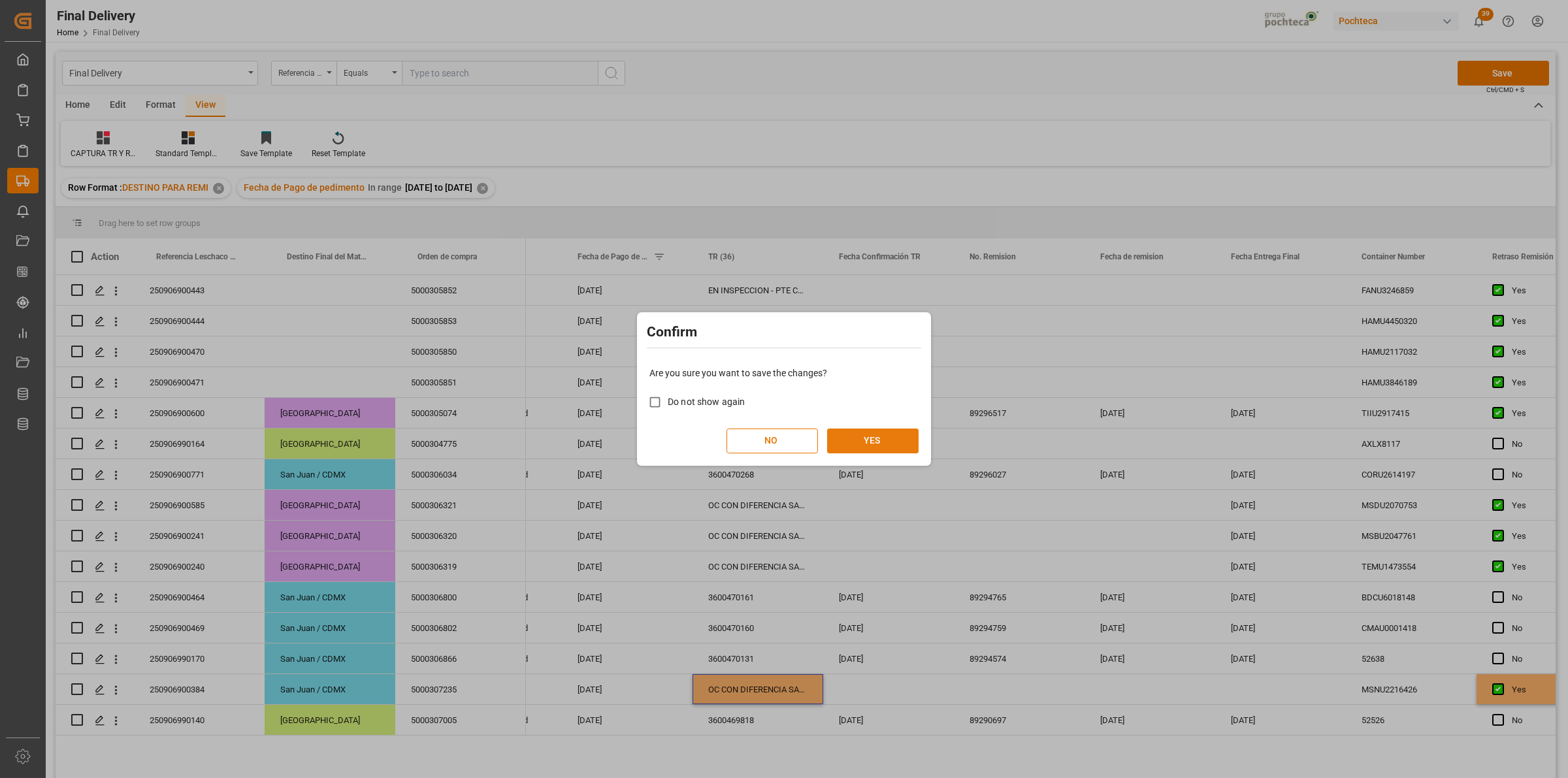
click at [889, 441] on button "YES" at bounding box center [872, 441] width 92 height 24
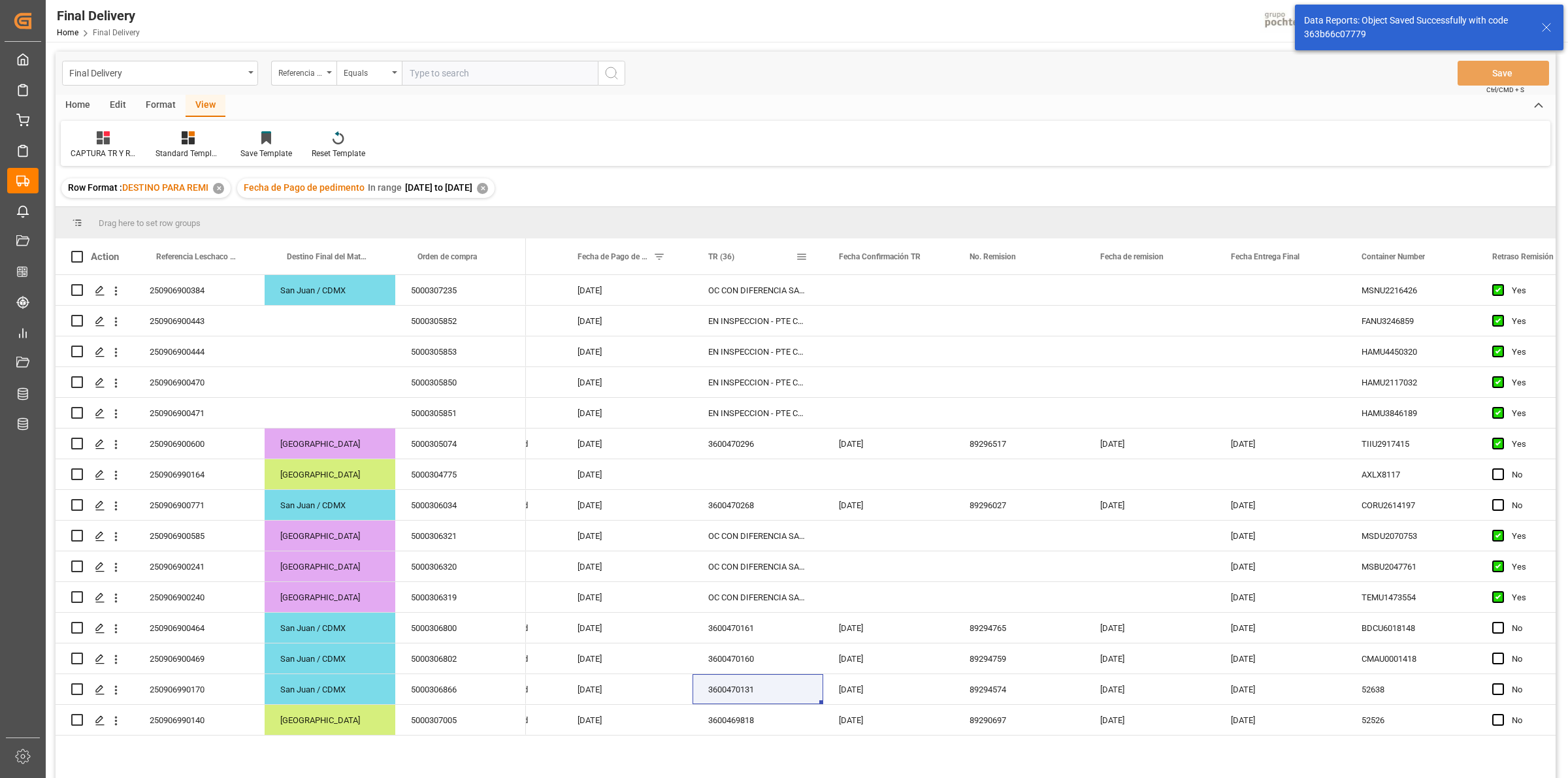
click at [728, 263] on div "TR (36)" at bounding box center [752, 256] width 87 height 36
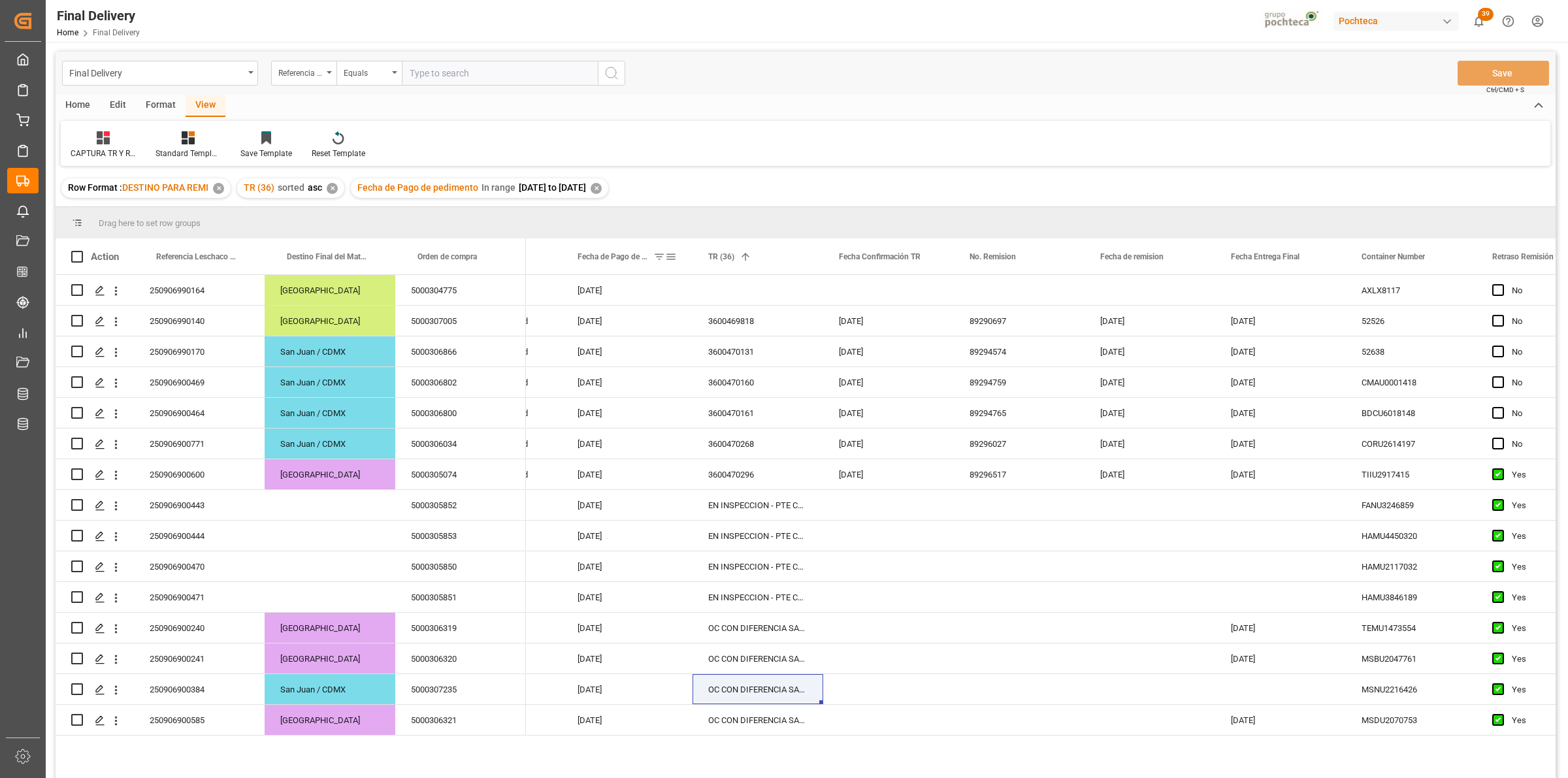
click at [671, 259] on span at bounding box center [670, 256] width 11 height 11
click at [789, 324] on input "[DATE]" at bounding box center [731, 327] width 128 height 26
type input "[DATE]"
click at [788, 358] on input "[DATE]" at bounding box center [731, 363] width 128 height 26
type input "[DATE]"
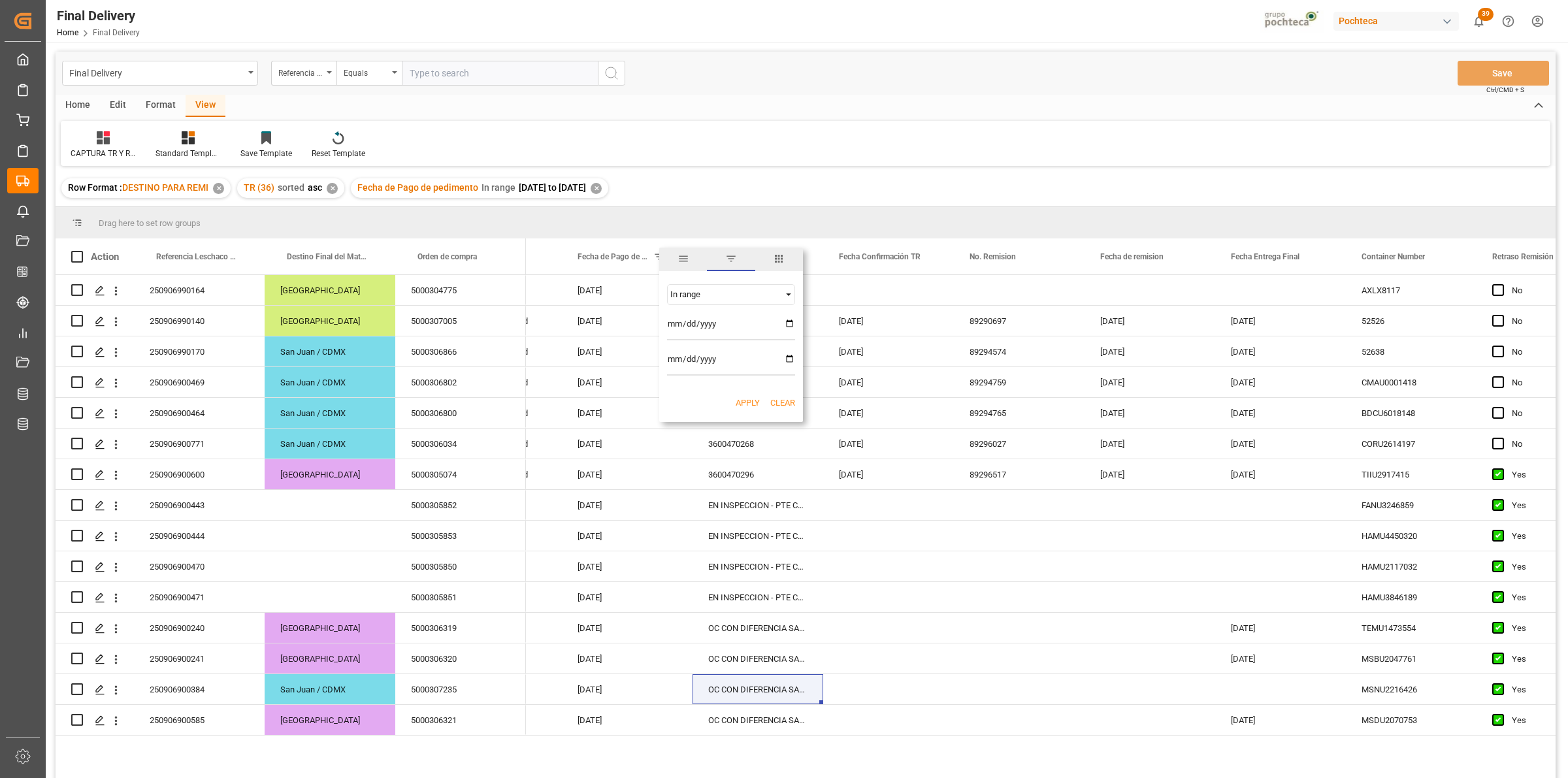
click at [741, 406] on button "Apply" at bounding box center [748, 403] width 24 height 13
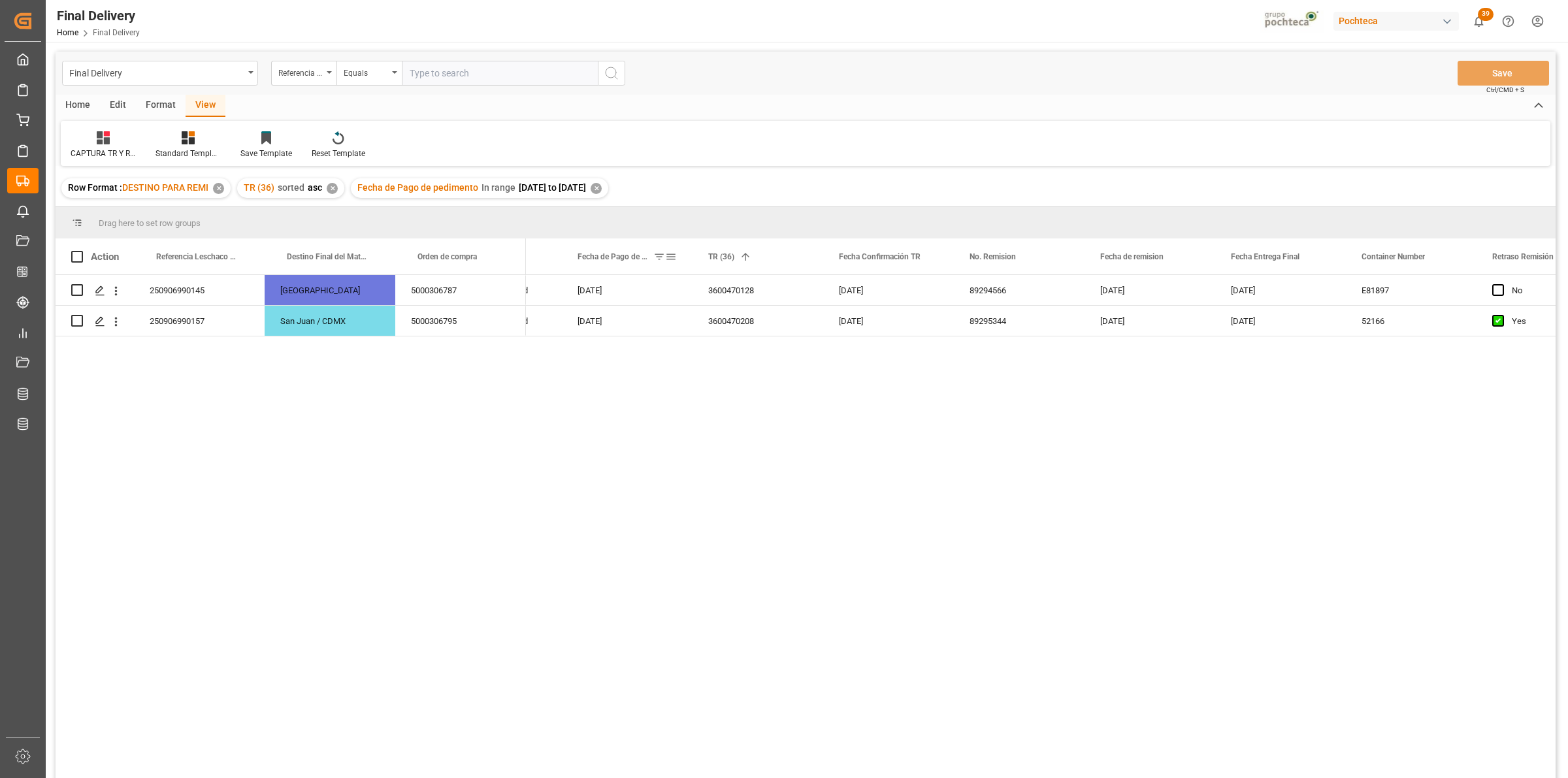
click at [670, 258] on span at bounding box center [670, 256] width 11 height 11
click at [785, 324] on input "[DATE]" at bounding box center [731, 327] width 128 height 26
type input "[DATE]"
click at [789, 358] on input "[DATE]" at bounding box center [731, 363] width 128 height 26
type input "[DATE]"
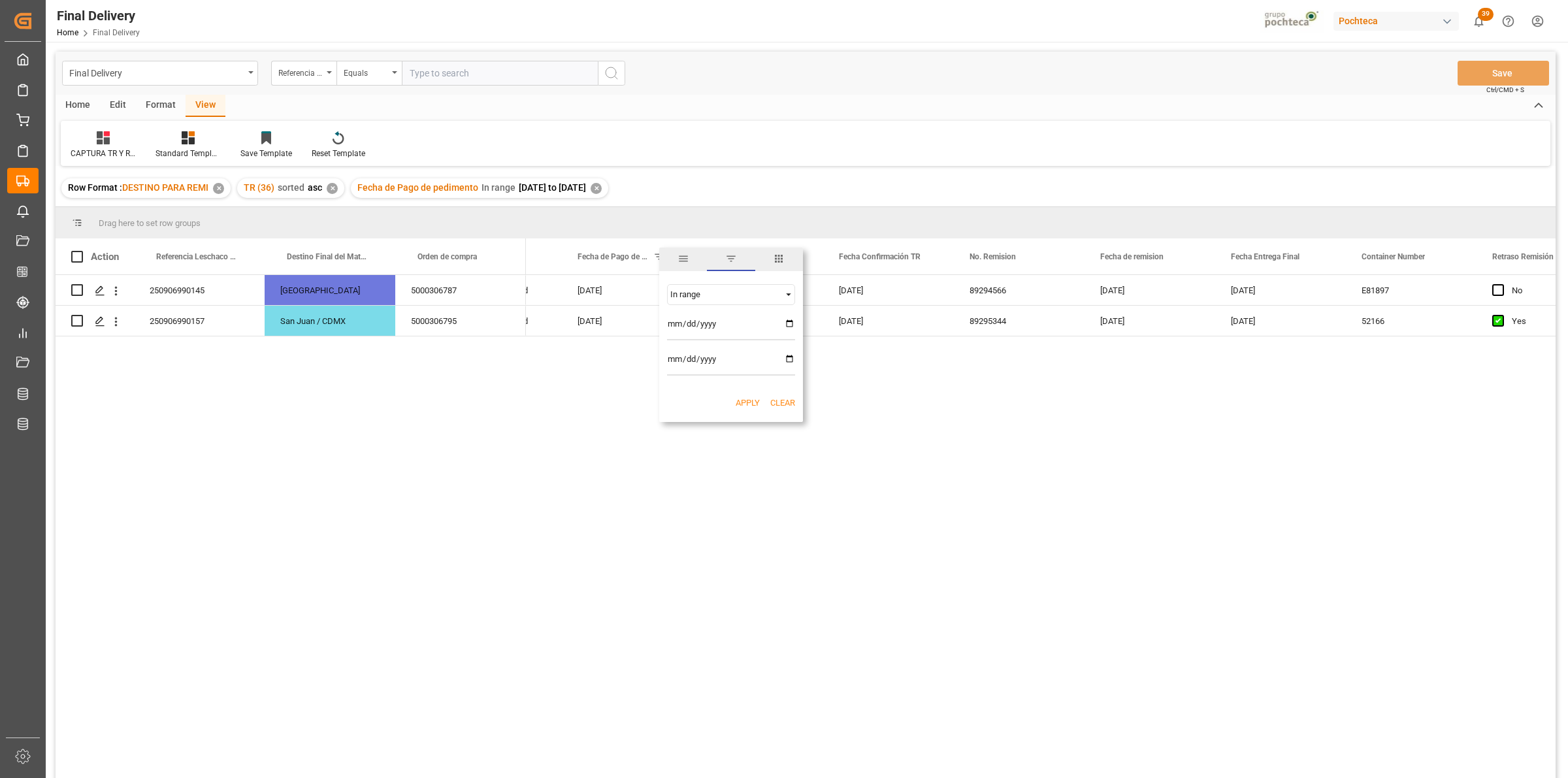
click at [749, 395] on div "Apply Clear" at bounding box center [731, 403] width 143 height 34
click at [745, 402] on button "Apply" at bounding box center [748, 403] width 24 height 13
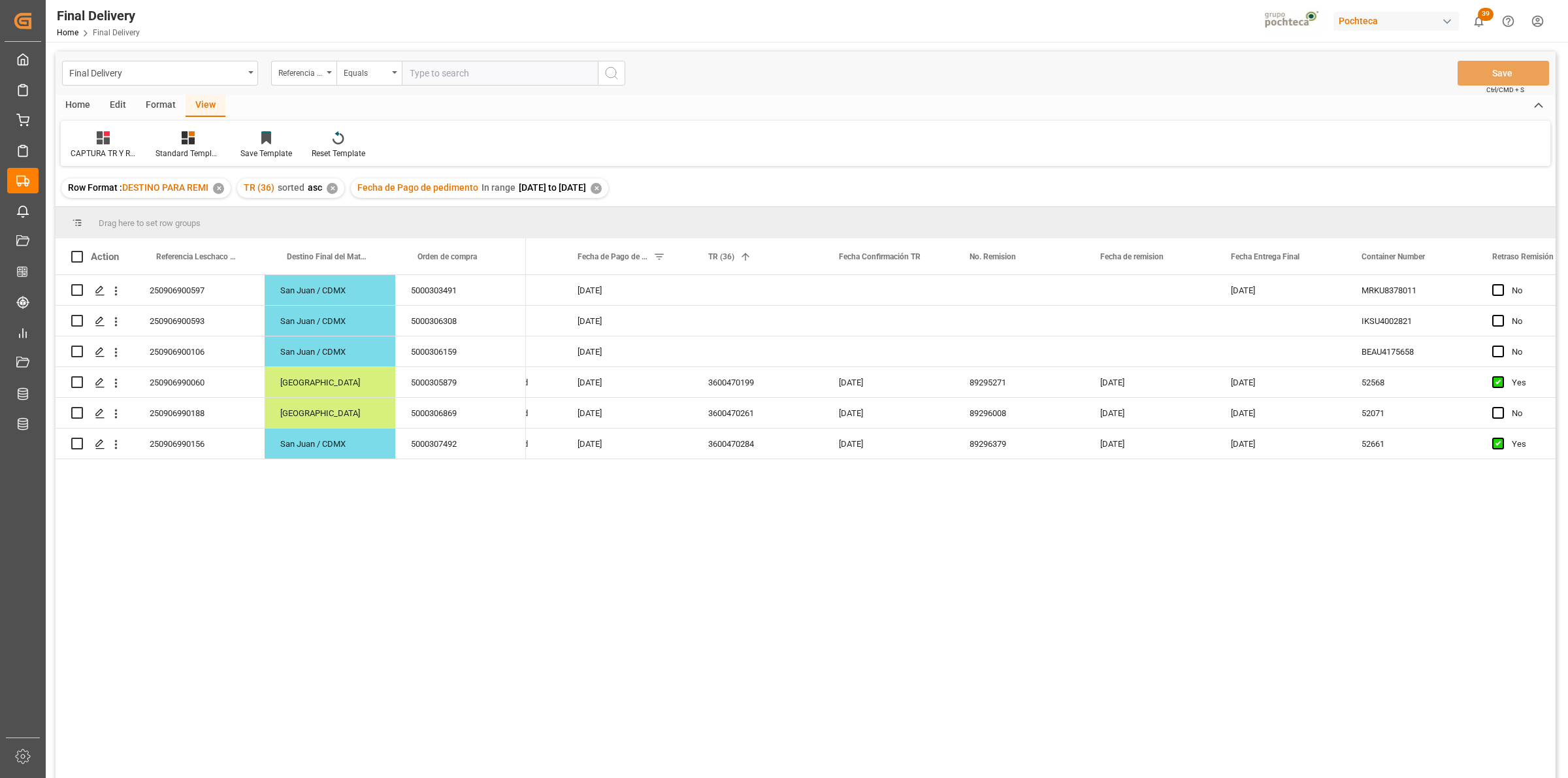
click at [601, 184] on div "✕" at bounding box center [596, 188] width 11 height 11
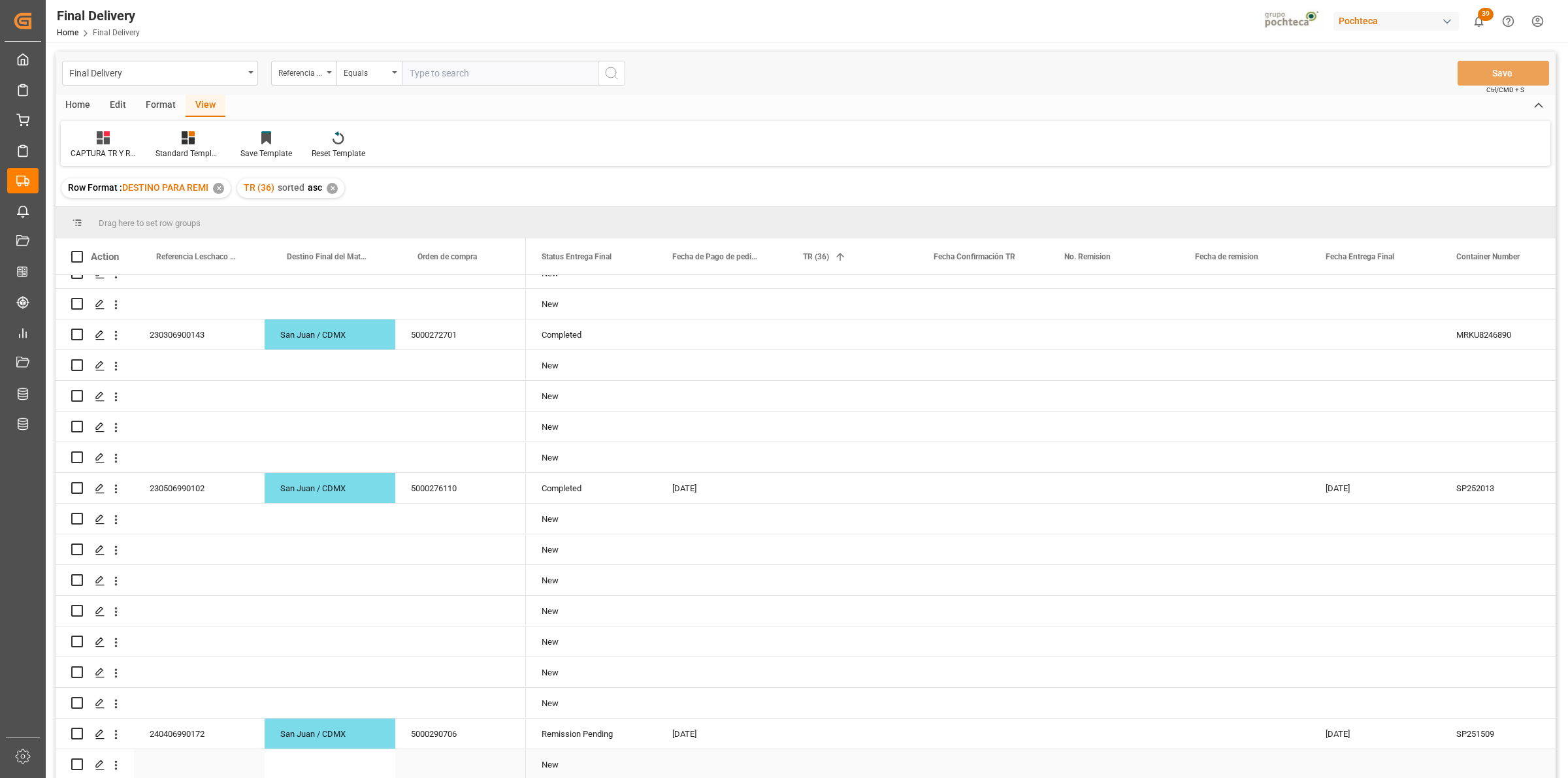
scroll to position [816, 0]
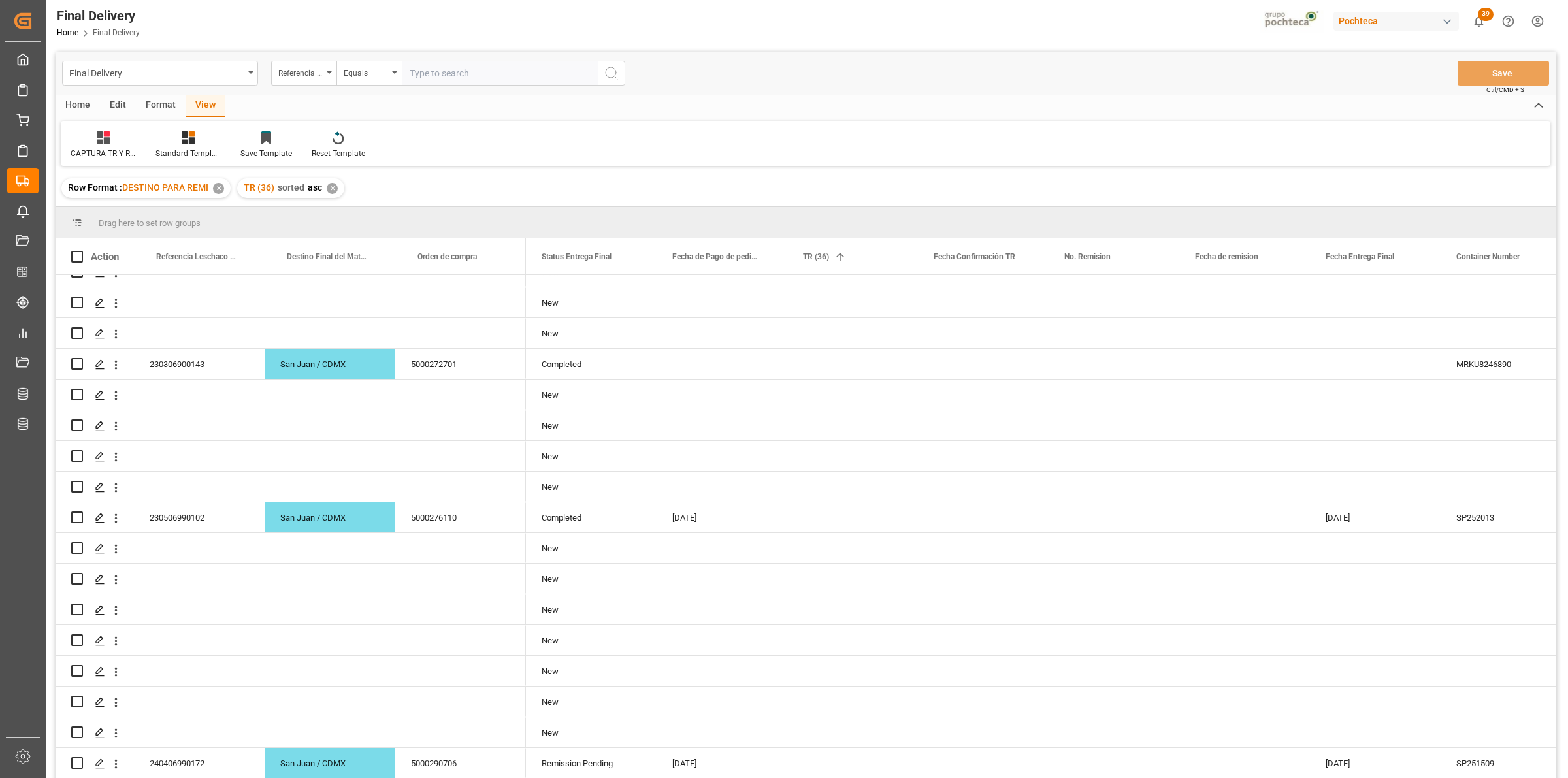
click at [334, 187] on div "✕" at bounding box center [332, 188] width 11 height 11
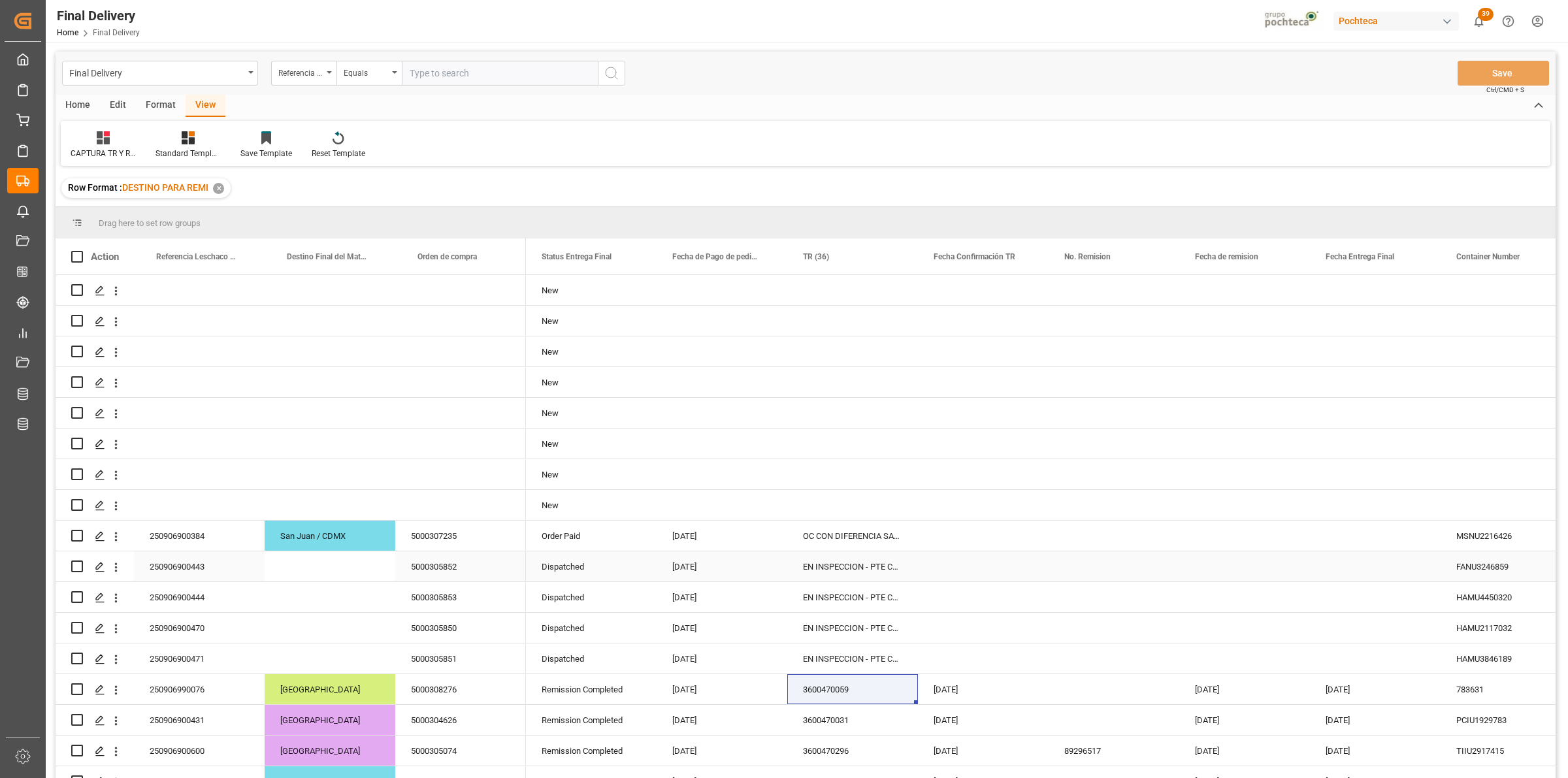
click at [841, 573] on div "EN INSPECCION - PTE CONFIRMACION DE DESTINO" at bounding box center [852, 566] width 130 height 30
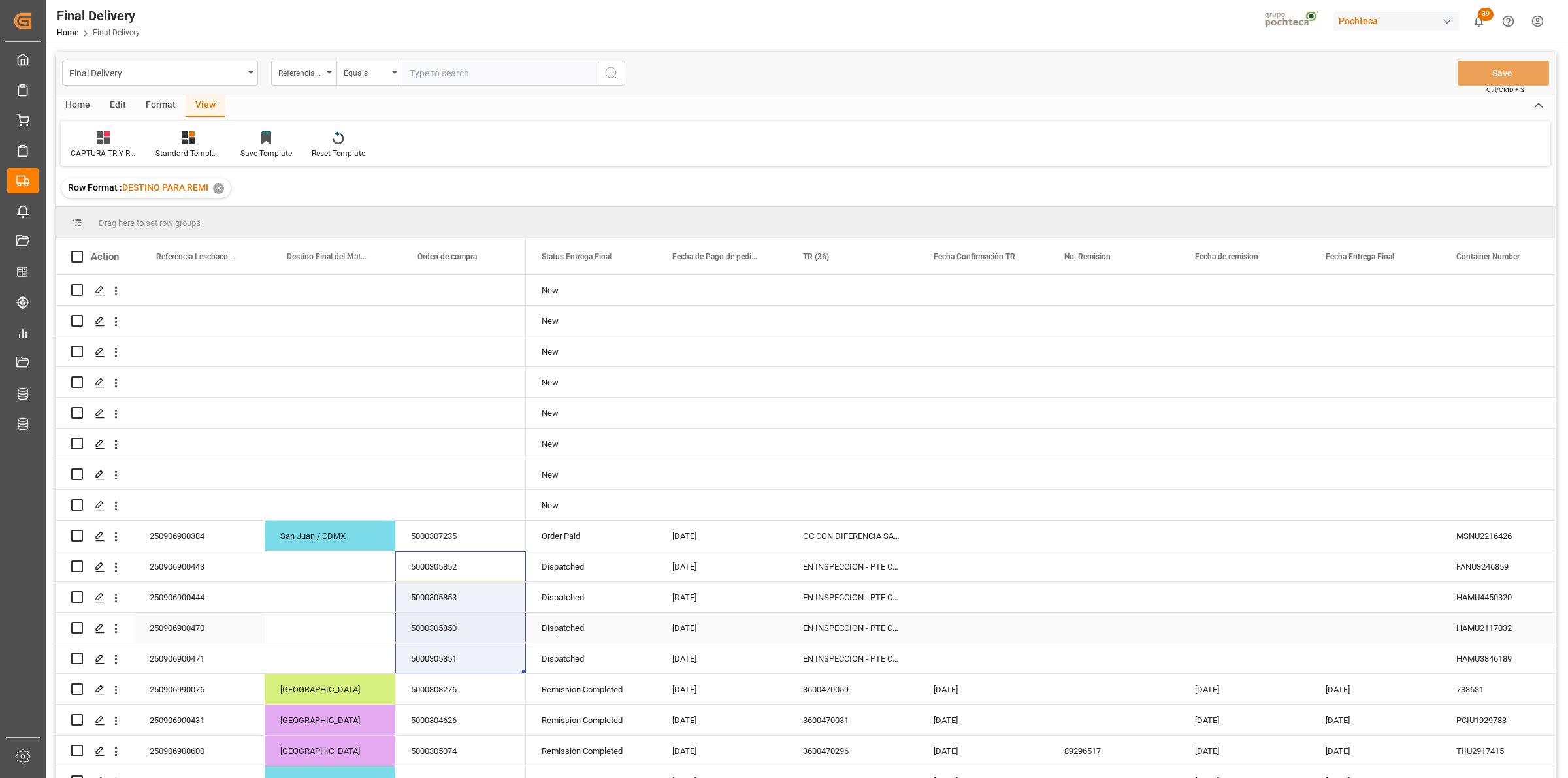
click at [195, 631] on div "250906900470" at bounding box center [198, 628] width 130 height 30
click at [232, 622] on div "250906900470" at bounding box center [198, 628] width 130 height 30
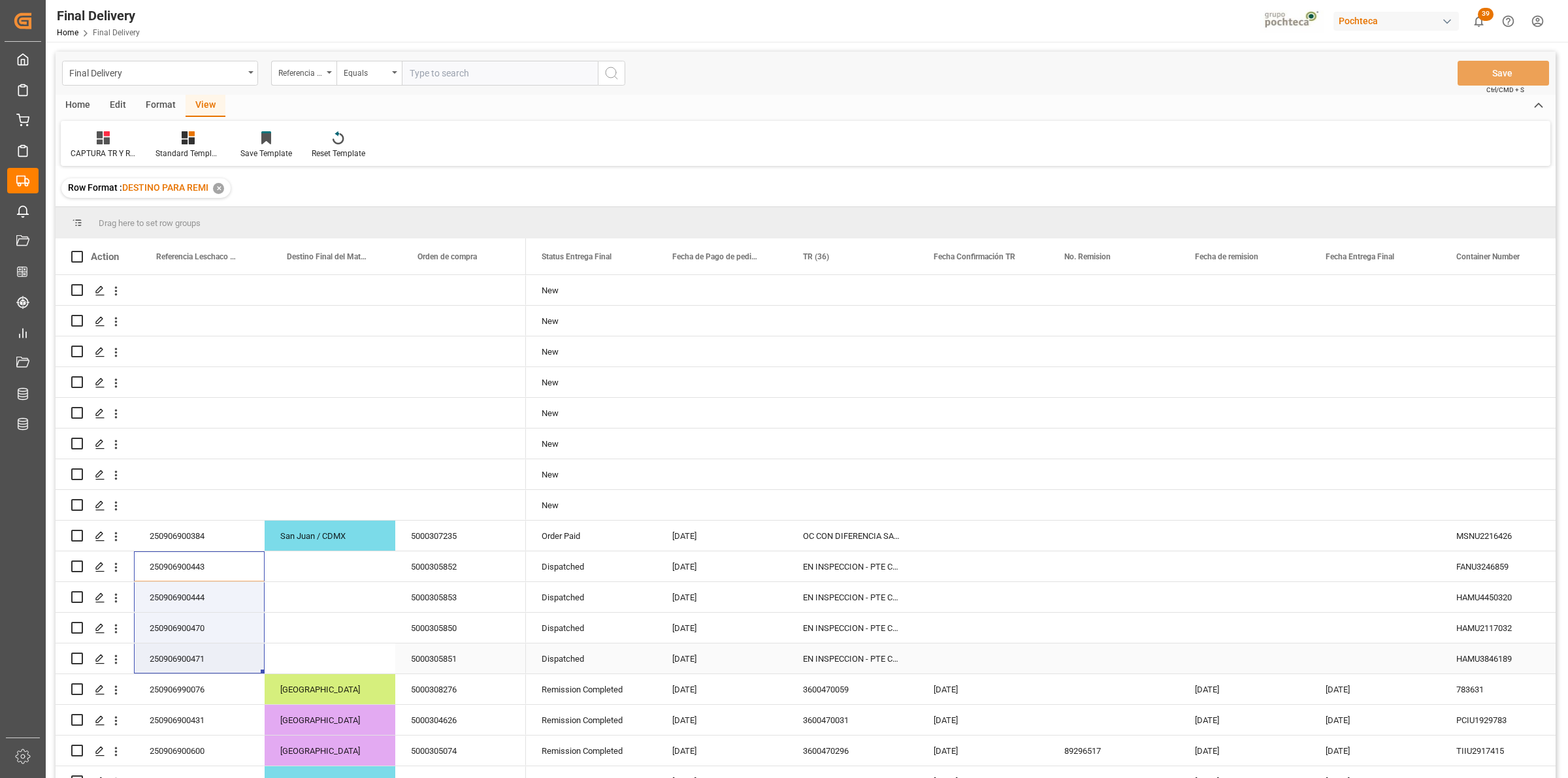
drag, startPoint x: 212, startPoint y: 572, endPoint x: 225, endPoint y: 651, distance: 80.1
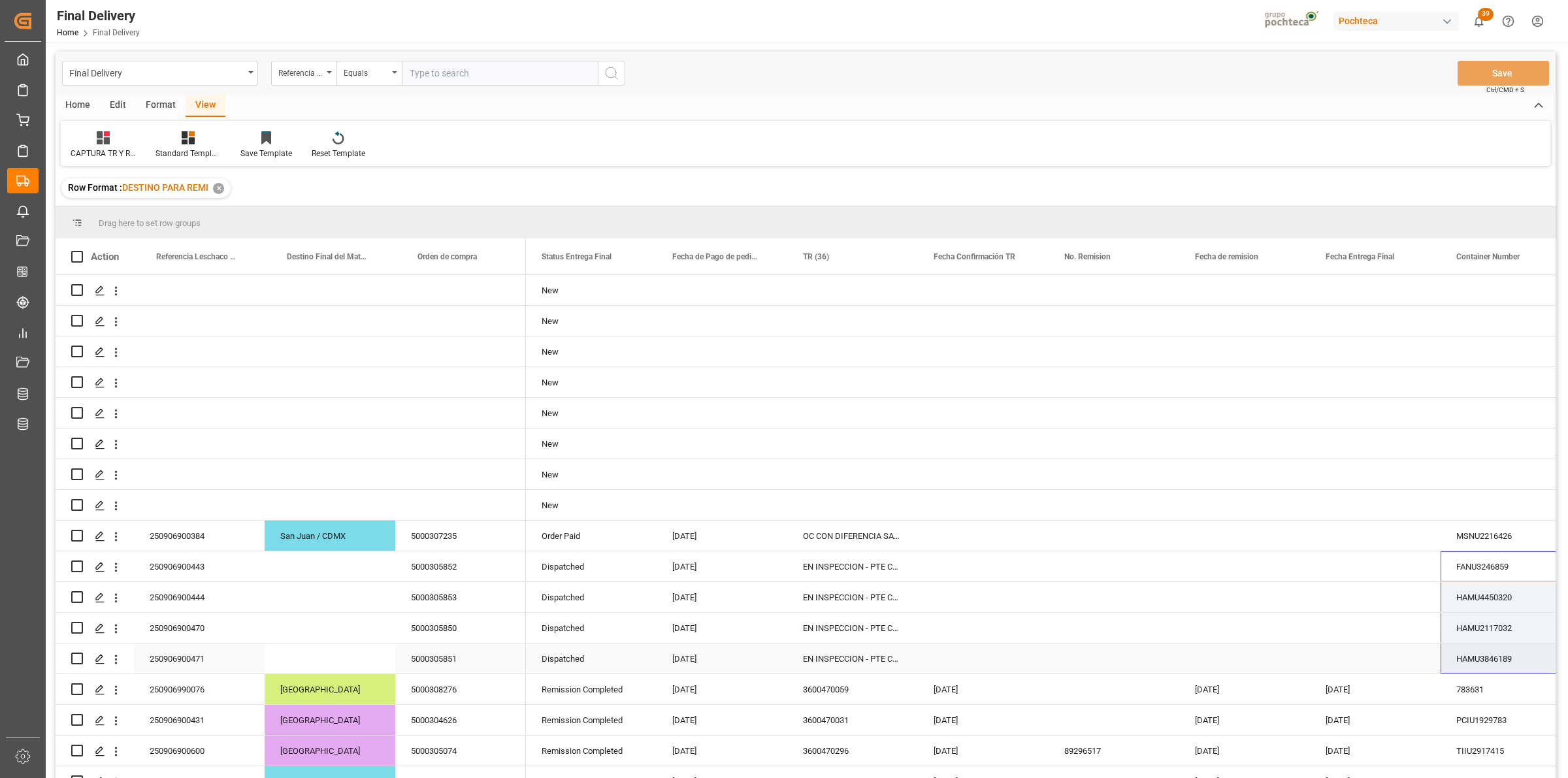
drag, startPoint x: 1480, startPoint y: 573, endPoint x: 1474, endPoint y: 645, distance: 72.2
